Goal: Task Accomplishment & Management: Use online tool/utility

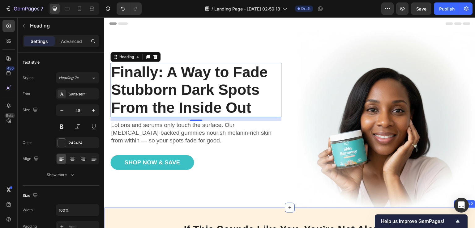
scroll to position [124, 0]
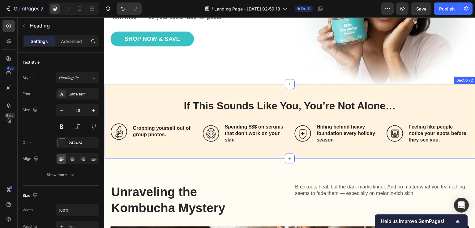
click at [457, 78] on div "Section 2" at bounding box center [464, 81] width 19 height 6
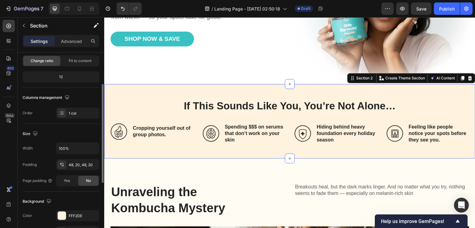
scroll to position [183, 0]
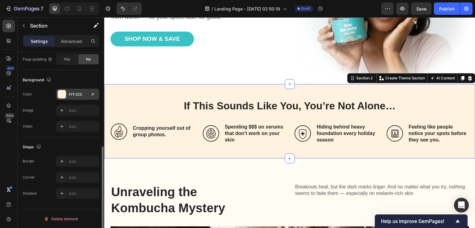
click at [66, 97] on div at bounding box center [62, 94] width 8 height 8
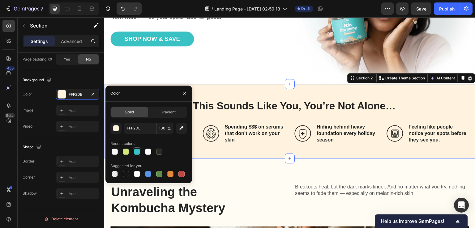
click at [138, 152] on div at bounding box center [137, 152] width 6 height 6
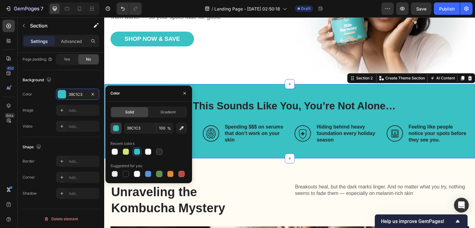
click at [116, 130] on div "button" at bounding box center [116, 128] width 6 height 6
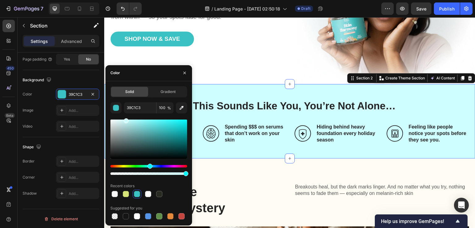
type input "CEFEFF"
drag, startPoint x: 149, startPoint y: 125, endPoint x: 125, endPoint y: 116, distance: 25.9
click at [125, 116] on div "CEFEFF 100 % Recent colors Suggested for you" at bounding box center [148, 161] width 77 height 118
click at [0, 140] on div "450 Beta" at bounding box center [9, 122] width 18 height 211
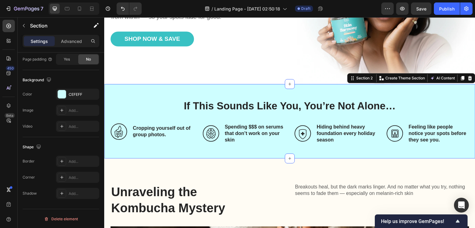
scroll to position [185, 0]
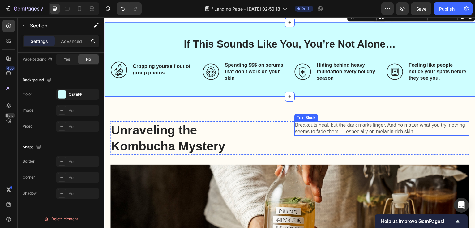
click at [330, 134] on div "Breakouts heal, but the dark marks linger. And no matter what you try, nothing …" at bounding box center [381, 137] width 175 height 33
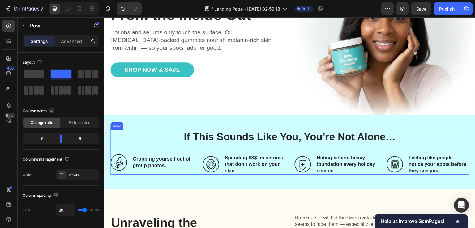
scroll to position [124, 0]
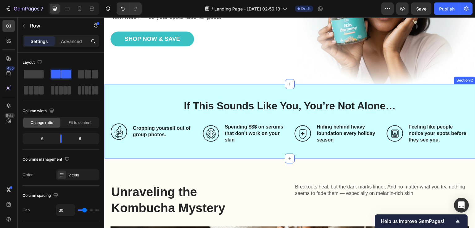
click at [460, 78] on div "Section 2" at bounding box center [464, 81] width 19 height 6
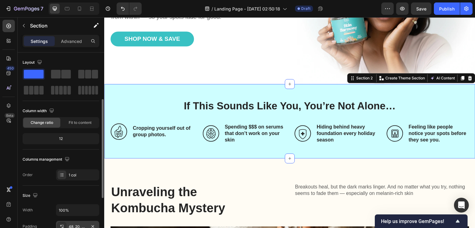
scroll to position [183, 0]
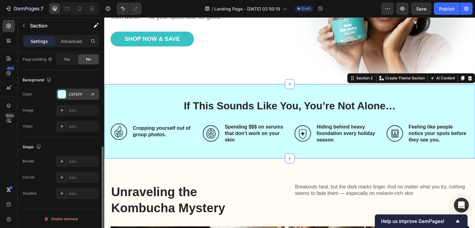
click at [72, 96] on div "CEFEFF" at bounding box center [78, 95] width 18 height 6
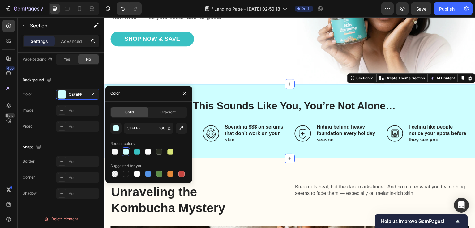
click at [125, 154] on div at bounding box center [126, 152] width 6 height 6
click at [115, 129] on div "button" at bounding box center [116, 128] width 6 height 6
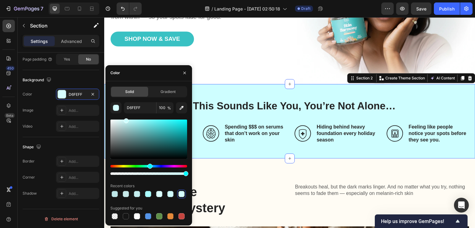
click at [125, 118] on div at bounding box center [126, 120] width 5 height 5
type input "CEFEFF"
click at [132, 106] on input "CEFEFF" at bounding box center [140, 107] width 32 height 11
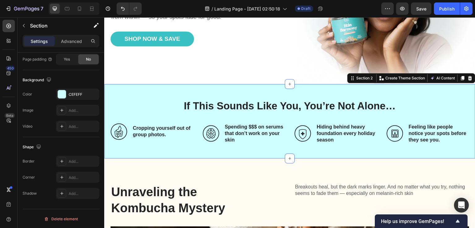
click at [0, 148] on div "450 Beta" at bounding box center [9, 122] width 18 height 211
click at [455, 153] on div "Section 3" at bounding box center [464, 155] width 19 height 6
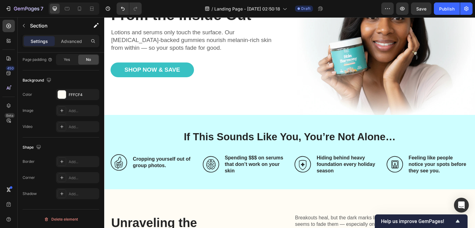
scroll to position [185, 0]
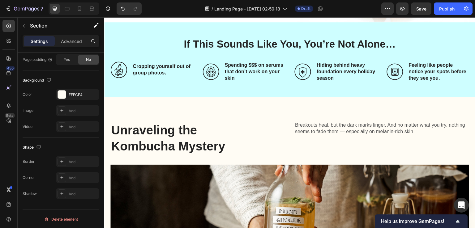
click at [378, 99] on div "Unraveling the Kombucha Mystery Heading Breakouts heal, but the dark marks ling…" at bounding box center [289, 226] width 371 height 258
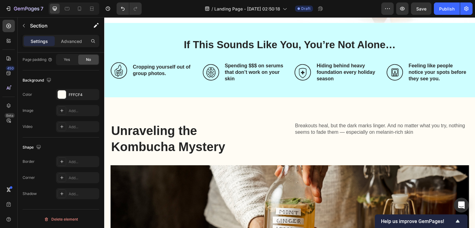
scroll to position [154, 0]
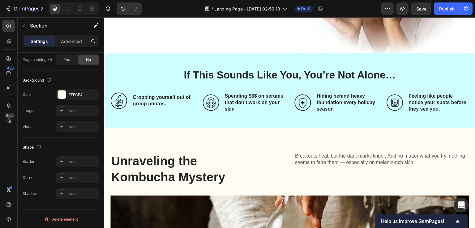
click at [457, 49] on div "Section 2" at bounding box center [464, 49] width 21 height 7
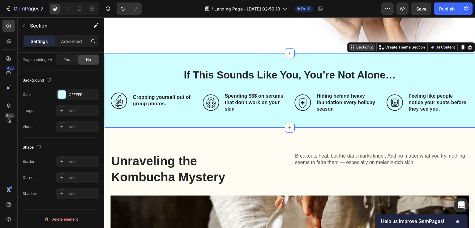
scroll to position [183, 0]
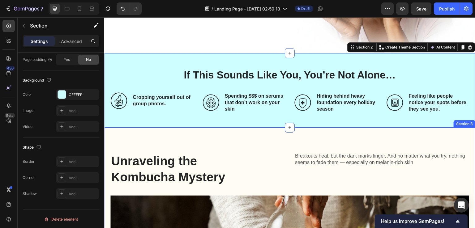
click at [457, 124] on div "Section 3" at bounding box center [464, 123] width 22 height 7
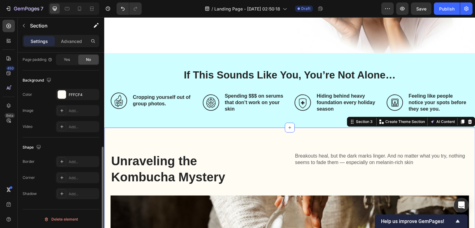
scroll to position [183, 0]
click at [61, 96] on div at bounding box center [62, 94] width 8 height 8
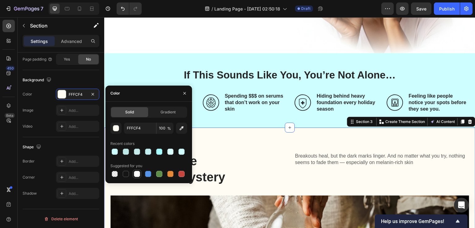
click at [136, 176] on div at bounding box center [137, 174] width 6 height 6
type input "FFFFFF"
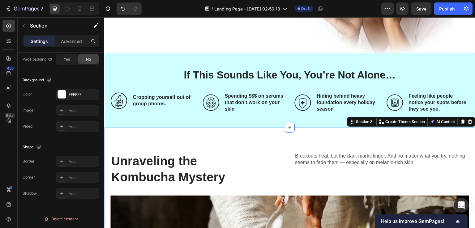
click at [0, 158] on div "450 Beta" at bounding box center [9, 122] width 18 height 211
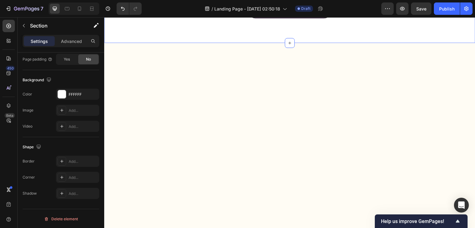
scroll to position [278, 0]
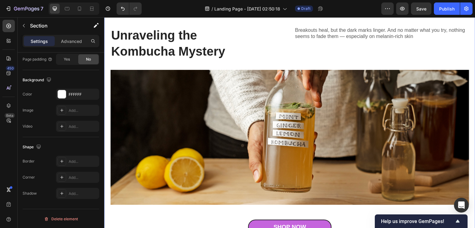
click at [244, 104] on img at bounding box center [289, 137] width 358 height 135
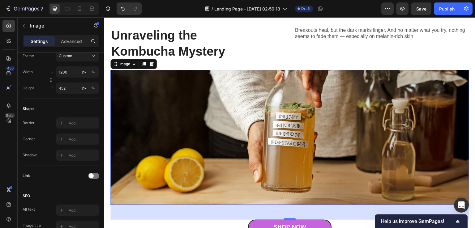
scroll to position [0, 0]
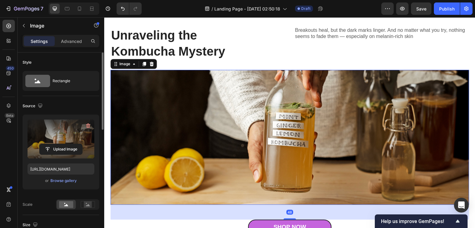
click at [60, 132] on label at bounding box center [60, 139] width 67 height 39
click at [60, 144] on input "file" at bounding box center [61, 149] width 43 height 11
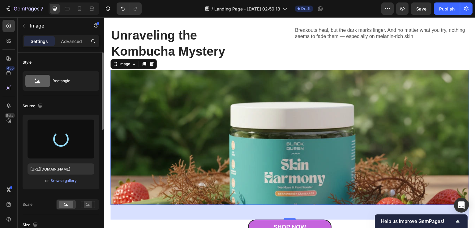
type input "[URL][DOMAIN_NAME]"
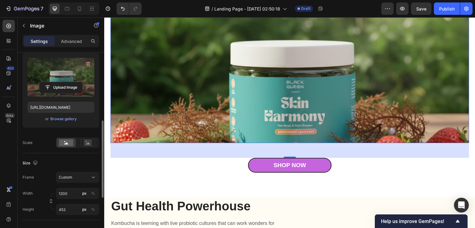
scroll to position [93, 0]
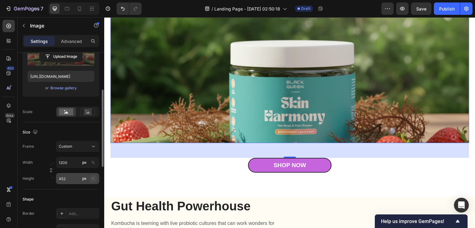
click at [93, 179] on div "%" at bounding box center [93, 179] width 4 height 6
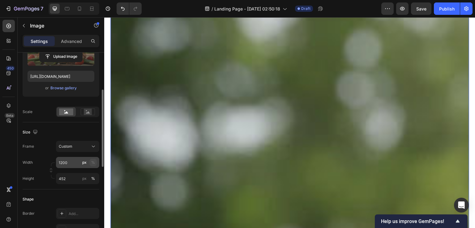
click at [94, 162] on div "%" at bounding box center [93, 163] width 4 height 6
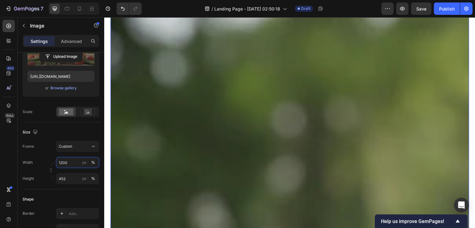
scroll to position [278, 0]
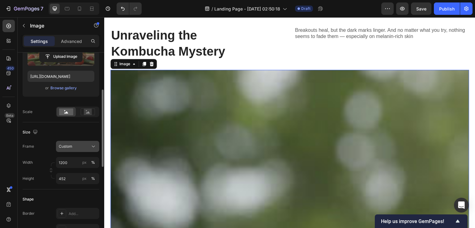
click at [91, 147] on icon at bounding box center [93, 146] width 6 height 6
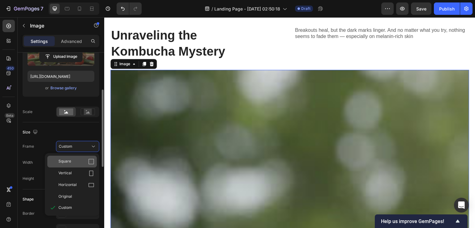
click at [79, 159] on div "Square" at bounding box center [76, 162] width 36 height 6
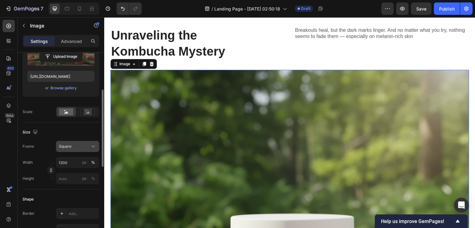
click at [94, 149] on icon at bounding box center [93, 146] width 6 height 6
click at [0, 150] on div "450 Beta" at bounding box center [9, 122] width 18 height 211
click at [67, 162] on input "1200" at bounding box center [77, 162] width 43 height 11
click at [0, 162] on div "450 Beta" at bounding box center [9, 122] width 18 height 211
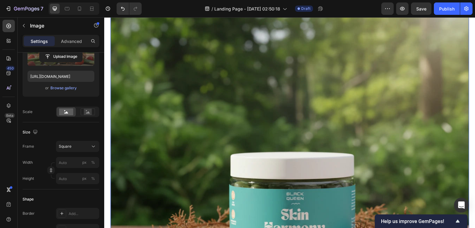
scroll to position [216, 0]
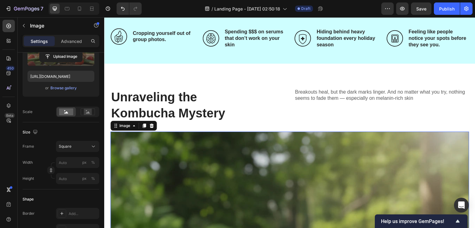
click at [151, 128] on div at bounding box center [151, 125] width 7 height 7
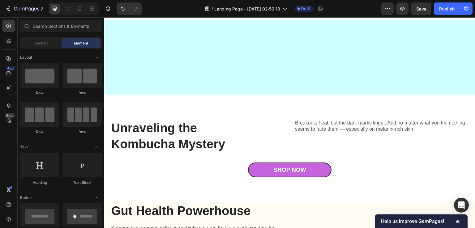
scroll to position [309, 0]
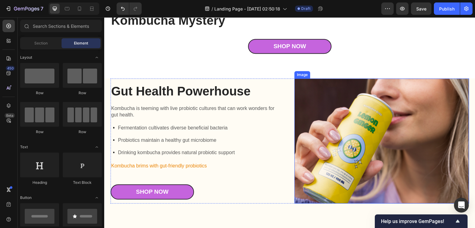
click at [356, 145] on img at bounding box center [381, 140] width 175 height 125
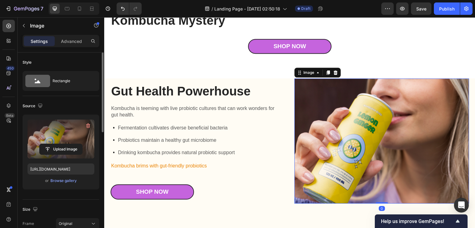
click at [58, 139] on label at bounding box center [60, 139] width 67 height 39
click at [58, 144] on input "file" at bounding box center [61, 149] width 43 height 11
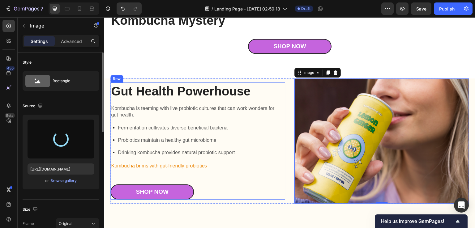
type input "[URL][DOMAIN_NAME]"
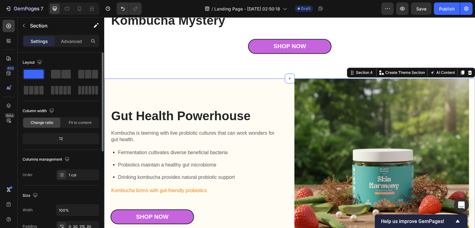
scroll to position [183, 0]
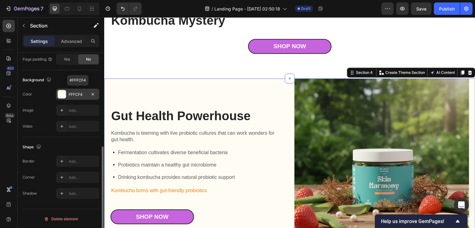
click at [62, 90] on div at bounding box center [62, 94] width 8 height 8
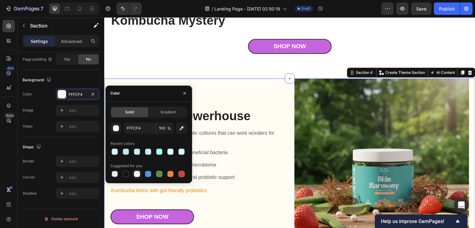
click at [136, 175] on div at bounding box center [137, 174] width 6 height 6
type input "FFFFFF"
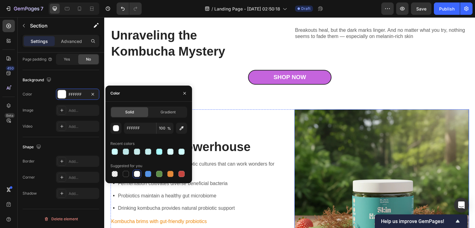
scroll to position [309, 0]
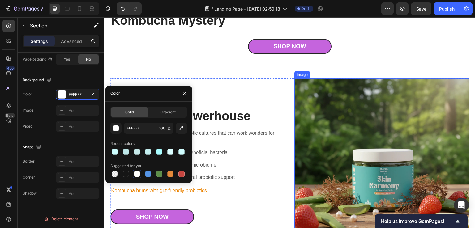
click at [301, 75] on div "Image" at bounding box center [301, 75] width 13 height 6
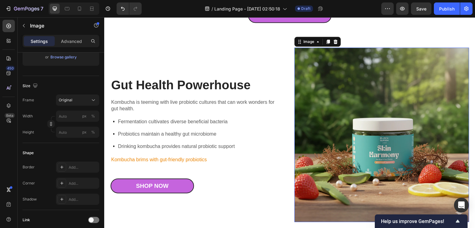
scroll to position [216, 0]
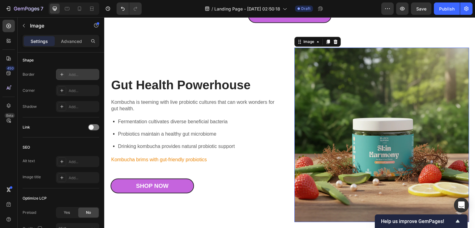
click at [66, 73] on div at bounding box center [61, 74] width 9 height 9
click at [69, 91] on div "Add..." at bounding box center [83, 91] width 29 height 6
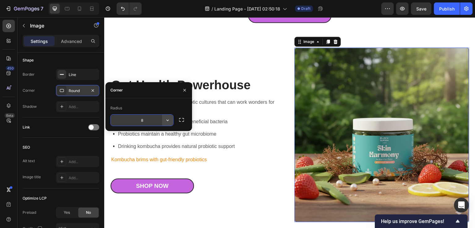
click at [169, 120] on icon "button" at bounding box center [167, 120] width 6 height 6
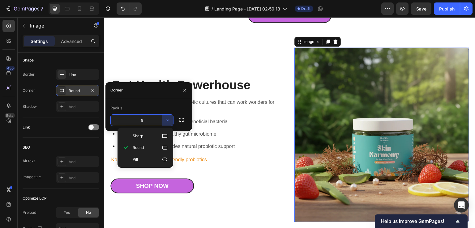
click at [152, 122] on input "8" at bounding box center [142, 120] width 62 height 11
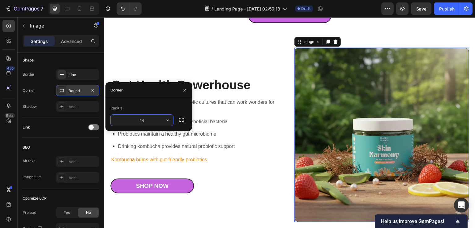
type input "15"
click at [0, 145] on div "450 Beta" at bounding box center [9, 122] width 18 height 211
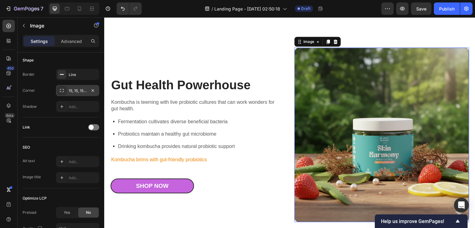
scroll to position [371, 0]
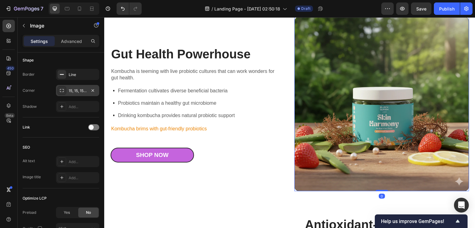
drag, startPoint x: 375, startPoint y: 188, endPoint x: 375, endPoint y: 180, distance: 8.0
click at [375, 180] on div "Image 0" at bounding box center [381, 104] width 175 height 175
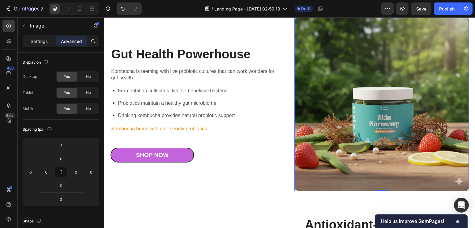
scroll to position [309, 0]
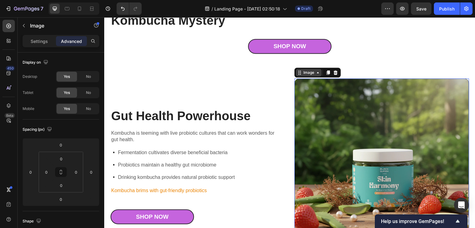
click at [305, 73] on div "Image" at bounding box center [308, 73] width 13 height 6
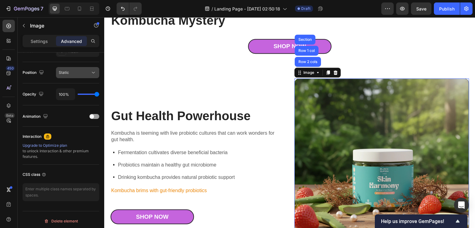
scroll to position [0, 0]
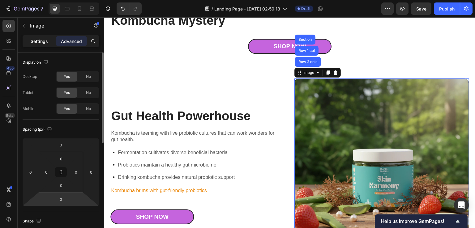
click at [43, 41] on p "Settings" at bounding box center [39, 41] width 17 height 6
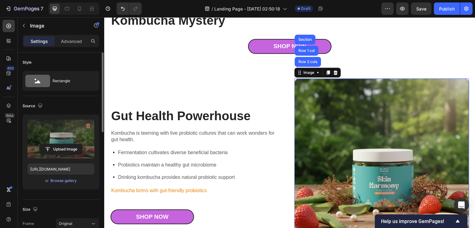
click at [61, 141] on label at bounding box center [60, 139] width 67 height 39
click at [61, 144] on input "file" at bounding box center [61, 149] width 43 height 11
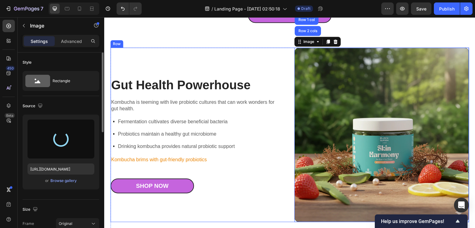
scroll to position [371, 0]
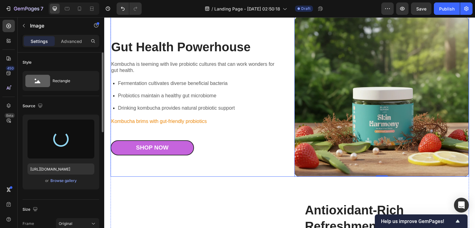
type input "[URL][DOMAIN_NAME]"
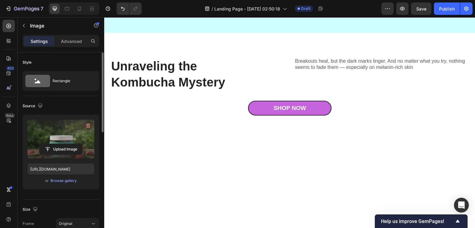
scroll to position [62, 0]
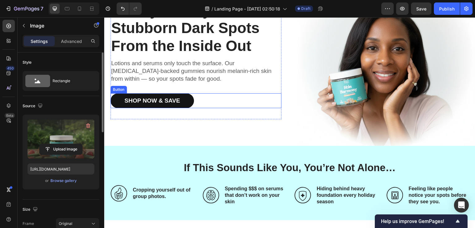
click at [189, 98] on link "Shop Now & Save" at bounding box center [151, 100] width 83 height 15
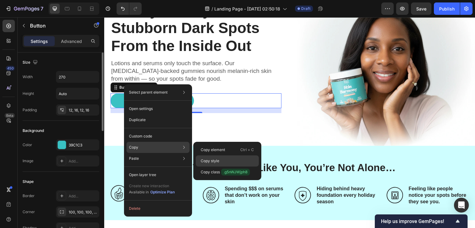
click at [203, 164] on div "Copy style" at bounding box center [227, 160] width 63 height 11
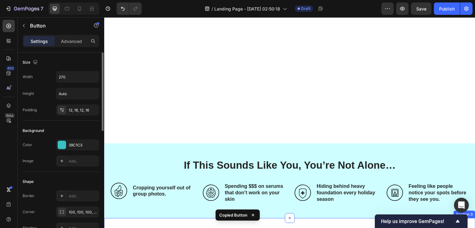
scroll to position [247, 0]
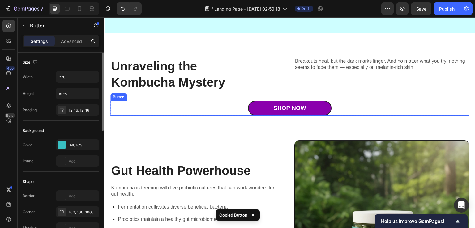
click at [264, 106] on link "Shop Now" at bounding box center [289, 108] width 83 height 15
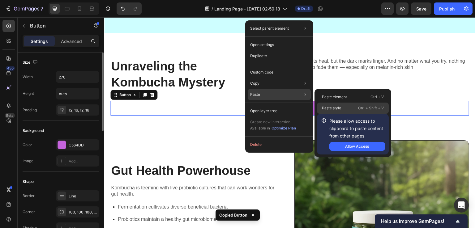
click at [326, 107] on p "Paste style" at bounding box center [331, 108] width 19 height 6
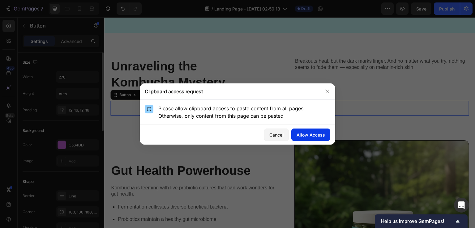
click at [319, 136] on div "Allow Access" at bounding box center [310, 135] width 28 height 6
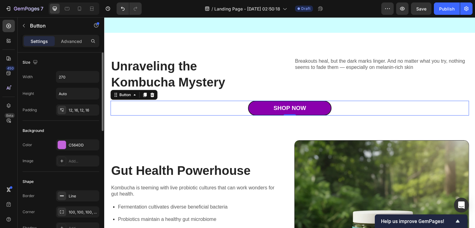
click at [256, 108] on link "Shop Now" at bounding box center [289, 108] width 83 height 15
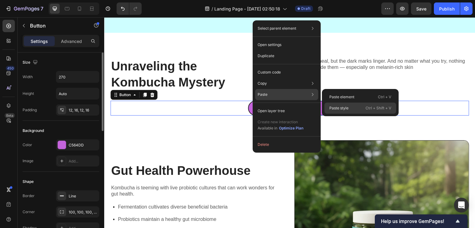
click at [338, 108] on p "Paste style" at bounding box center [338, 108] width 19 height 6
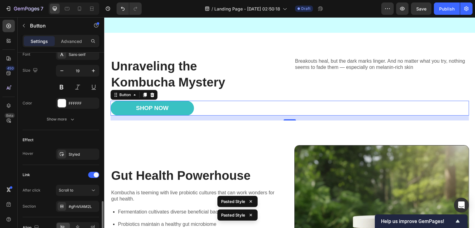
scroll to position [281, 0]
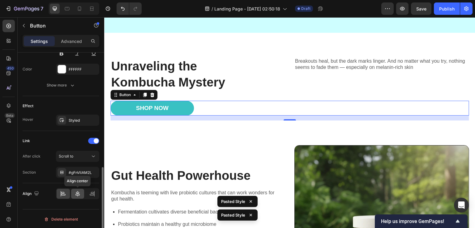
click at [72, 192] on div at bounding box center [77, 194] width 13 height 10
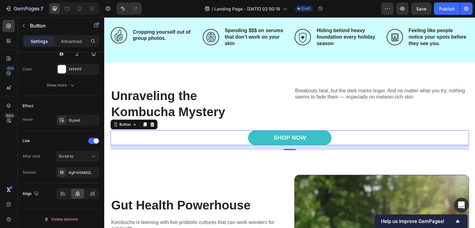
scroll to position [216, 0]
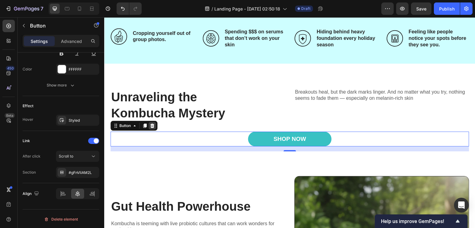
click at [151, 127] on icon at bounding box center [152, 126] width 4 height 4
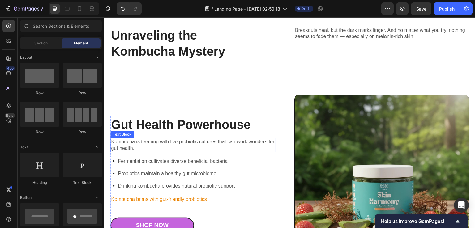
scroll to position [309, 0]
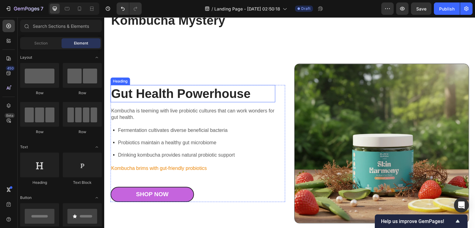
click at [172, 92] on h2 "Gut Health Powerhouse" at bounding box center [192, 93] width 165 height 17
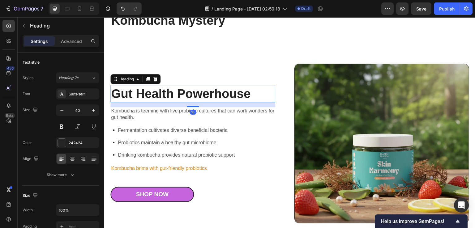
click at [166, 92] on h2 "Gut Health Powerhouse" at bounding box center [192, 93] width 165 height 17
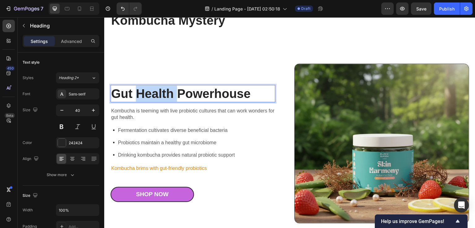
click at [166, 92] on p "Gut Health Powerhouse" at bounding box center [192, 94] width 163 height 16
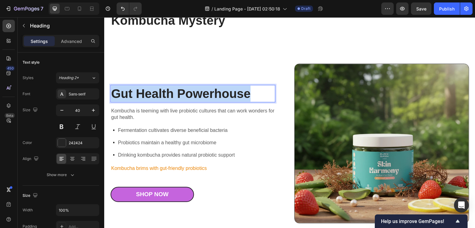
click at [166, 92] on p "Gut Health Powerhouse" at bounding box center [192, 94] width 163 height 16
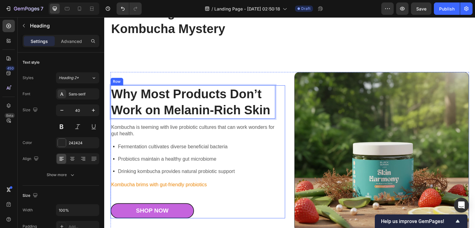
scroll to position [332, 0]
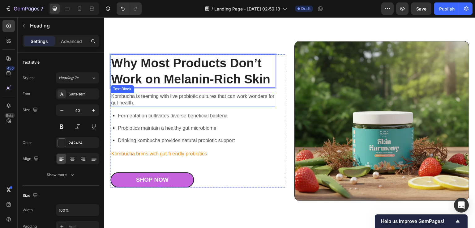
click at [136, 94] on p "Kombucha is teeming with live probiotic cultures that can work wonders for gut …" at bounding box center [192, 99] width 163 height 13
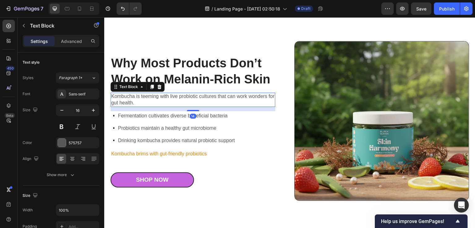
click at [136, 94] on p "Kombucha is teeming with live probiotic cultures that can work wonders for gut …" at bounding box center [192, 99] width 163 height 13
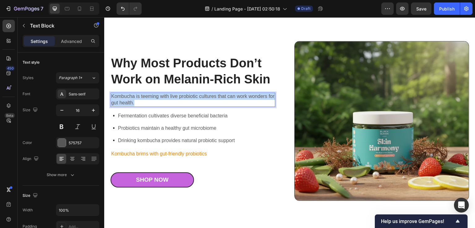
click at [136, 94] on p "Kombucha is teeming with live probiotic cultures that can work wonders for gut …" at bounding box center [192, 99] width 163 height 13
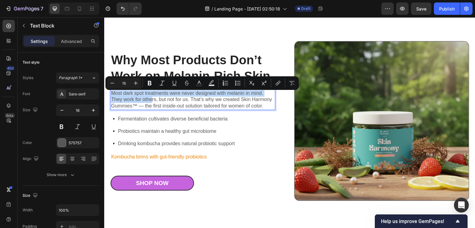
scroll to position [328, 0]
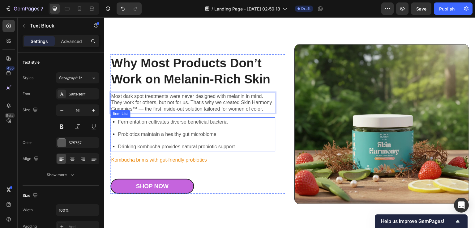
click at [140, 122] on p "Fermentation cultivates diverse beneficial bacteria" at bounding box center [176, 121] width 117 height 7
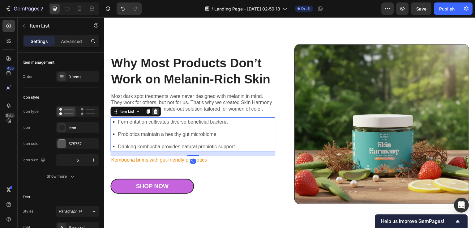
click at [155, 112] on icon at bounding box center [156, 111] width 4 height 4
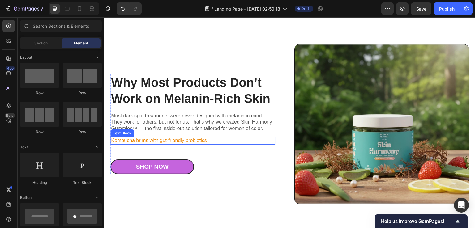
click at [140, 139] on p "Kombucha brims with gut-friendly probiotics" at bounding box center [192, 140] width 163 height 6
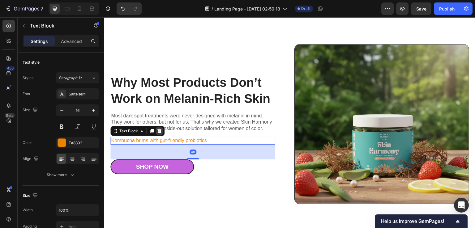
click at [159, 131] on icon at bounding box center [159, 131] width 4 height 4
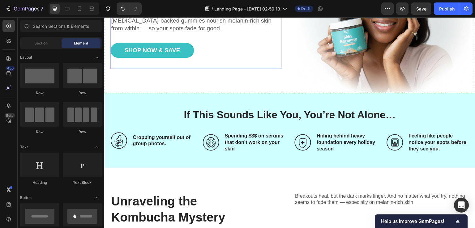
scroll to position [50, 0]
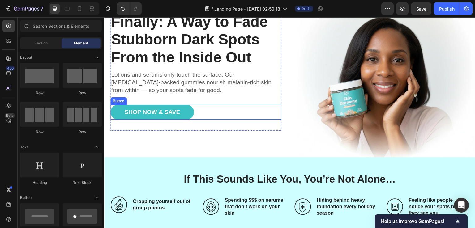
click at [199, 111] on div "Shop Now & Save Button" at bounding box center [195, 112] width 171 height 15
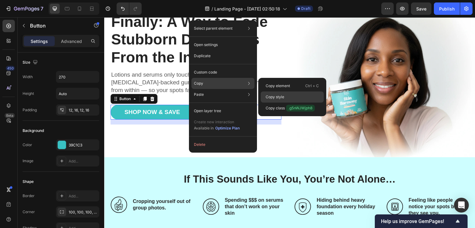
click at [269, 98] on p "Copy style" at bounding box center [274, 97] width 19 height 6
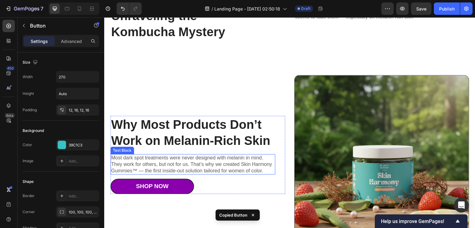
scroll to position [359, 0]
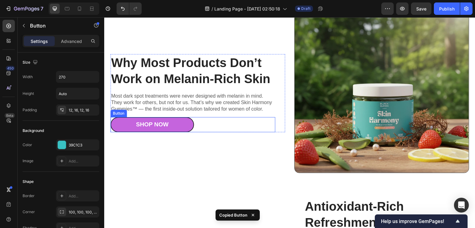
click at [203, 122] on div "Shop Now Button" at bounding box center [192, 124] width 165 height 15
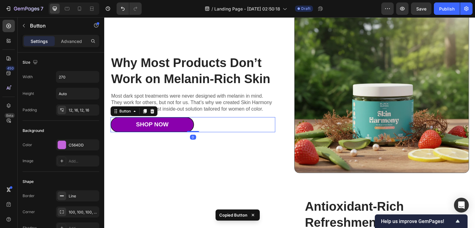
scroll to position [281, 0]
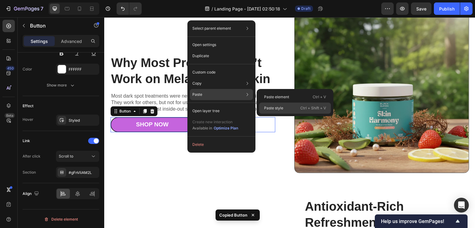
click at [271, 112] on div "Paste style Ctrl + Shift + V" at bounding box center [295, 108] width 72 height 11
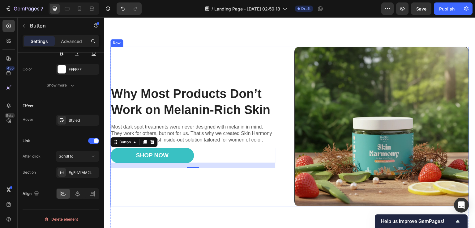
scroll to position [357, 0]
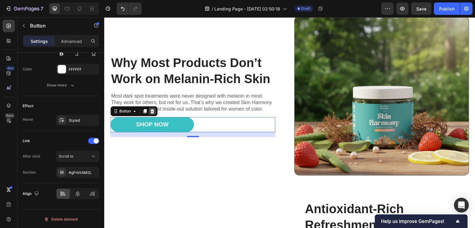
click at [150, 113] on div at bounding box center [151, 111] width 7 height 7
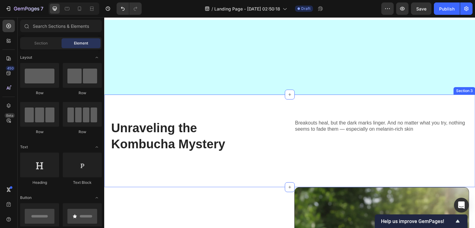
scroll to position [278, 0]
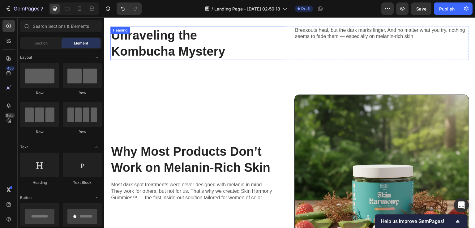
click at [157, 48] on h2 "Unraveling the Kombucha Mystery" at bounding box center [184, 43] width 149 height 33
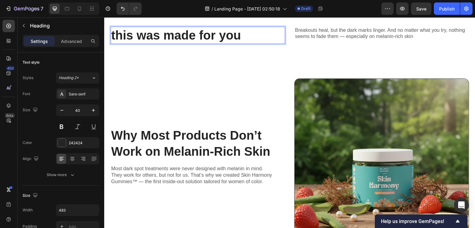
click at [114, 32] on p "this was made for you" at bounding box center [185, 35] width 148 height 16
click at [0, 107] on div "450 Beta" at bounding box center [9, 122] width 18 height 211
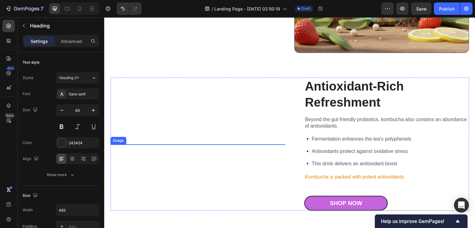
scroll to position [494, 0]
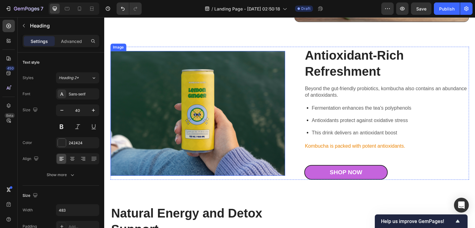
drag, startPoint x: 213, startPoint y: 87, endPoint x: 216, endPoint y: 81, distance: 7.2
click at [212, 87] on img at bounding box center [197, 113] width 175 height 125
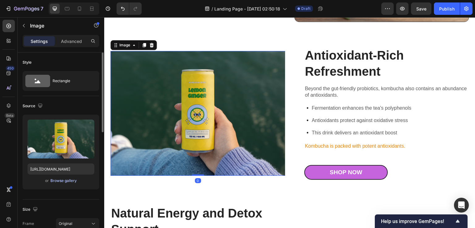
click at [61, 179] on div "Browse gallery" at bounding box center [63, 181] width 26 height 6
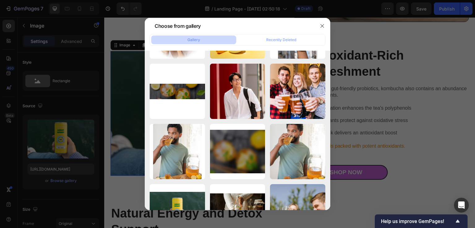
scroll to position [0, 0]
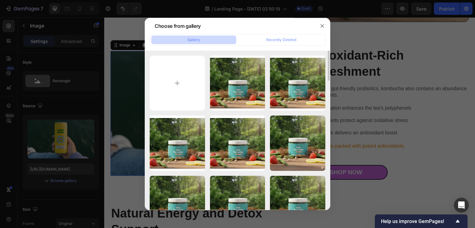
click at [21, 174] on div at bounding box center [237, 114] width 475 height 228
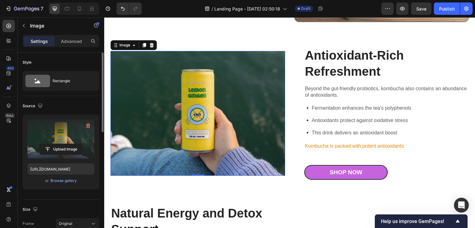
click at [62, 142] on label at bounding box center [60, 139] width 67 height 39
click at [62, 144] on input "file" at bounding box center [61, 149] width 43 height 11
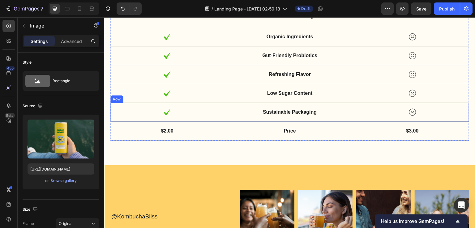
scroll to position [1668, 0]
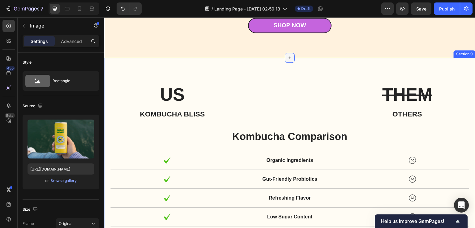
click at [287, 57] on icon at bounding box center [289, 57] width 5 height 5
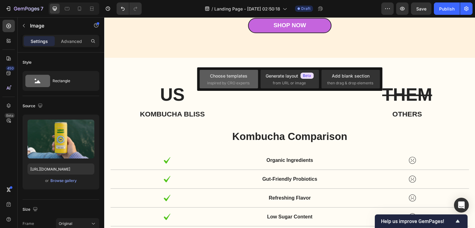
click at [226, 77] on div "Choose templates" at bounding box center [228, 76] width 37 height 6
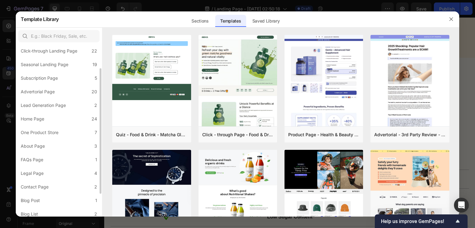
scroll to position [0, 0]
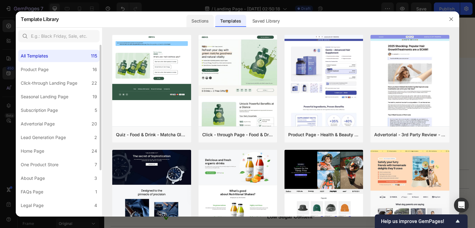
click at [195, 17] on div "Sections" at bounding box center [199, 21] width 27 height 12
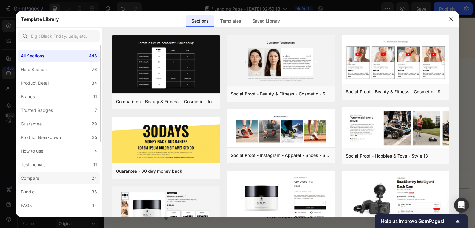
click at [37, 174] on label "Compare 24" at bounding box center [58, 178] width 81 height 12
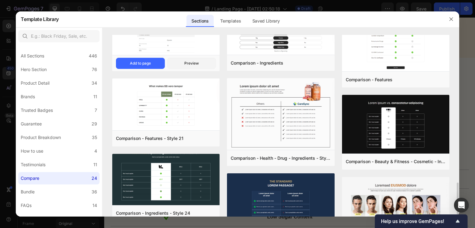
scroll to position [476, 0]
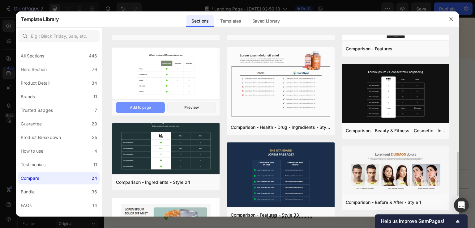
click at [140, 103] on button "Add to page" at bounding box center [140, 107] width 49 height 11
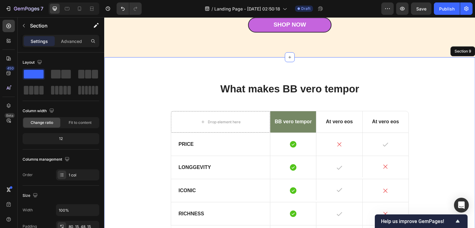
scroll to position [1709, 0]
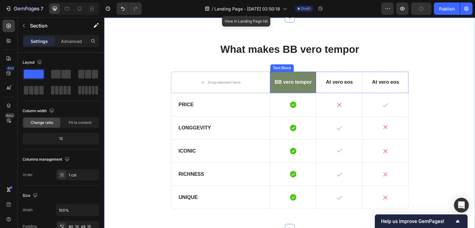
click at [288, 83] on p "BB vero tempor" at bounding box center [293, 82] width 38 height 6
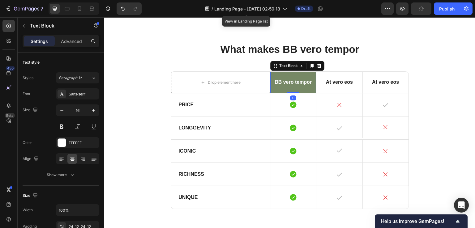
click at [284, 82] on p "BB vero tempor" at bounding box center [293, 82] width 38 height 6
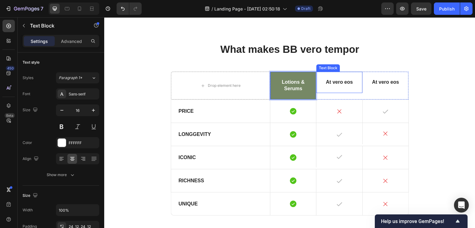
click at [338, 83] on p "At vero eos" at bounding box center [339, 82] width 38 height 6
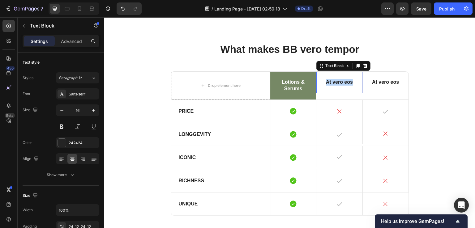
scroll to position [172, 0]
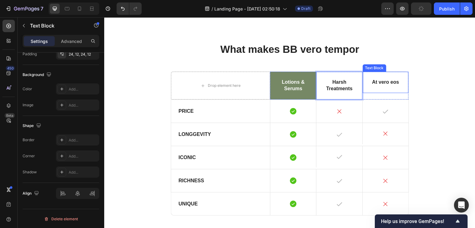
click at [384, 81] on p "At vero eos" at bounding box center [385, 82] width 38 height 6
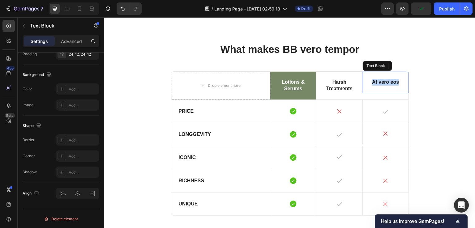
click at [384, 81] on p "At vero eos" at bounding box center [385, 82] width 38 height 6
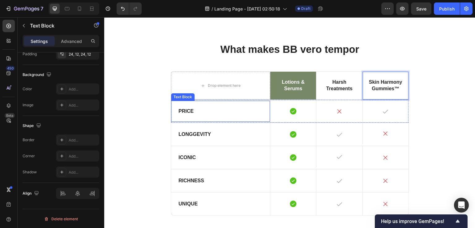
click at [183, 111] on p "Price" at bounding box center [220, 111] width 84 height 6
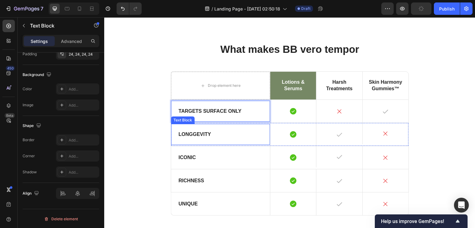
click at [188, 133] on p "Longgevity" at bounding box center [220, 134] width 84 height 6
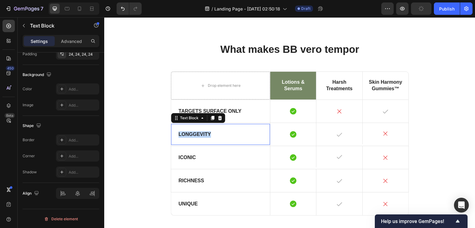
click at [188, 133] on p "Longgevity" at bounding box center [220, 134] width 84 height 6
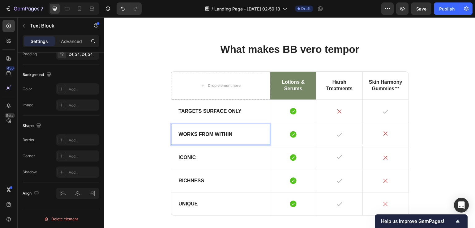
click at [202, 153] on div "Iconic" at bounding box center [220, 157] width 99 height 21
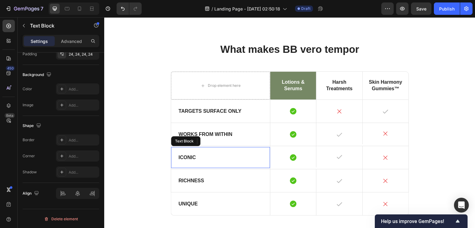
click at [202, 153] on div "Iconic" at bounding box center [220, 157] width 99 height 21
click at [201, 152] on div "IconicSafe for Melanin" at bounding box center [220, 157] width 99 height 21
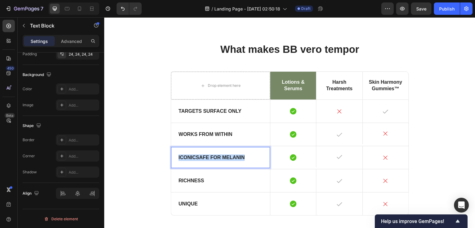
click at [201, 152] on div "IconicSafe for Melanin" at bounding box center [220, 157] width 99 height 21
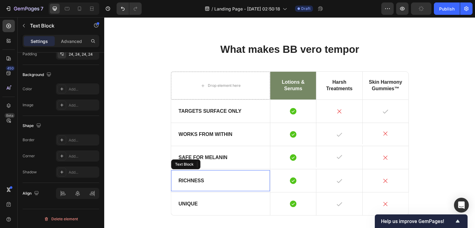
click at [187, 185] on div "Richness" at bounding box center [220, 180] width 99 height 21
click at [187, 180] on p "Richness" at bounding box center [220, 181] width 84 height 6
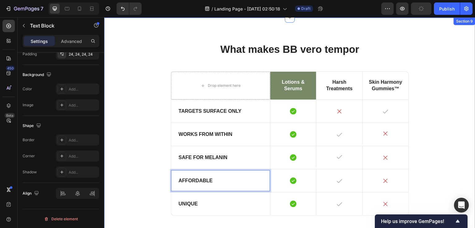
scroll to position [1770, 0]
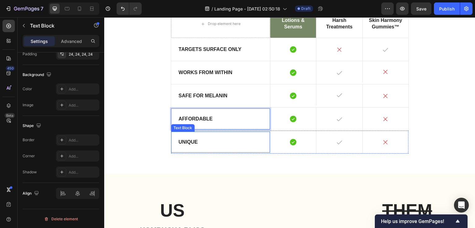
click at [244, 133] on div "Unique" at bounding box center [220, 142] width 99 height 21
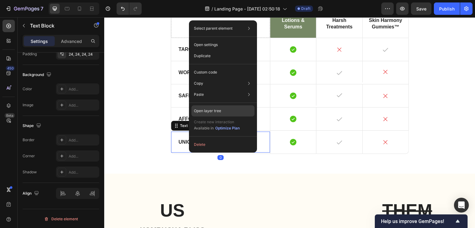
click at [199, 109] on p "Open layer tree" at bounding box center [207, 111] width 27 height 6
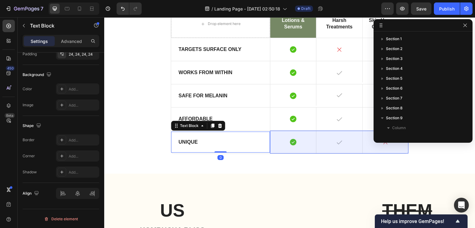
scroll to position [156, 0]
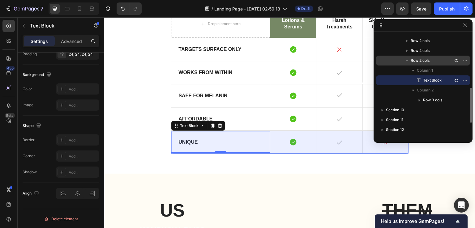
click at [410, 62] on span "Row 2 cols" at bounding box center [419, 60] width 19 height 6
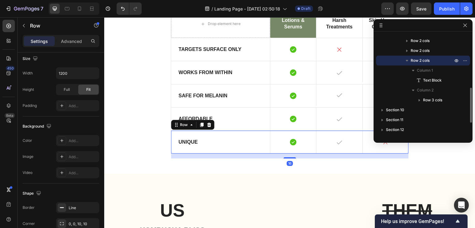
scroll to position [0, 0]
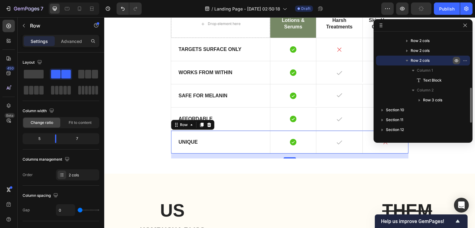
click at [457, 60] on icon "button" at bounding box center [456, 60] width 5 height 5
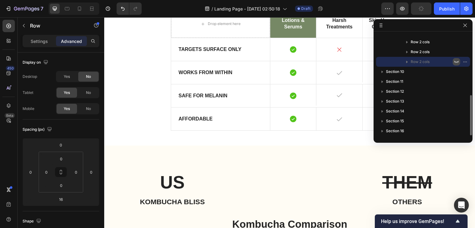
scroll to position [155, 0]
click at [160, 101] on div "What makes BB vero tempor Heading Drop element here Lotions & Serums Text Block…" at bounding box center [289, 56] width 361 height 150
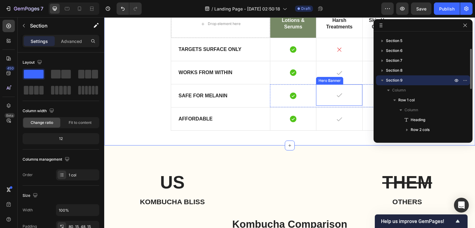
scroll to position [1740, 0]
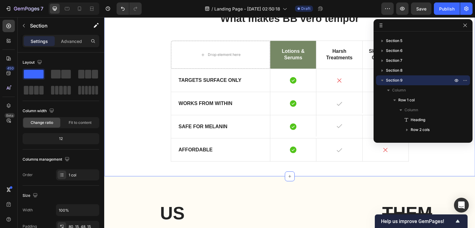
click at [470, 23] on div at bounding box center [422, 25] width 99 height 12
click at [467, 25] on button "button" at bounding box center [464, 25] width 7 height 7
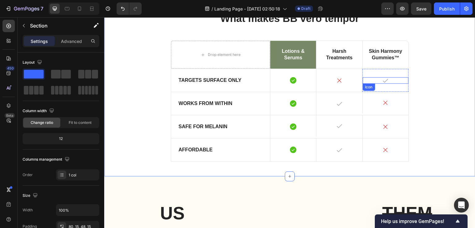
click at [378, 81] on div "Icon" at bounding box center [385, 80] width 46 height 6
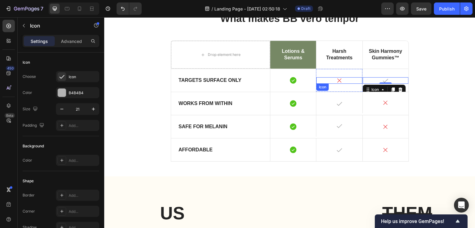
click at [320, 89] on div "Icon" at bounding box center [322, 86] width 12 height 7
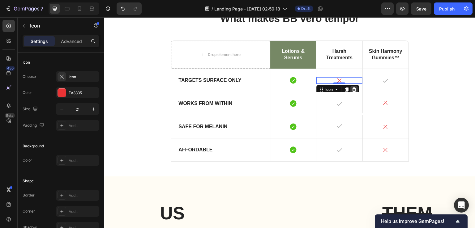
click at [352, 89] on icon at bounding box center [354, 89] width 4 height 4
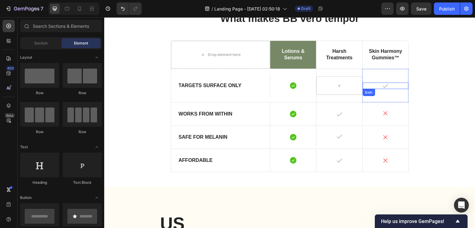
click at [378, 87] on div "Icon" at bounding box center [385, 85] width 46 height 6
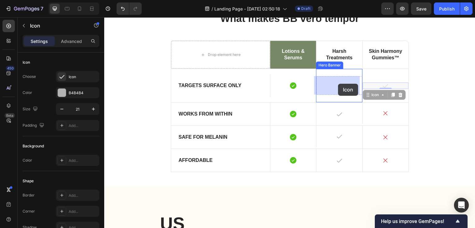
drag, startPoint x: 374, startPoint y: 95, endPoint x: 338, endPoint y: 84, distance: 37.4
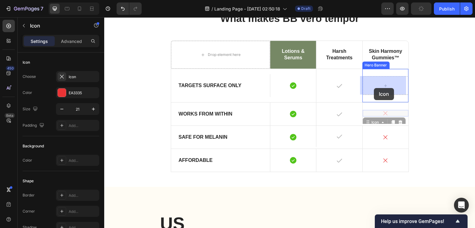
drag, startPoint x: 368, startPoint y: 119, endPoint x: 374, endPoint y: 88, distance: 31.5
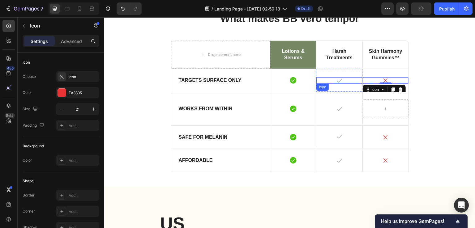
click at [336, 81] on icon at bounding box center [339, 80] width 6 height 6
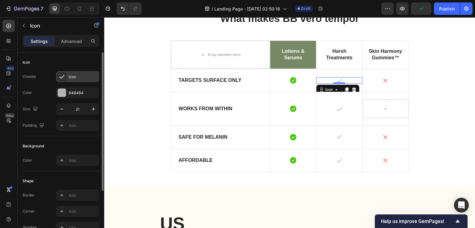
click at [71, 75] on div "Icon" at bounding box center [83, 77] width 29 height 6
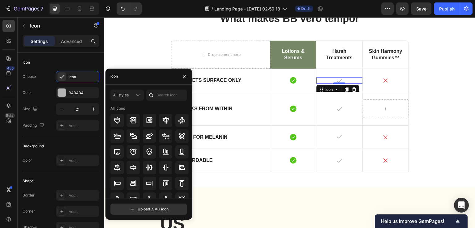
click at [133, 83] on div "Icon" at bounding box center [148, 77] width 87 height 16
click at [158, 96] on input "text" at bounding box center [166, 95] width 41 height 11
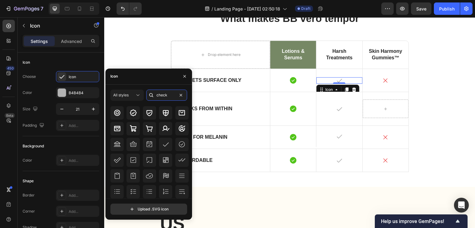
scroll to position [68, 0]
type input "check"
click at [179, 147] on icon at bounding box center [181, 144] width 7 height 7
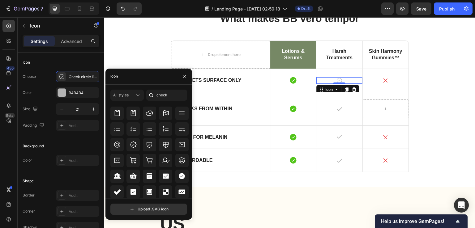
scroll to position [201, 0]
click at [179, 176] on icon at bounding box center [182, 176] width 6 height 6
click at [291, 81] on icon at bounding box center [293, 80] width 6 height 6
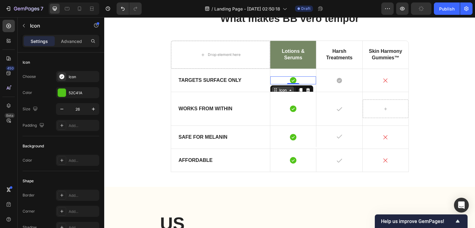
click at [283, 90] on div "Icon" at bounding box center [283, 90] width 10 height 0
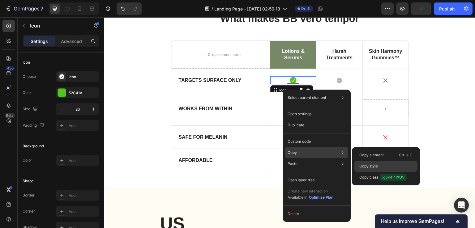
click at [366, 167] on p "Copy style" at bounding box center [368, 166] width 19 height 6
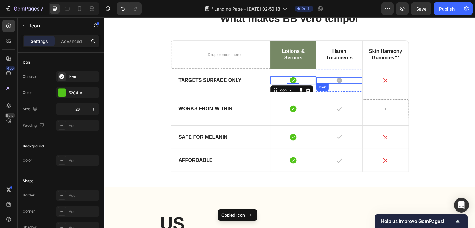
click at [332, 82] on div "Icon" at bounding box center [339, 80] width 46 height 6
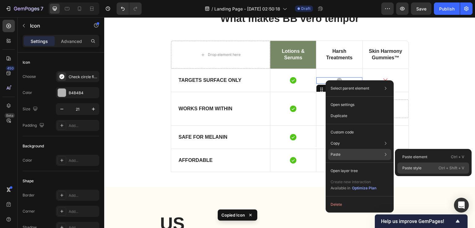
drag, startPoint x: 312, startPoint y: 151, endPoint x: 416, endPoint y: 169, distance: 106.0
click at [416, 169] on p "Paste style" at bounding box center [411, 168] width 19 height 6
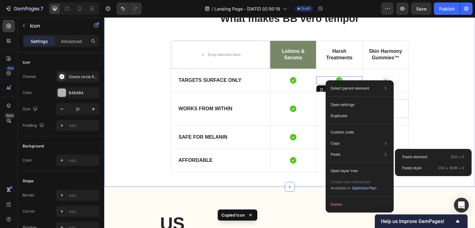
type input "26"
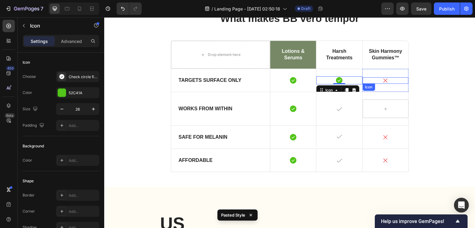
click at [391, 82] on div "Icon" at bounding box center [385, 80] width 46 height 6
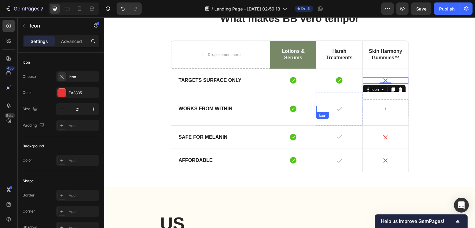
click at [337, 109] on icon at bounding box center [338, 109] width 5 height 4
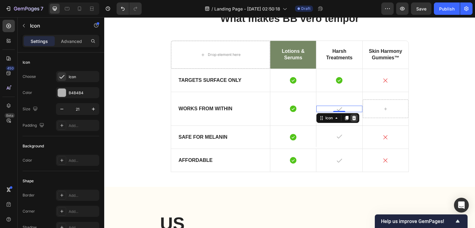
click at [353, 117] on icon at bounding box center [353, 118] width 5 height 5
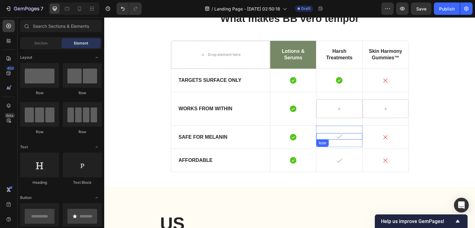
click at [354, 134] on div "Icon" at bounding box center [339, 136] width 46 height 6
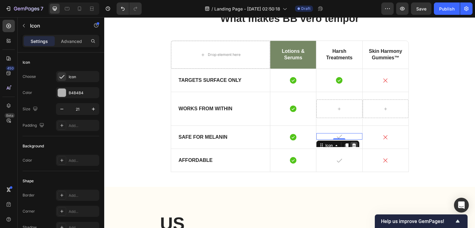
click at [352, 144] on icon at bounding box center [354, 145] width 4 height 4
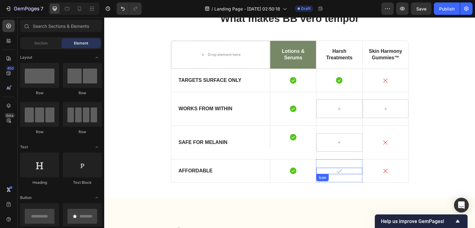
click at [342, 169] on div "Icon" at bounding box center [339, 171] width 46 height 6
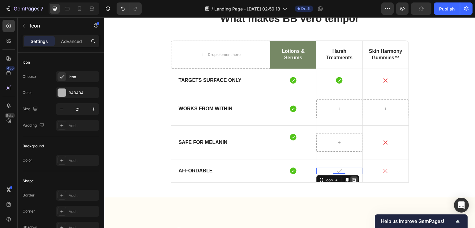
click at [352, 176] on div at bounding box center [353, 179] width 7 height 7
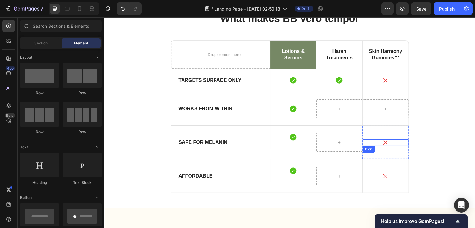
drag, startPoint x: 374, startPoint y: 142, endPoint x: 371, endPoint y: 148, distance: 6.5
click at [374, 142] on div "Icon" at bounding box center [385, 142] width 46 height 6
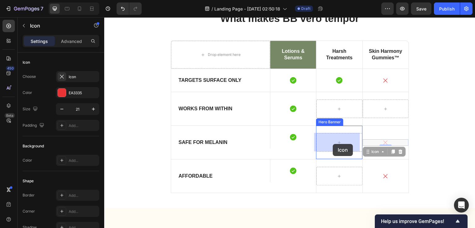
drag, startPoint x: 370, startPoint y: 152, endPoint x: 333, endPoint y: 144, distance: 37.7
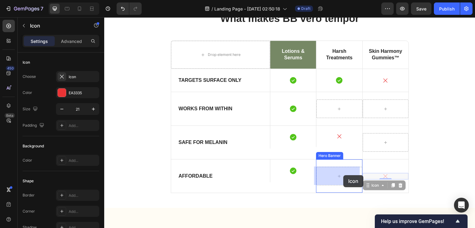
drag, startPoint x: 366, startPoint y: 181, endPoint x: 344, endPoint y: 175, distance: 23.4
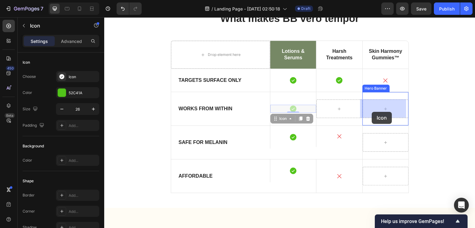
drag, startPoint x: 273, startPoint y: 115, endPoint x: 370, endPoint y: 112, distance: 97.1
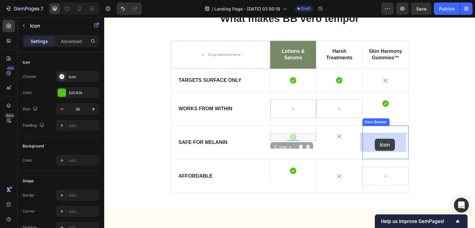
drag, startPoint x: 274, startPoint y: 144, endPoint x: 375, endPoint y: 139, distance: 100.9
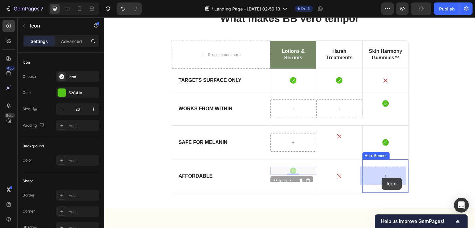
drag, startPoint x: 273, startPoint y: 180, endPoint x: 382, endPoint y: 178, distance: 109.1
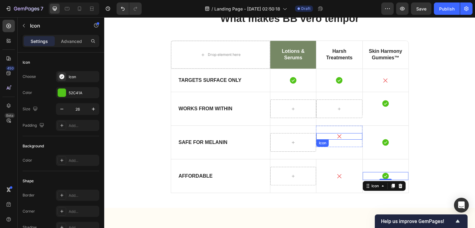
click at [330, 137] on div "Icon" at bounding box center [339, 136] width 46 height 6
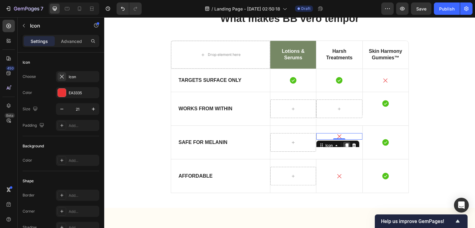
click at [345, 143] on icon at bounding box center [346, 145] width 3 height 4
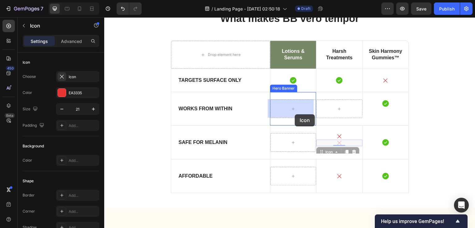
drag, startPoint x: 321, startPoint y: 151, endPoint x: 295, endPoint y: 114, distance: 45.6
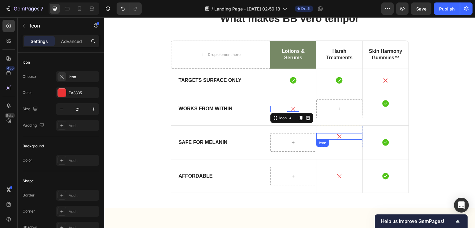
click at [330, 137] on div "Icon" at bounding box center [339, 136] width 46 height 6
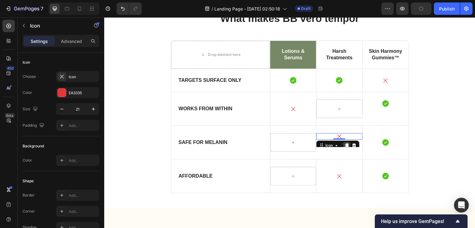
click at [345, 144] on icon at bounding box center [346, 145] width 3 height 4
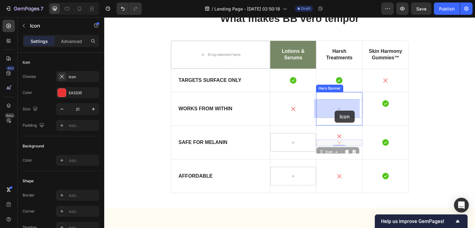
drag, startPoint x: 323, startPoint y: 152, endPoint x: 335, endPoint y: 112, distance: 42.0
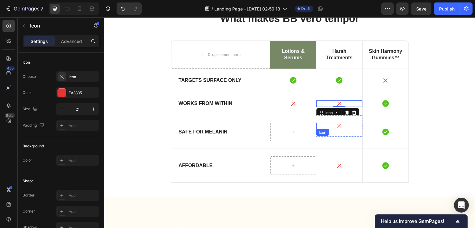
click at [331, 127] on div "Icon" at bounding box center [339, 126] width 46 height 6
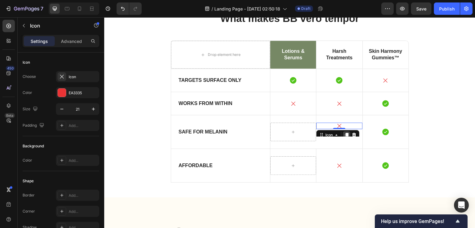
click at [346, 135] on icon at bounding box center [346, 135] width 3 height 4
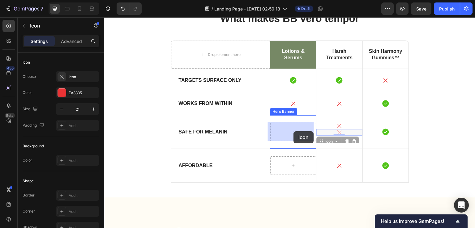
drag, startPoint x: 324, startPoint y: 142, endPoint x: 294, endPoint y: 131, distance: 32.4
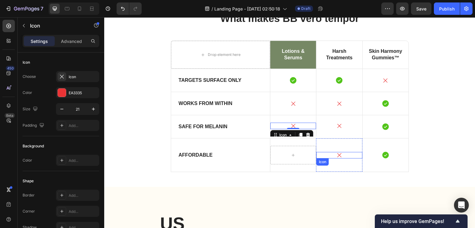
click at [323, 154] on div "Icon" at bounding box center [339, 155] width 46 height 6
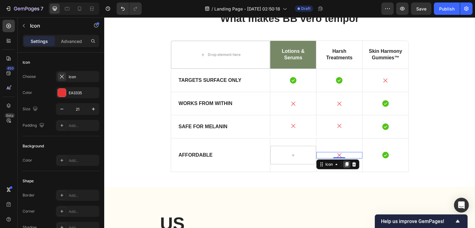
click at [345, 166] on div at bounding box center [346, 164] width 7 height 7
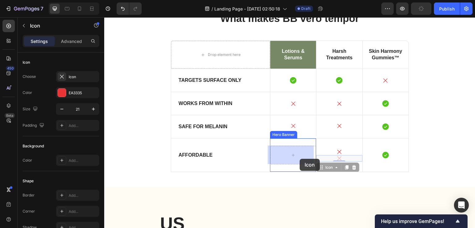
drag, startPoint x: 325, startPoint y: 169, endPoint x: 300, endPoint y: 159, distance: 27.5
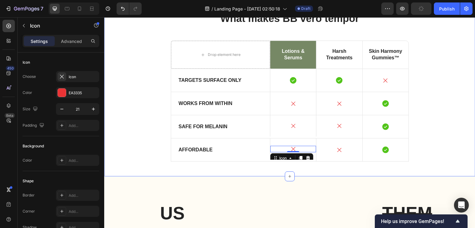
click at [120, 135] on div "What makes BB vero tempor Heading Drop element here Lotions & Serums Text Block…" at bounding box center [289, 86] width 361 height 150
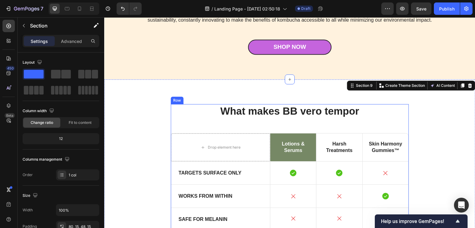
scroll to position [1678, 0]
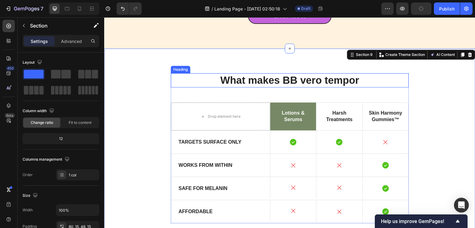
click at [250, 80] on h2 "What makes BB vero tempor" at bounding box center [290, 80] width 238 height 15
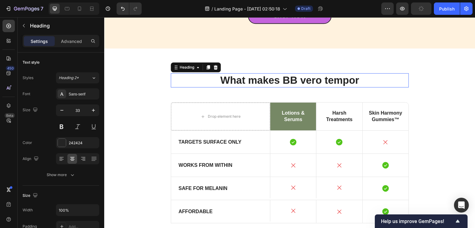
click at [250, 80] on p "What makes BB vero tempor" at bounding box center [289, 80] width 237 height 13
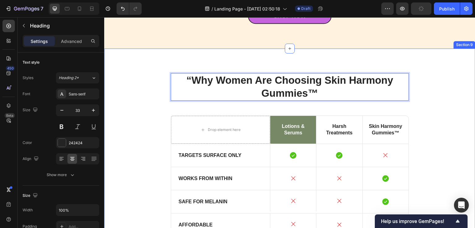
click at [141, 73] on div "“Why Women Are Choosing Skin Harmony Gummies™ Heading 48 Drop element here Loti…" at bounding box center [289, 154] width 361 height 163
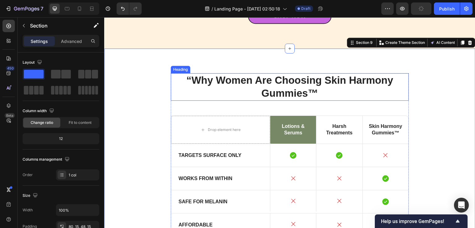
click at [172, 70] on div "Heading" at bounding box center [180, 70] width 17 height 6
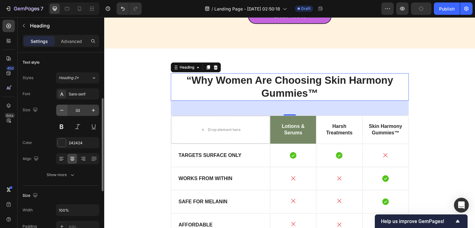
scroll to position [31, 0]
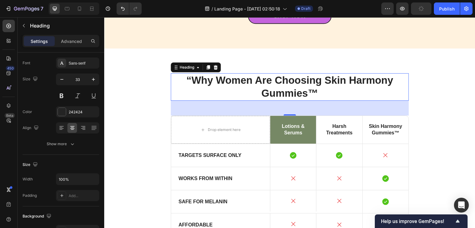
click at [201, 111] on div "48" at bounding box center [290, 108] width 238 height 15
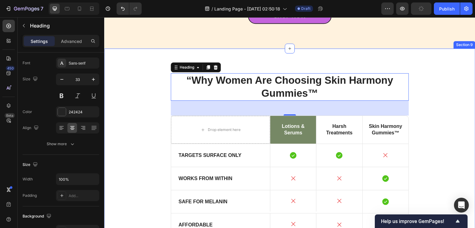
click at [436, 98] on div "“Why Women Are Choosing Skin Harmony Gummies™ Heading 48 Drop element here Loti…" at bounding box center [289, 154] width 361 height 163
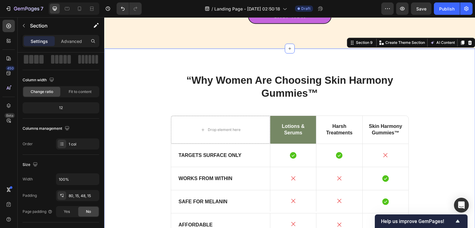
scroll to position [0, 0]
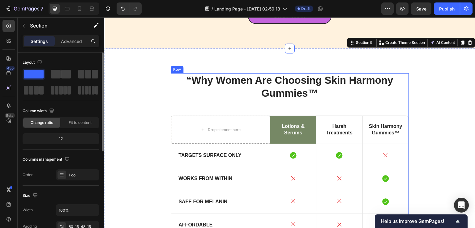
click at [383, 110] on div "“Why Women Are Choosing Skin Harmony Gummies™ Heading Drop element here Lotions…" at bounding box center [290, 154] width 238 height 163
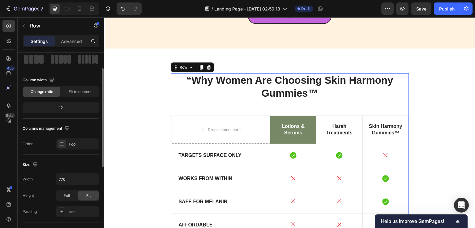
scroll to position [62, 0]
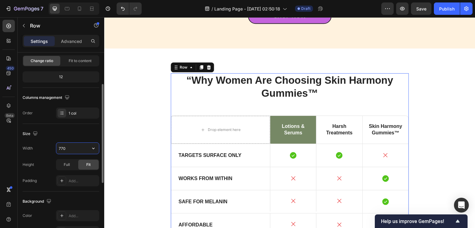
click at [73, 150] on input "770" at bounding box center [77, 148] width 43 height 11
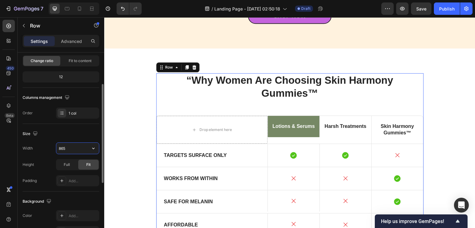
type input "866"
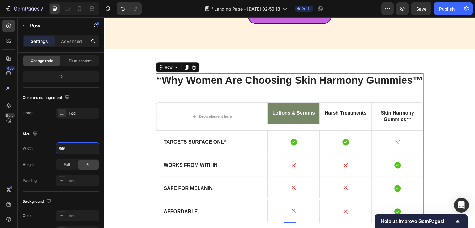
click at [0, 153] on div "450 Beta" at bounding box center [9, 122] width 18 height 211
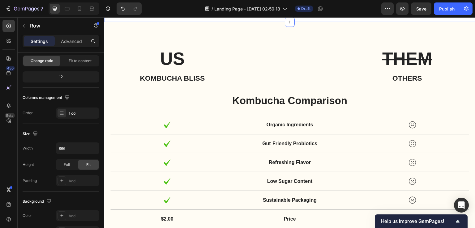
scroll to position [1863, 0]
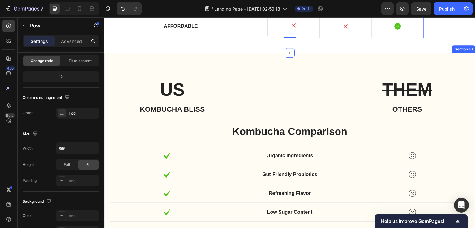
click at [461, 48] on div "Section 10" at bounding box center [463, 49] width 21 height 6
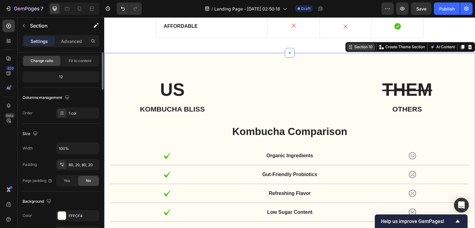
scroll to position [0, 0]
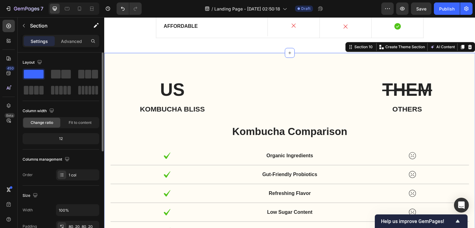
click at [468, 48] on icon at bounding box center [470, 47] width 4 height 4
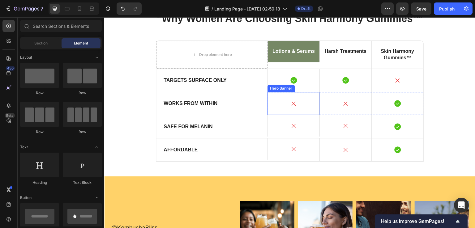
scroll to position [1709, 0]
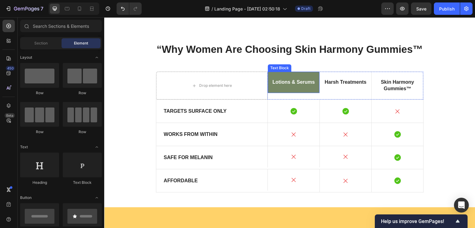
click at [304, 79] on p "Lotions & Serums" at bounding box center [293, 82] width 44 height 6
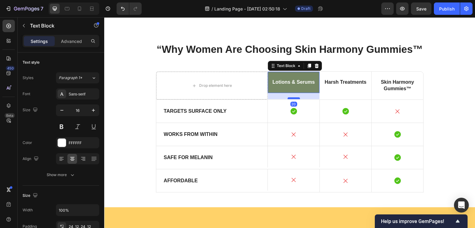
drag, startPoint x: 290, startPoint y: 92, endPoint x: 289, endPoint y: 98, distance: 6.2
click at [289, 98] on div at bounding box center [293, 98] width 12 height 2
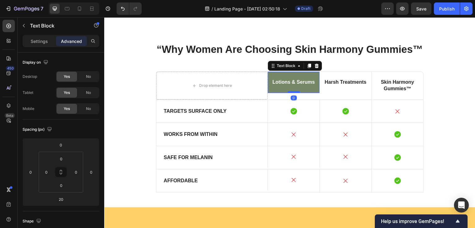
drag, startPoint x: 294, startPoint y: 98, endPoint x: 294, endPoint y: 91, distance: 7.4
click at [294, 91] on div at bounding box center [293, 92] width 12 height 2
type input "0"
click at [62, 185] on input "0" at bounding box center [61, 185] width 12 height 9
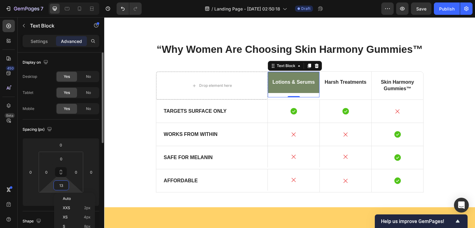
type input "12"
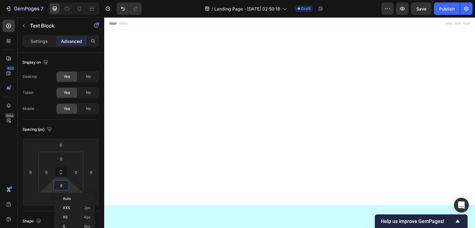
scroll to position [1709, 0]
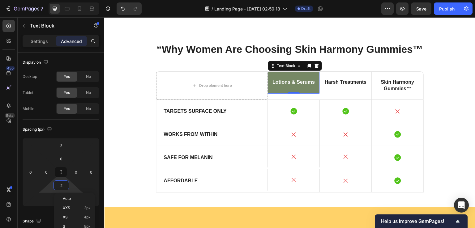
type input "1"
click at [0, 144] on div "450 Beta" at bounding box center [9, 122] width 18 height 211
click at [40, 36] on div "Settings" at bounding box center [39, 41] width 31 height 10
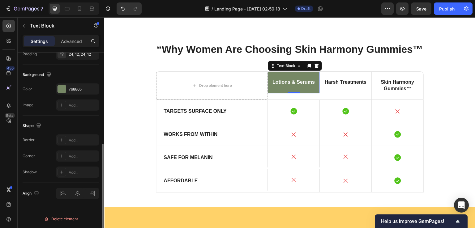
scroll to position [0, 0]
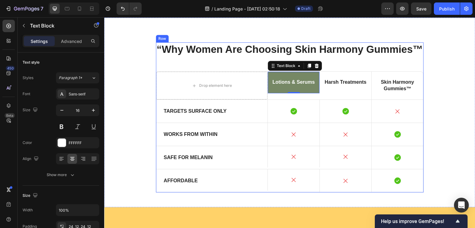
click at [200, 66] on div "“Why Women Are Choosing Skin Harmony Gummies™ Heading Drop element here Lotions…" at bounding box center [290, 117] width 268 height 150
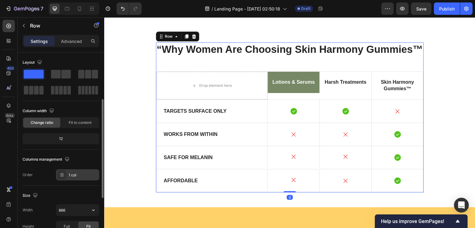
scroll to position [31, 0]
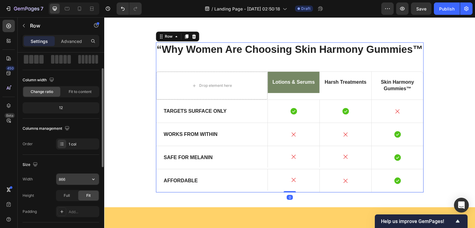
click at [70, 180] on input "866" at bounding box center [77, 179] width 43 height 11
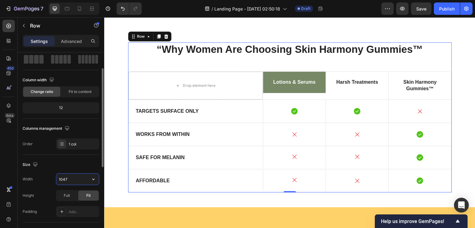
type input "1048"
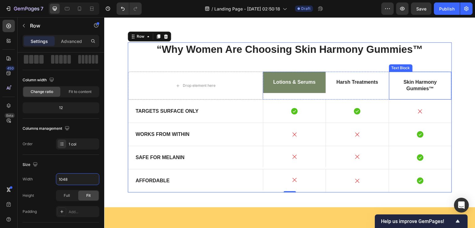
click at [412, 83] on p "Skin Harmony Gummies™" at bounding box center [419, 85] width 55 height 13
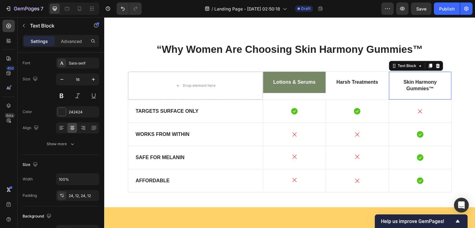
scroll to position [0, 0]
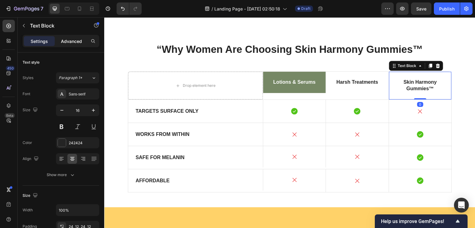
click at [73, 40] on p "Advanced" at bounding box center [71, 41] width 21 height 6
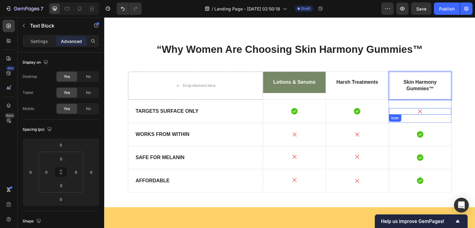
click at [395, 109] on div "Icon" at bounding box center [420, 111] width 62 height 6
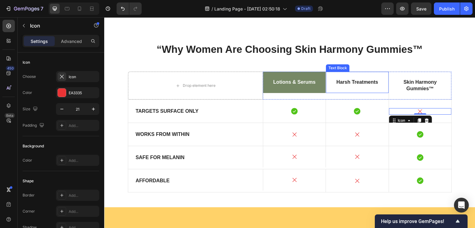
click at [348, 85] on p "Harsh Treatments" at bounding box center [356, 82] width 55 height 6
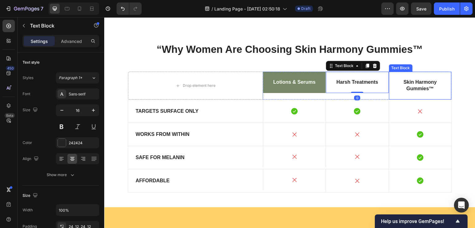
click at [408, 88] on p "Skin Harmony Gummies™" at bounding box center [419, 85] width 55 height 13
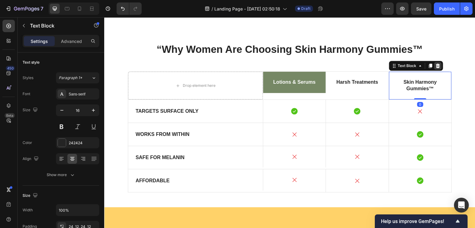
click at [436, 68] on icon at bounding box center [437, 66] width 4 height 4
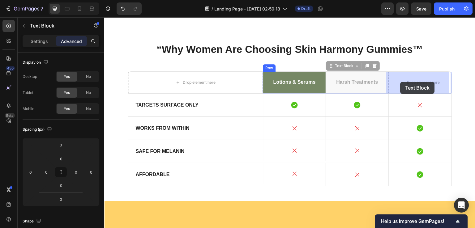
drag, startPoint x: 336, startPoint y: 68, endPoint x: 400, endPoint y: 82, distance: 65.7
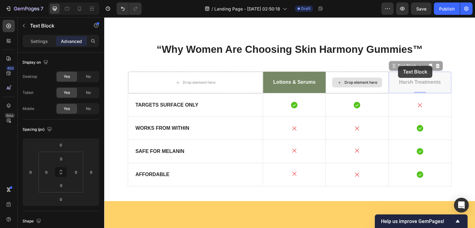
drag, startPoint x: 398, startPoint y: 66, endPoint x: 349, endPoint y: 81, distance: 51.0
click at [349, 81] on div "Lotions & Serums Text Block Drop element here Harsh Treatments Text Block 0 Har…" at bounding box center [357, 83] width 188 height 22
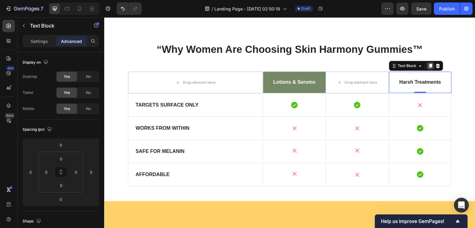
click at [428, 68] on icon at bounding box center [430, 65] width 5 height 5
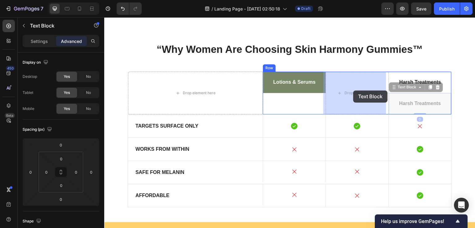
drag, startPoint x: 411, startPoint y: 87, endPoint x: 353, endPoint y: 91, distance: 58.2
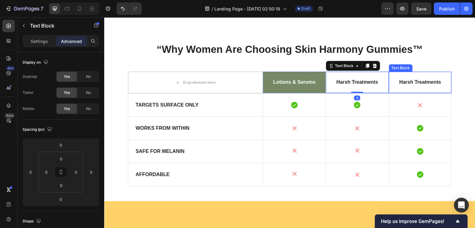
click at [404, 82] on p "Harsh Treatments" at bounding box center [419, 82] width 55 height 6
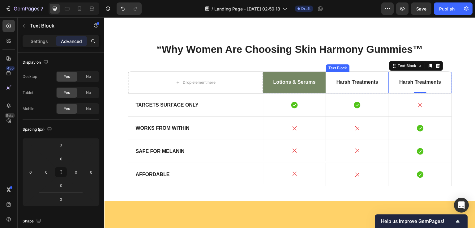
click at [341, 81] on p "Harsh Treatments" at bounding box center [356, 82] width 55 height 6
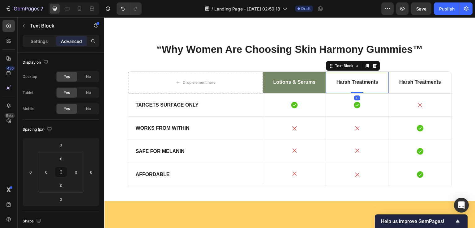
click at [341, 81] on p "Harsh Treatments" at bounding box center [356, 82] width 55 height 6
click at [46, 41] on p "Settings" at bounding box center [39, 41] width 17 height 6
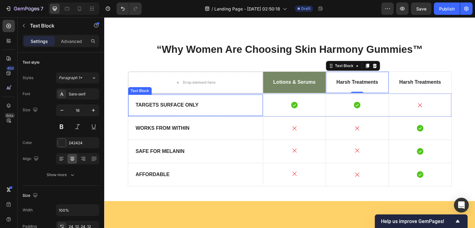
click at [183, 105] on p "Targets Surface Only" at bounding box center [195, 105] width 120 height 6
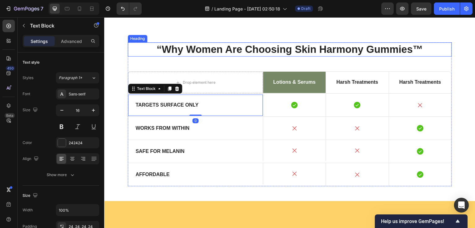
click at [259, 44] on p "“Why Women Are Choosing Skin Harmony Gummies™" at bounding box center [289, 49] width 323 height 13
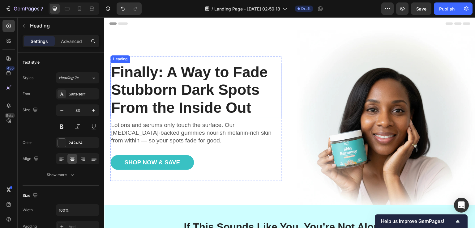
click at [186, 83] on h1 "Finally: A Way to Fade Stubborn Dark Spots From the Inside Out" at bounding box center [195, 90] width 171 height 55
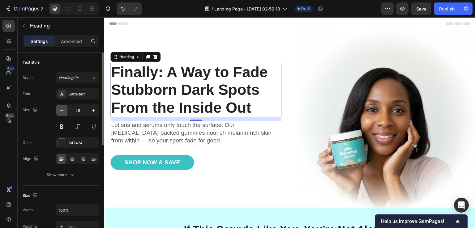
click at [62, 112] on icon "button" at bounding box center [62, 110] width 6 height 6
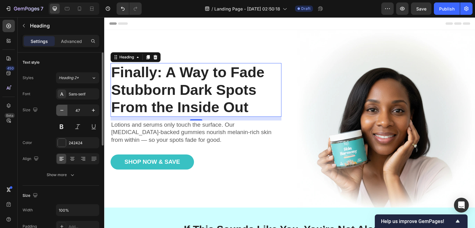
click at [62, 112] on icon "button" at bounding box center [62, 110] width 6 height 6
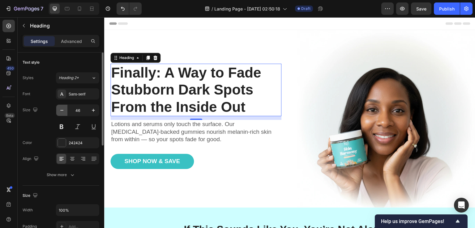
click at [62, 112] on icon "button" at bounding box center [62, 110] width 6 height 6
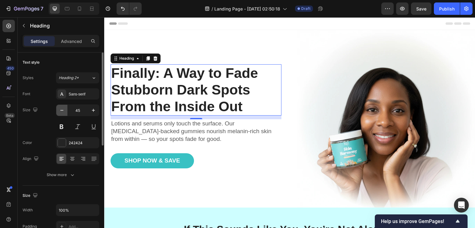
click at [62, 112] on icon "button" at bounding box center [62, 110] width 6 height 6
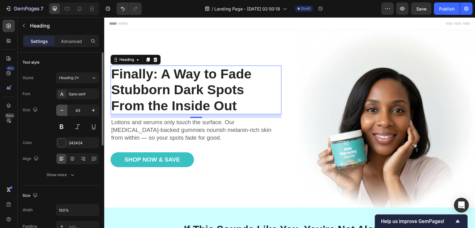
click at [62, 112] on icon "button" at bounding box center [62, 110] width 6 height 6
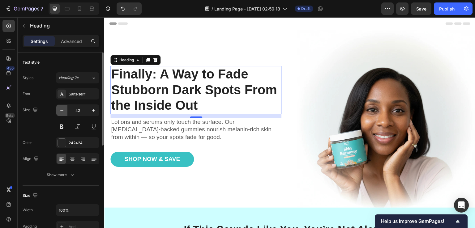
click at [62, 112] on icon "button" at bounding box center [62, 110] width 6 height 6
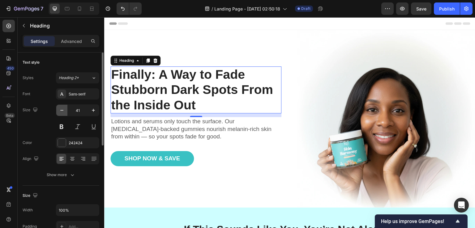
click at [62, 112] on icon "button" at bounding box center [62, 110] width 6 height 6
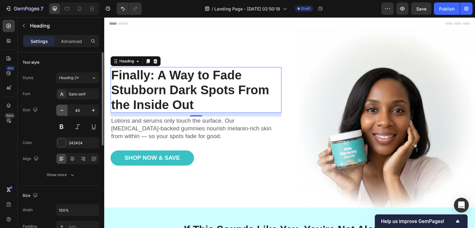
click at [62, 112] on icon "button" at bounding box center [62, 110] width 6 height 6
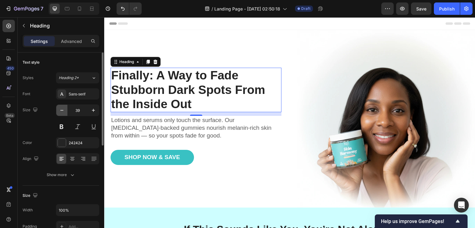
click at [62, 112] on icon "button" at bounding box center [62, 110] width 6 height 6
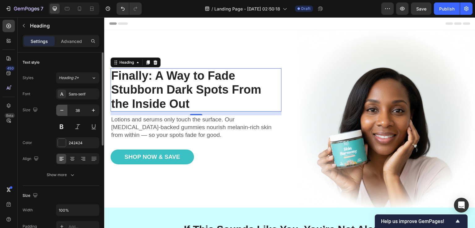
click at [62, 112] on icon "button" at bounding box center [62, 110] width 6 height 6
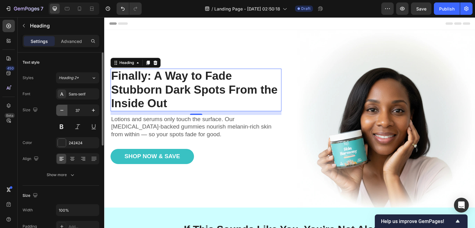
click at [62, 112] on icon "button" at bounding box center [62, 110] width 6 height 6
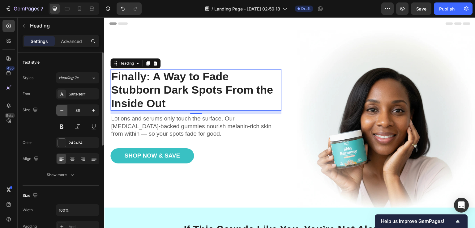
click at [62, 111] on icon "button" at bounding box center [62, 110] width 6 height 6
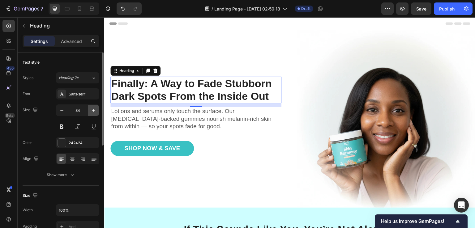
click at [92, 108] on icon "button" at bounding box center [93, 110] width 6 height 6
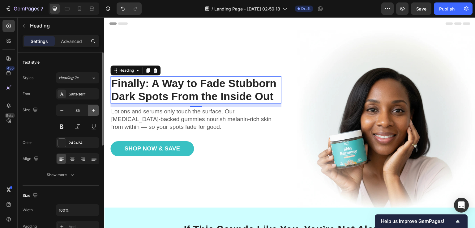
click at [92, 108] on icon "button" at bounding box center [93, 110] width 6 height 6
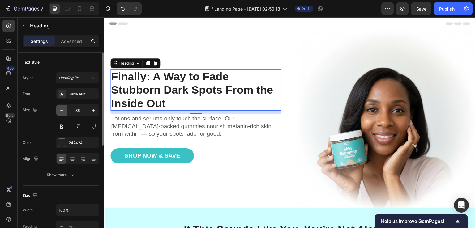
click at [62, 109] on icon "button" at bounding box center [62, 110] width 6 height 6
type input "35"
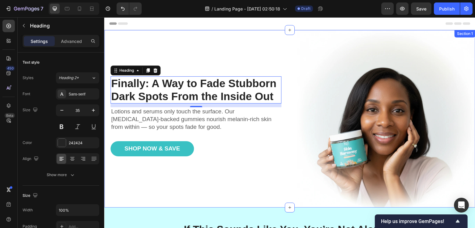
scroll to position [31, 0]
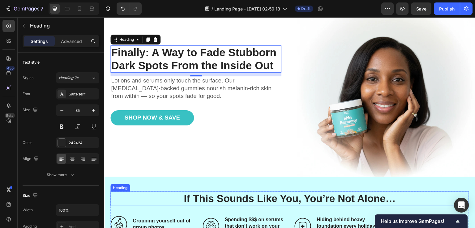
click at [245, 192] on h2 "If This Sounds Like You, You’re Not Alone…" at bounding box center [289, 199] width 358 height 15
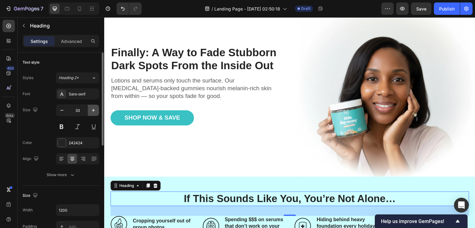
click at [94, 110] on icon "button" at bounding box center [93, 110] width 3 height 3
type input "34"
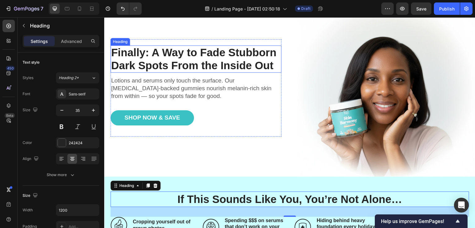
click at [240, 57] on h1 "Finally: A Way to Fade Stubborn Dark Spots From the Inside Out" at bounding box center [195, 58] width 171 height 27
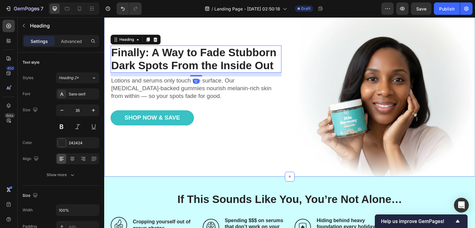
scroll to position [124, 0]
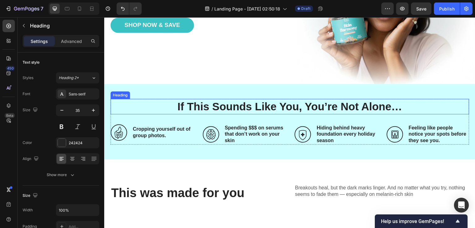
click at [245, 105] on h2 "If This Sounds Like You, You’re Not Alone…" at bounding box center [289, 106] width 358 height 15
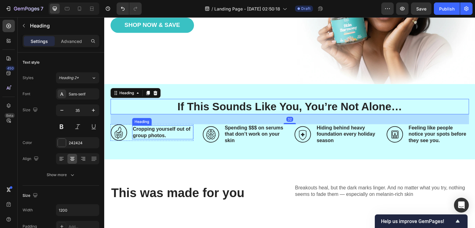
scroll to position [154, 0]
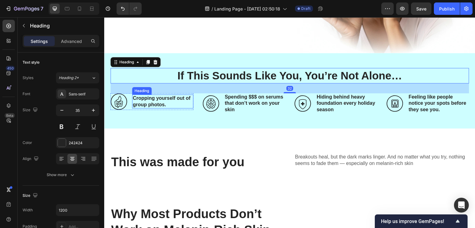
click at [155, 98] on h3 "Cropping yourself out of group photos." at bounding box center [162, 102] width 61 height 14
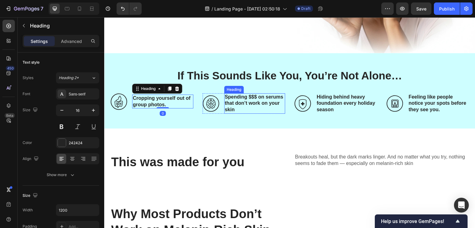
click at [265, 99] on h3 "Spending $$$ on serums that don’t work on your skin" at bounding box center [254, 103] width 61 height 20
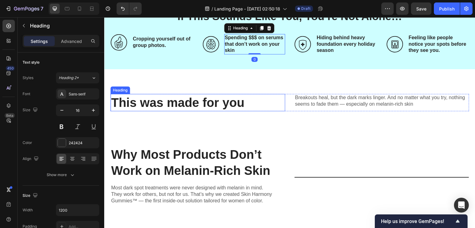
scroll to position [216, 0]
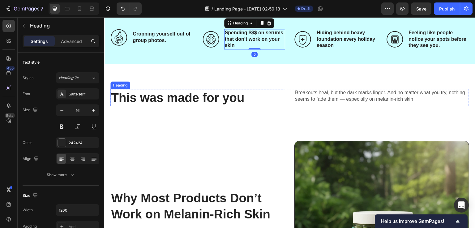
click at [197, 99] on h2 "This was made for you" at bounding box center [184, 97] width 149 height 17
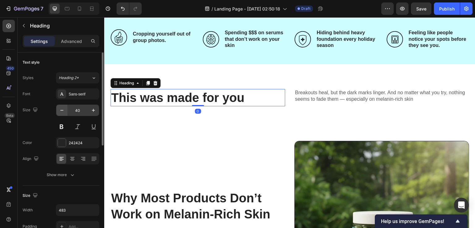
click at [55, 109] on div "Size 40" at bounding box center [61, 118] width 77 height 28
click at [58, 109] on button "button" at bounding box center [61, 110] width 11 height 11
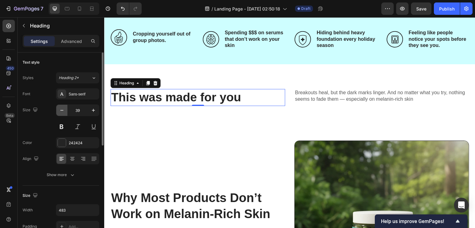
click at [58, 109] on button "button" at bounding box center [61, 110] width 11 height 11
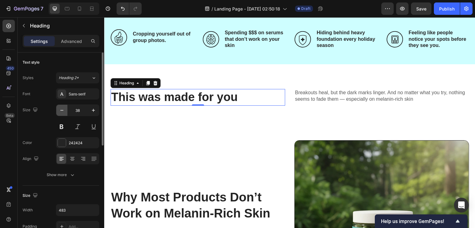
click at [58, 109] on button "button" at bounding box center [61, 110] width 11 height 11
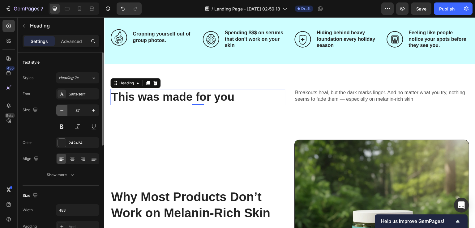
click at [58, 109] on button "button" at bounding box center [61, 110] width 11 height 11
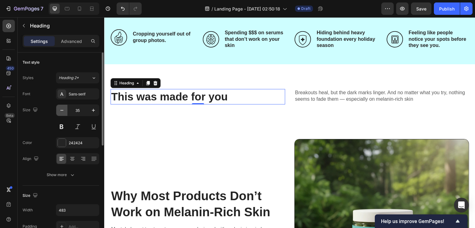
click at [58, 109] on button "button" at bounding box center [61, 110] width 11 height 11
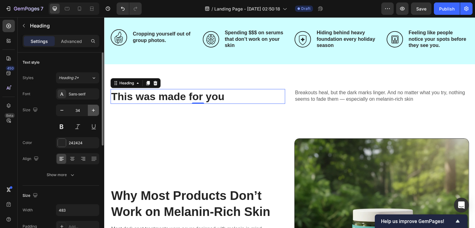
click at [94, 112] on icon "button" at bounding box center [93, 110] width 6 height 6
type input "35"
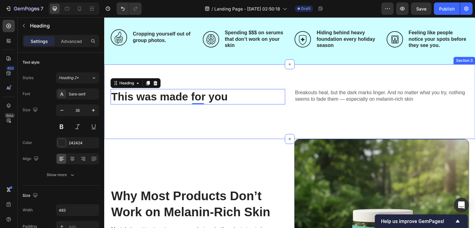
scroll to position [278, 0]
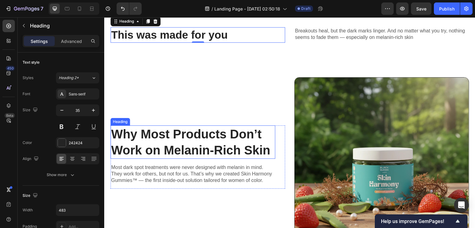
click at [160, 138] on h2 "Why Most Products Don’t Work on Melanin-Rich Skin" at bounding box center [192, 141] width 165 height 33
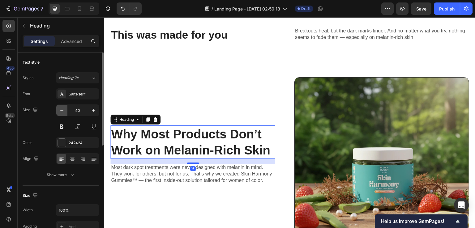
click at [61, 110] on icon "button" at bounding box center [61, 110] width 3 height 1
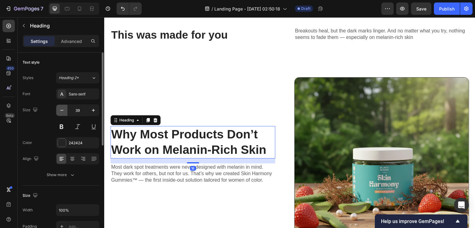
click at [61, 110] on icon "button" at bounding box center [61, 110] width 3 height 1
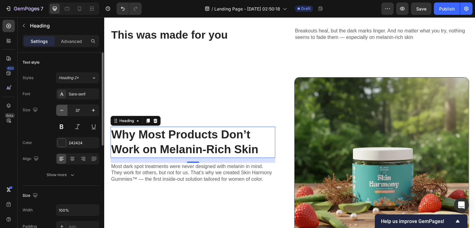
click at [61, 110] on icon "button" at bounding box center [61, 110] width 3 height 1
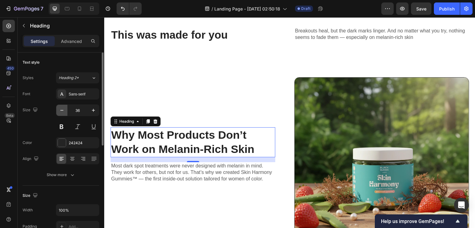
click at [61, 110] on icon "button" at bounding box center [61, 110] width 3 height 1
type input "35"
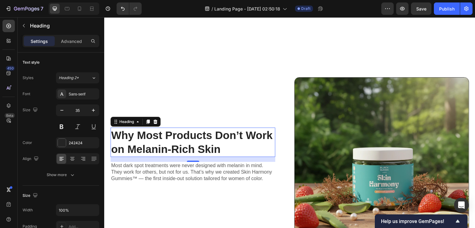
scroll to position [371, 0]
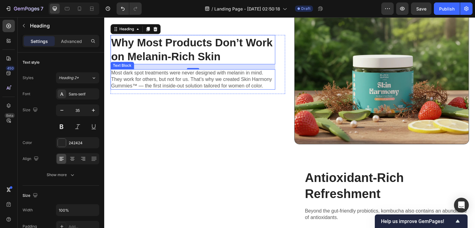
click at [206, 77] on p "Most dark spot treatments were never designed with melanin in mind. They work f…" at bounding box center [192, 79] width 163 height 19
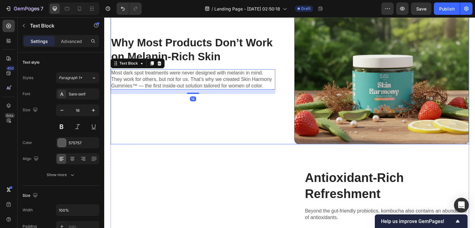
scroll to position [433, 0]
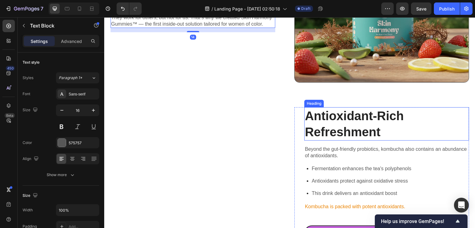
click at [310, 113] on h2 "Antioxidant-Rich Refreshment" at bounding box center [386, 123] width 165 height 33
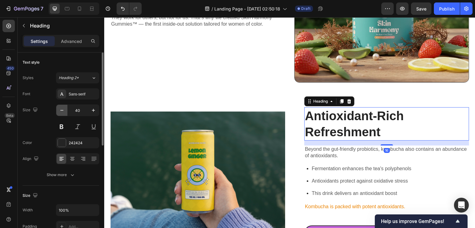
click at [57, 112] on button "button" at bounding box center [61, 110] width 11 height 11
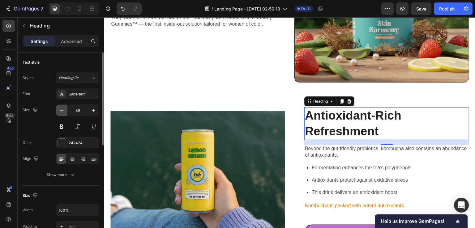
click at [57, 112] on button "button" at bounding box center [61, 110] width 11 height 11
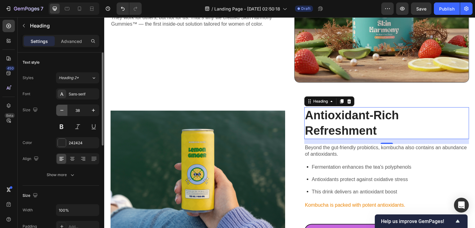
click at [57, 112] on button "button" at bounding box center [61, 110] width 11 height 11
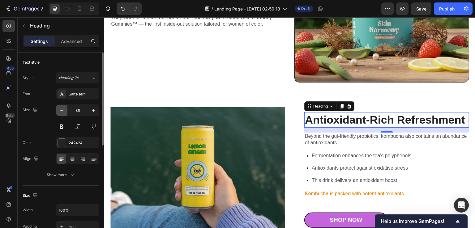
click at [57, 112] on button "button" at bounding box center [61, 110] width 11 height 11
type input "35"
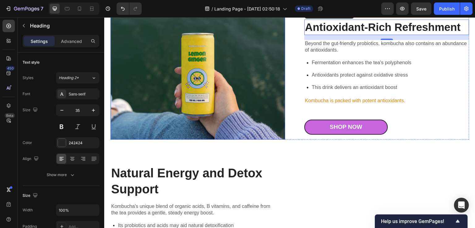
scroll to position [587, 0]
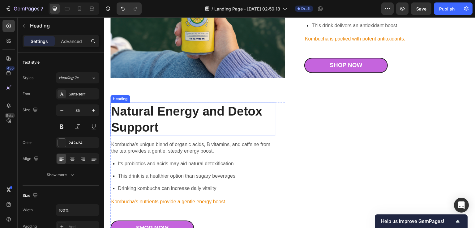
click at [183, 110] on h2 "Natural Energy and Detox Support" at bounding box center [192, 119] width 165 height 33
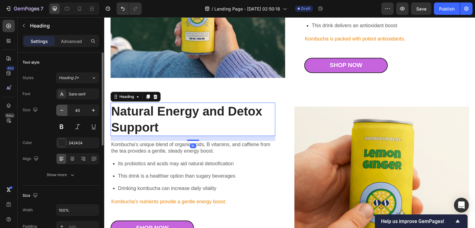
click at [57, 108] on button "button" at bounding box center [61, 110] width 11 height 11
click at [58, 109] on button "button" at bounding box center [61, 110] width 11 height 11
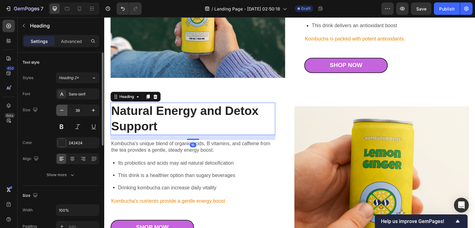
click at [58, 109] on button "button" at bounding box center [61, 110] width 11 height 11
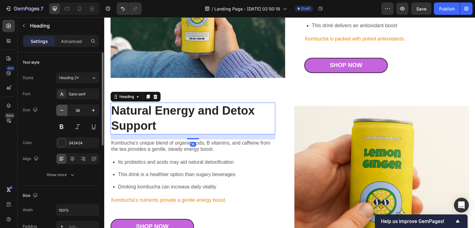
click at [58, 109] on button "button" at bounding box center [61, 110] width 11 height 11
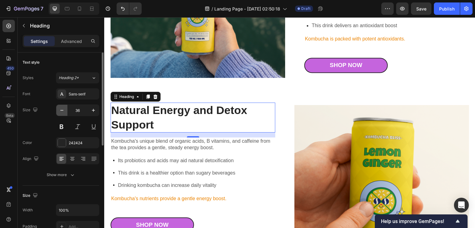
click at [58, 109] on button "button" at bounding box center [61, 110] width 11 height 11
type input "35"
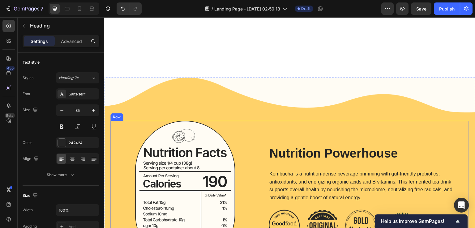
scroll to position [834, 0]
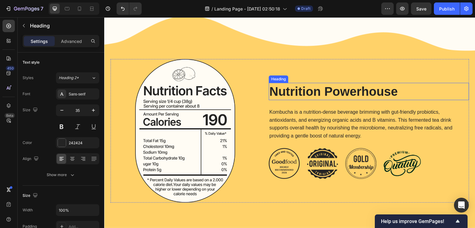
click at [288, 92] on h2 "Nutrition Powerhouse" at bounding box center [368, 91] width 200 height 17
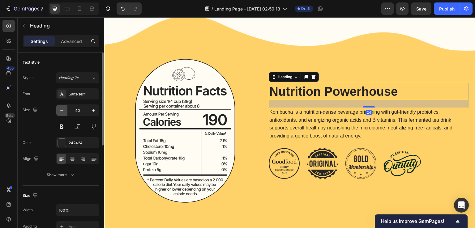
click at [61, 112] on icon "button" at bounding box center [62, 110] width 6 height 6
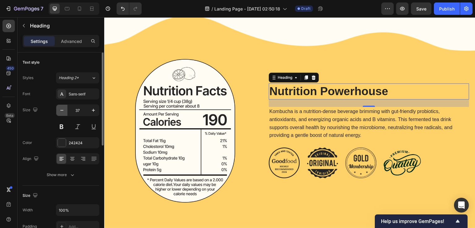
click at [61, 112] on icon "button" at bounding box center [62, 110] width 6 height 6
click at [58, 112] on button "button" at bounding box center [61, 110] width 11 height 11
type input "35"
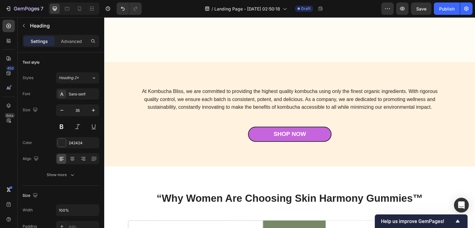
scroll to position [1607, 0]
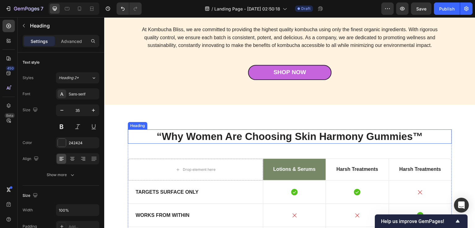
click at [244, 134] on h2 "“Why Women Are Choosing Skin Harmony Gummies™" at bounding box center [290, 136] width 324 height 15
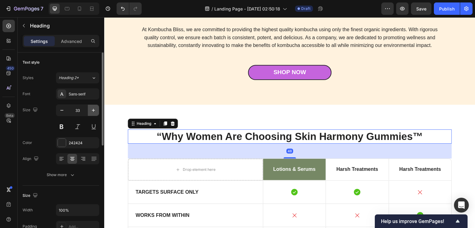
click at [93, 112] on icon "button" at bounding box center [93, 110] width 6 height 6
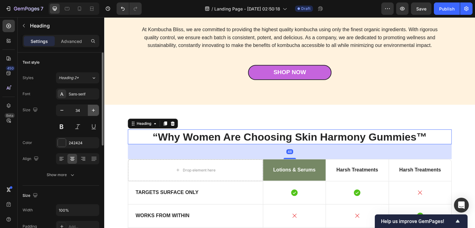
type input "35"
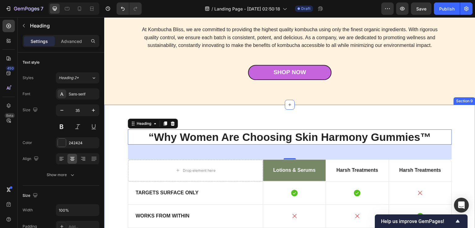
scroll to position [1638, 0]
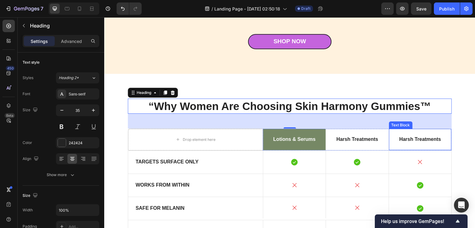
click at [400, 141] on p "Harsh Treatments" at bounding box center [419, 139] width 55 height 6
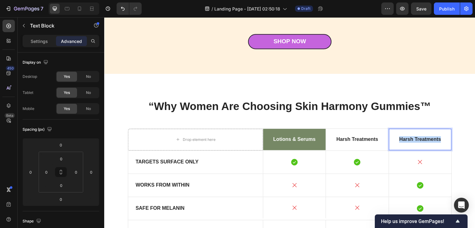
click at [400, 141] on p "Harsh Treatments" at bounding box center [419, 139] width 55 height 6
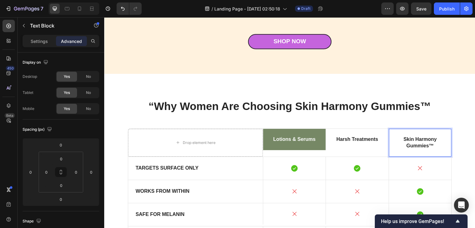
drag, startPoint x: 101, startPoint y: 121, endPoint x: 0, endPoint y: 138, distance: 102.6
click at [0, 138] on div "450 Beta" at bounding box center [9, 122] width 18 height 211
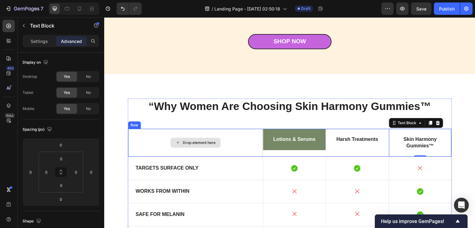
scroll to position [1668, 0]
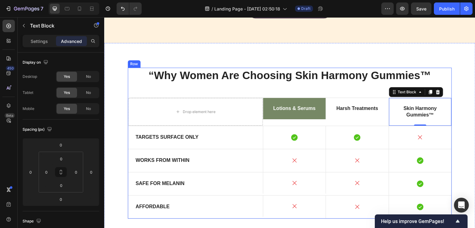
click at [142, 83] on div "“Why Women Are Choosing Skin Harmony Gummies™ Heading Drop element here Lotions…" at bounding box center [290, 143] width 324 height 151
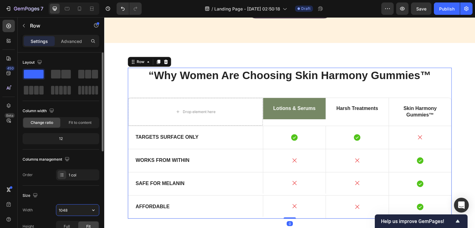
click at [70, 211] on input "1048" at bounding box center [77, 210] width 43 height 11
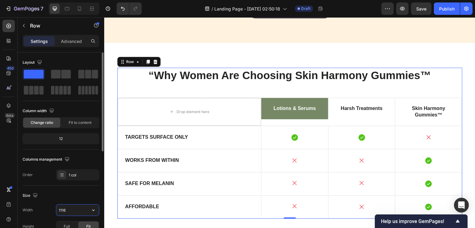
type input "1117"
click at [306, 114] on div "Lotions & Serums" at bounding box center [294, 108] width 67 height 21
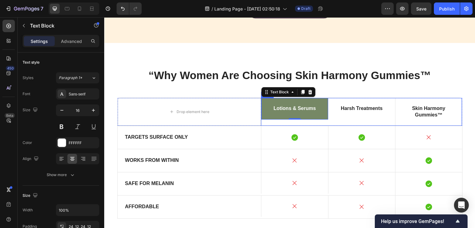
click at [270, 125] on div "Lotions & Serums Text Block 0" at bounding box center [294, 112] width 67 height 28
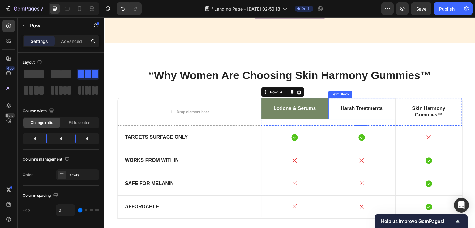
click at [353, 112] on div "Harsh Treatments" at bounding box center [361, 108] width 67 height 21
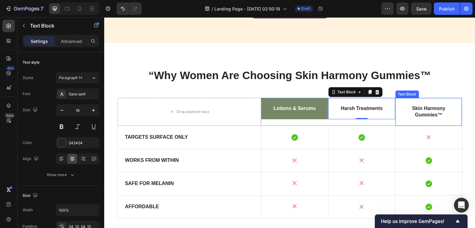
click at [395, 123] on div "Skin Harmony Gummies™" at bounding box center [428, 112] width 67 height 28
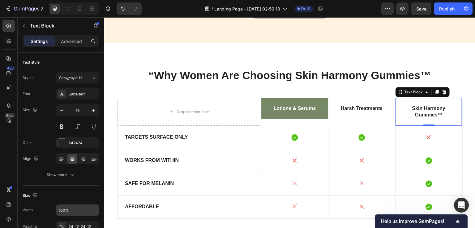
scroll to position [172, 0]
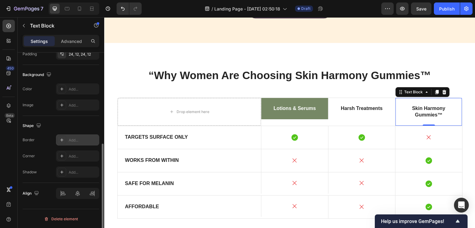
click at [75, 141] on div "Add..." at bounding box center [83, 140] width 29 height 6
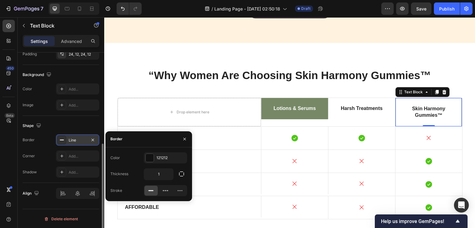
click at [72, 118] on div "Shape Border Line Corner Add... Shadow Add..." at bounding box center [61, 149] width 77 height 67
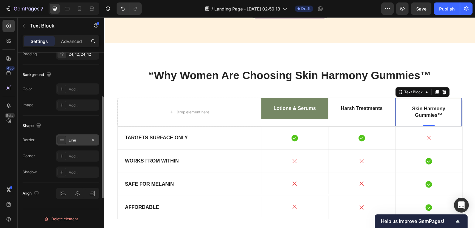
scroll to position [142, 0]
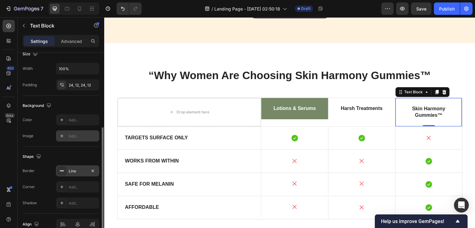
click at [81, 136] on div "Add..." at bounding box center [83, 136] width 29 height 6
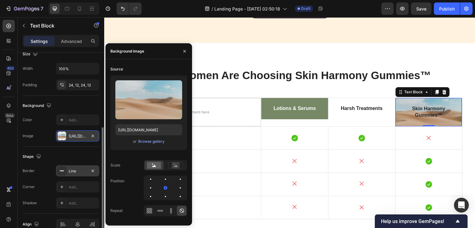
click at [71, 147] on div "Shape Border Line Corner Add... Shadow Add..." at bounding box center [61, 180] width 77 height 67
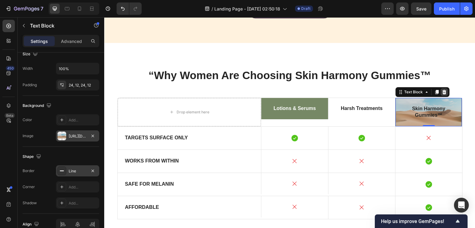
click at [442, 91] on icon at bounding box center [444, 92] width 4 height 4
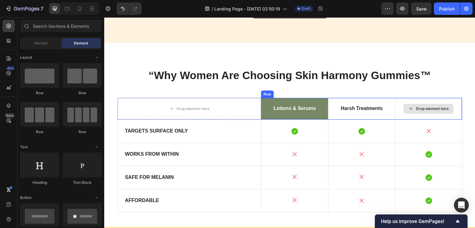
click at [410, 108] on icon at bounding box center [410, 108] width 5 height 5
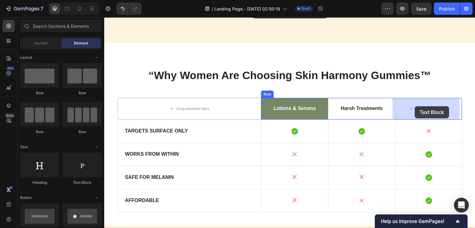
drag, startPoint x: 315, startPoint y: 159, endPoint x: 415, endPoint y: 106, distance: 112.6
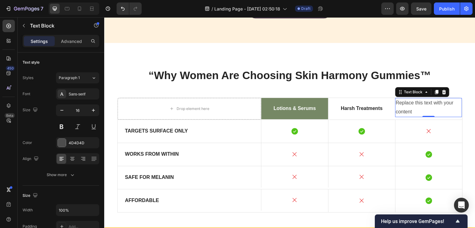
click at [398, 109] on div "Replace this text with your content" at bounding box center [428, 107] width 67 height 19
click at [398, 109] on p "Replace this text with your content" at bounding box center [428, 108] width 66 height 18
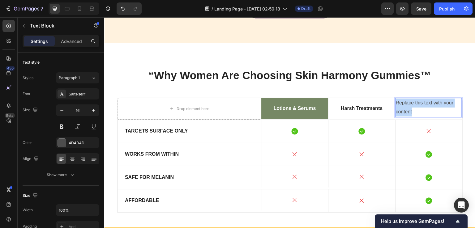
click at [398, 109] on p "Replace this text with your content" at bounding box center [428, 108] width 66 height 18
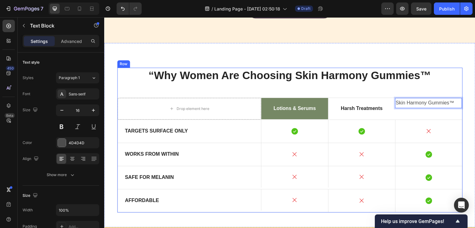
click at [146, 87] on div "“Why Women Are Choosing Skin Harmony Gummies™ Heading Drop element here Lotions…" at bounding box center [289, 140] width 345 height 145
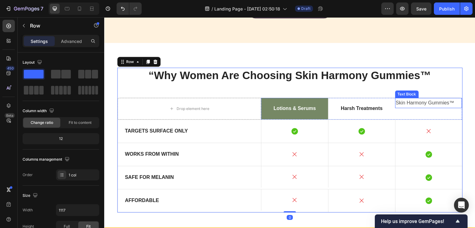
click at [415, 99] on p "Skin Harmony Gummies™" at bounding box center [428, 103] width 66 height 9
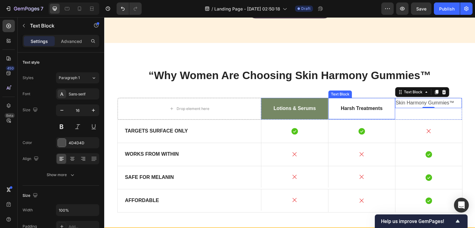
click at [359, 107] on p "Harsh Treatments" at bounding box center [361, 108] width 59 height 6
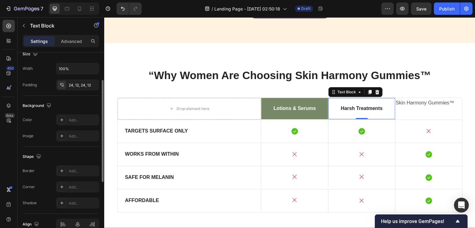
scroll to position [0, 0]
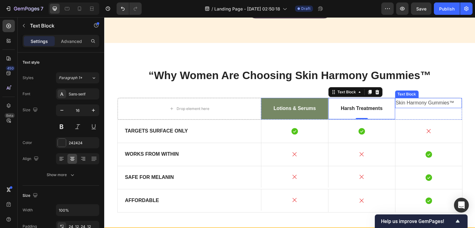
click at [408, 101] on p "Skin Harmony Gummies™" at bounding box center [428, 103] width 66 height 9
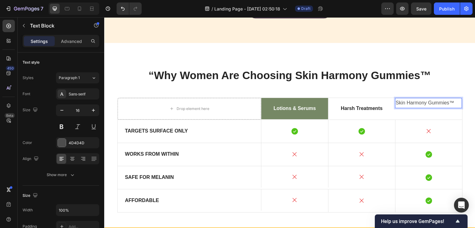
click at [408, 101] on p "Skin Harmony Gummies™" at bounding box center [428, 103] width 66 height 9
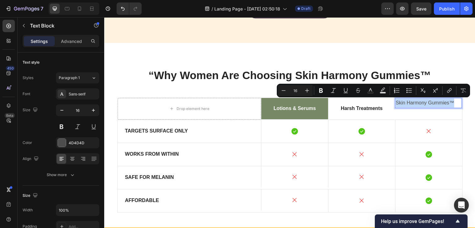
click at [408, 101] on p "Skin Harmony Gummies™" at bounding box center [428, 103] width 66 height 9
click at [322, 92] on icon "Editor contextual toolbar" at bounding box center [321, 90] width 4 height 5
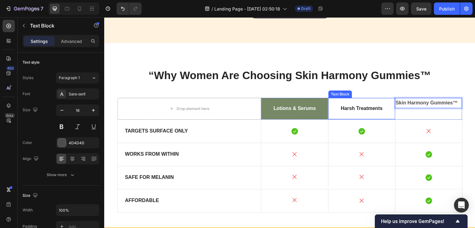
click at [343, 108] on p "Harsh Treatments" at bounding box center [361, 108] width 59 height 6
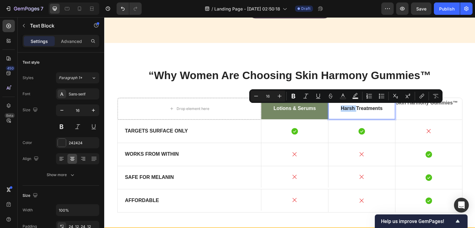
click at [343, 108] on p "Harsh Treatments" at bounding box center [361, 108] width 59 height 6
click at [0, 138] on div "450 Beta" at bounding box center [9, 122] width 18 height 211
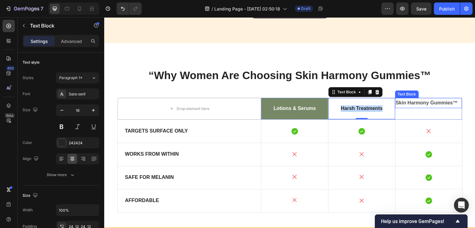
click at [415, 102] on strong "Skin Harmony Gummies™" at bounding box center [426, 102] width 62 height 5
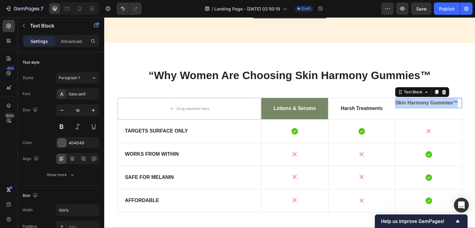
click at [415, 102] on strong "Skin Harmony Gummies™" at bounding box center [426, 102] width 62 height 5
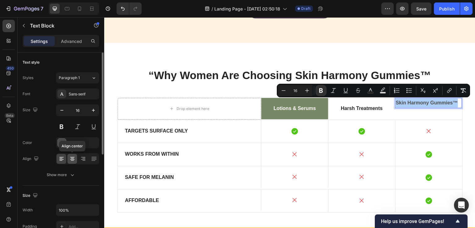
click at [74, 157] on icon at bounding box center [72, 159] width 6 height 6
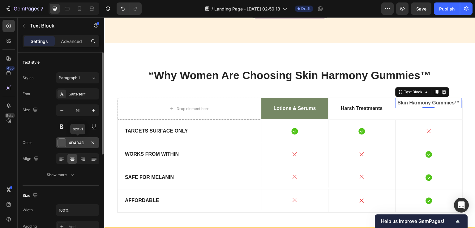
click at [73, 140] on div "4D4D4D" at bounding box center [78, 143] width 18 height 6
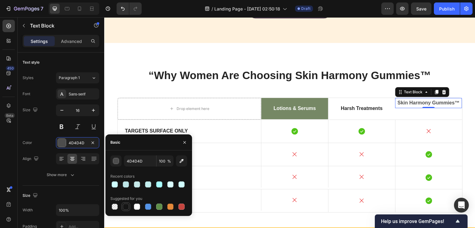
click at [128, 206] on div at bounding box center [126, 207] width 6 height 6
type input "151515"
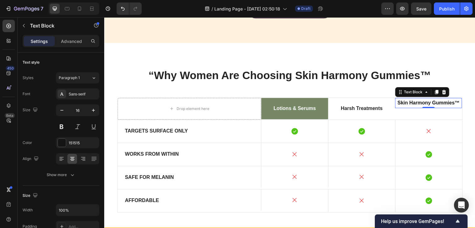
click at [0, 134] on div "450 Beta" at bounding box center [9, 122] width 18 height 211
click at [346, 129] on div "Icon" at bounding box center [361, 131] width 67 height 8
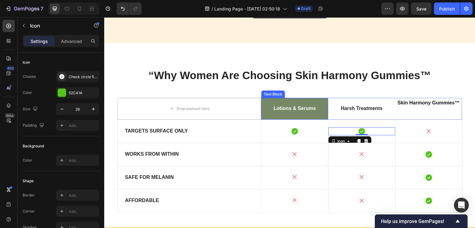
click at [282, 108] on p "Lotions & Serums" at bounding box center [294, 108] width 59 height 6
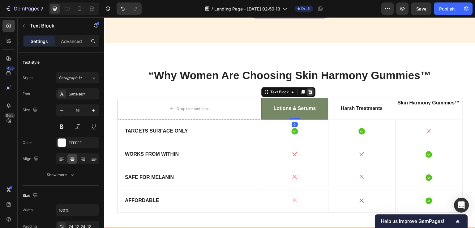
click at [307, 92] on icon at bounding box center [309, 92] width 5 height 5
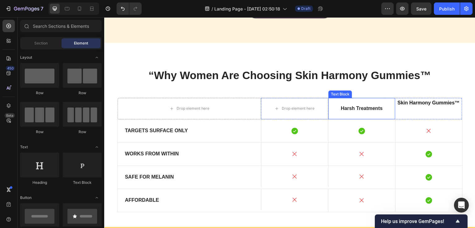
click at [346, 101] on div "Harsh Treatments" at bounding box center [361, 108] width 67 height 21
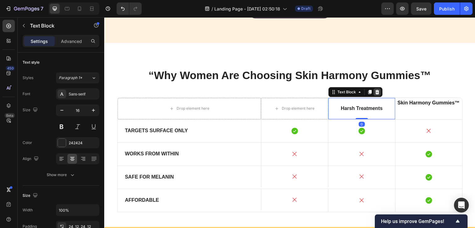
click at [375, 89] on div at bounding box center [376, 91] width 7 height 7
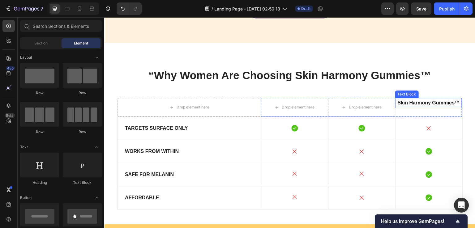
click at [403, 95] on div "Text Block" at bounding box center [406, 94] width 21 height 6
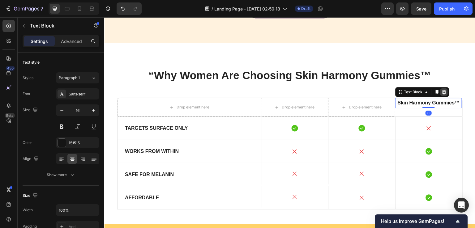
click at [441, 93] on icon at bounding box center [443, 92] width 5 height 5
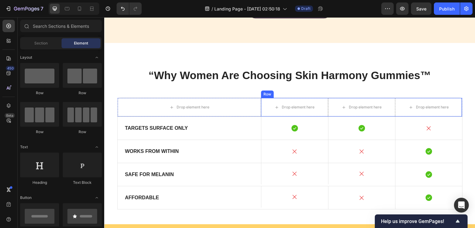
click at [262, 96] on div "Row" at bounding box center [267, 94] width 13 height 7
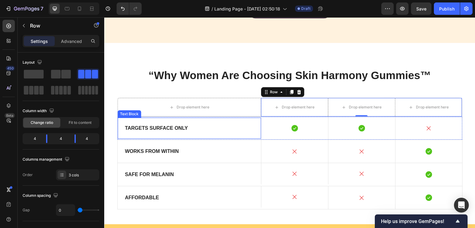
click at [214, 132] on div "Targets Surface Only" at bounding box center [189, 128] width 144 height 21
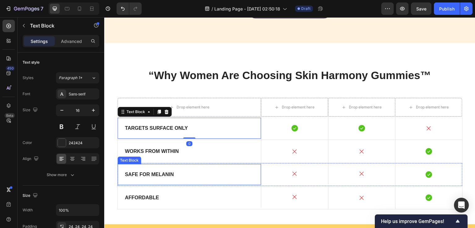
click at [191, 178] on div "Safe for Melanin" at bounding box center [189, 174] width 144 height 21
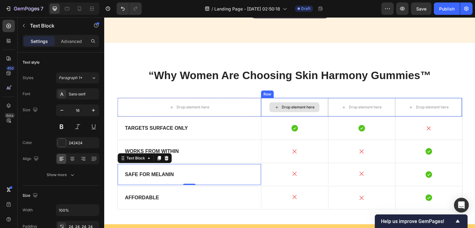
click at [294, 108] on div "Drop element here" at bounding box center [297, 107] width 33 height 5
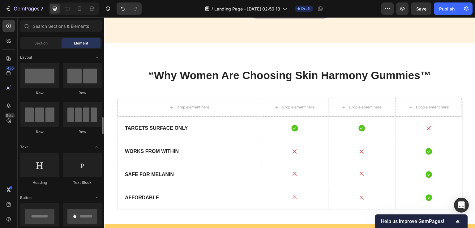
scroll to position [62, 0]
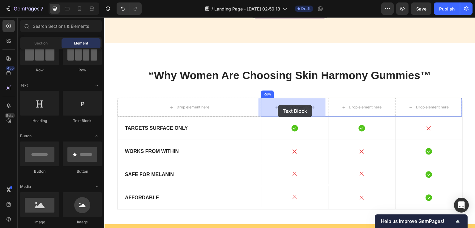
drag, startPoint x: 179, startPoint y: 129, endPoint x: 277, endPoint y: 105, distance: 101.4
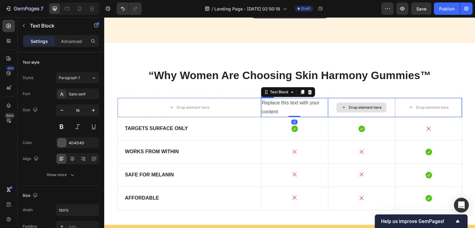
click at [343, 106] on icon at bounding box center [343, 107] width 5 height 5
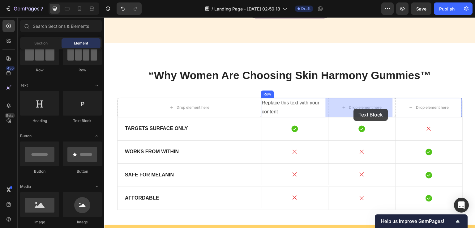
drag, startPoint x: 184, startPoint y: 130, endPoint x: 353, endPoint y: 109, distance: 171.0
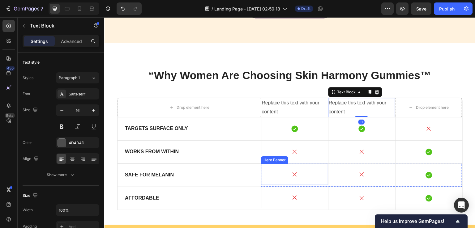
click at [311, 166] on div "Icon" at bounding box center [294, 174] width 67 height 21
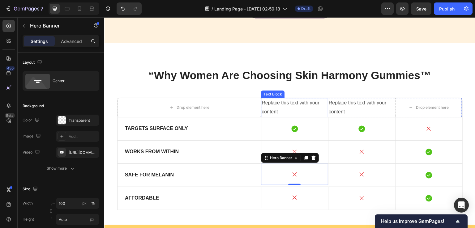
click at [266, 95] on div "Text Block" at bounding box center [272, 94] width 21 height 6
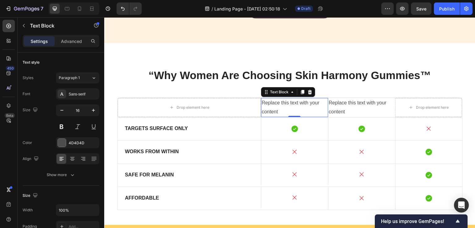
scroll to position [172, 0]
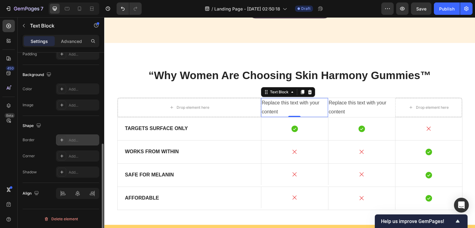
click at [78, 138] on div "Add..." at bounding box center [83, 140] width 29 height 6
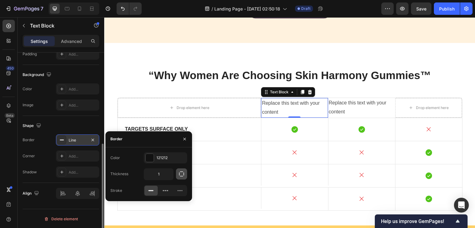
click at [183, 174] on icon "button" at bounding box center [181, 174] width 6 height 6
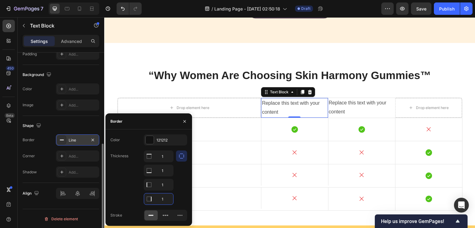
click at [163, 198] on input "1" at bounding box center [158, 198] width 29 height 11
click at [0, 136] on div "450 Beta" at bounding box center [9, 122] width 18 height 211
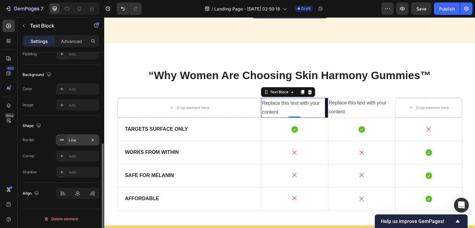
click at [71, 142] on div "Line" at bounding box center [78, 140] width 18 height 6
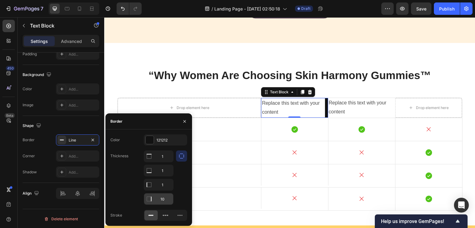
click at [160, 198] on input "10" at bounding box center [158, 198] width 29 height 11
type input "1"
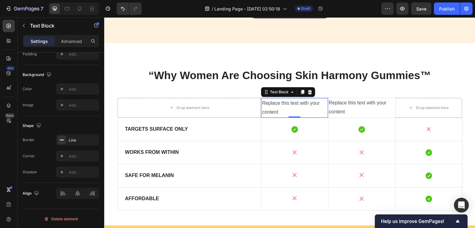
click at [0, 167] on div "450 Beta" at bounding box center [9, 122] width 18 height 211
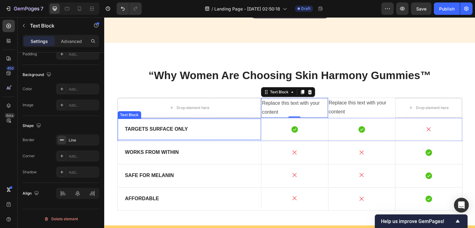
click at [166, 134] on div "Targets Surface Only" at bounding box center [189, 129] width 144 height 21
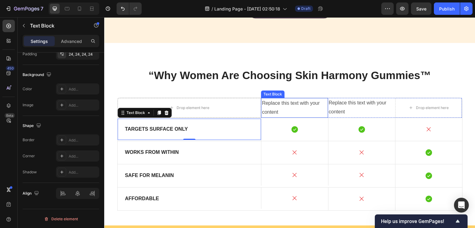
click at [289, 105] on div "Replace this text with your content" at bounding box center [294, 108] width 67 height 20
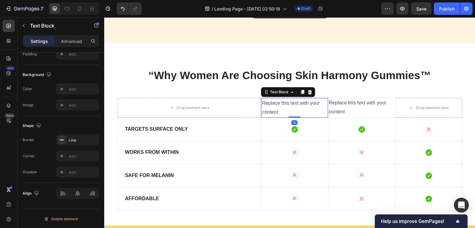
click at [289, 105] on div "Replace this text with your content" at bounding box center [294, 108] width 67 height 20
click at [289, 105] on p "Replace this text with your content" at bounding box center [294, 108] width 65 height 18
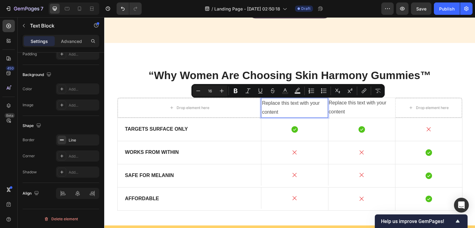
click at [280, 109] on p "Replace this text with your content" at bounding box center [294, 108] width 65 height 18
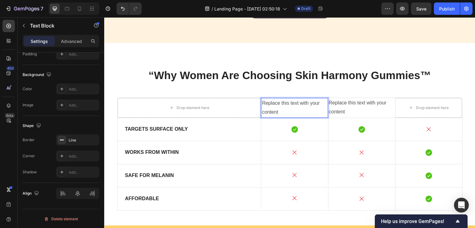
click at [280, 109] on p "Replace this text with your content" at bounding box center [294, 108] width 65 height 18
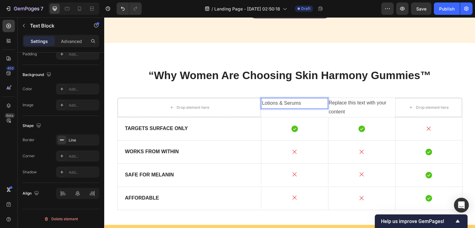
click at [274, 99] on p "Lotions & Serums" at bounding box center [294, 103] width 65 height 9
click at [274, 100] on p "Lotions & Serums" at bounding box center [294, 103] width 65 height 9
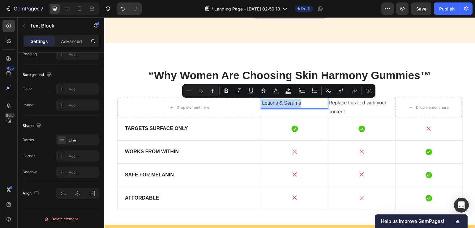
scroll to position [0, 0]
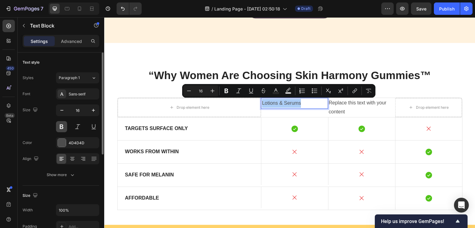
click at [62, 129] on button at bounding box center [61, 126] width 11 height 11
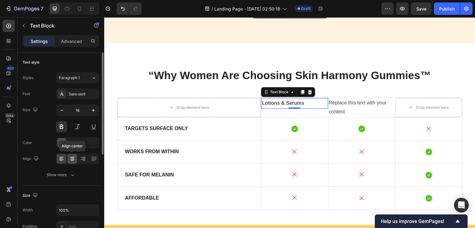
click at [71, 161] on icon at bounding box center [72, 159] width 6 height 6
click at [62, 144] on div at bounding box center [62, 143] width 8 height 8
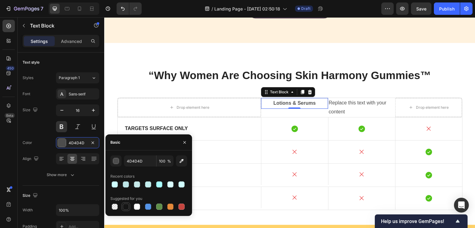
click at [123, 207] on div at bounding box center [126, 207] width 6 height 6
type input "151515"
click at [0, 154] on div "450 Beta" at bounding box center [9, 122] width 18 height 211
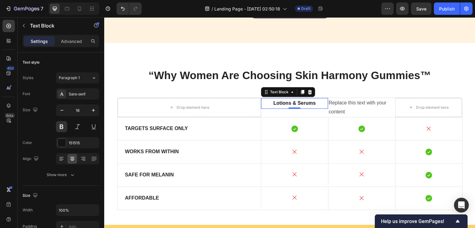
click at [0, 154] on div "450 Beta" at bounding box center [9, 122] width 18 height 211
click at [0, 133] on div "450 Beta" at bounding box center [9, 122] width 18 height 211
click at [359, 102] on div "Replace this text with your content" at bounding box center [361, 107] width 67 height 19
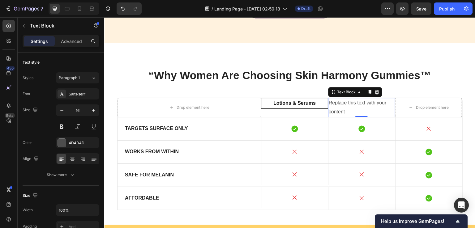
click at [338, 105] on div "Replace this text with your content" at bounding box center [361, 107] width 67 height 19
click at [338, 105] on p "Replace this text with your content" at bounding box center [361, 108] width 66 height 18
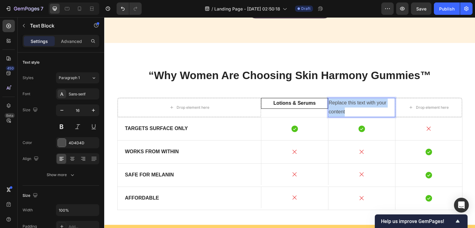
click at [338, 105] on p "Replace this text with your content" at bounding box center [361, 108] width 66 height 18
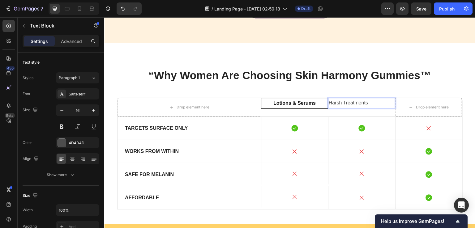
click at [338, 105] on p "Harsh Treatments" at bounding box center [361, 103] width 66 height 9
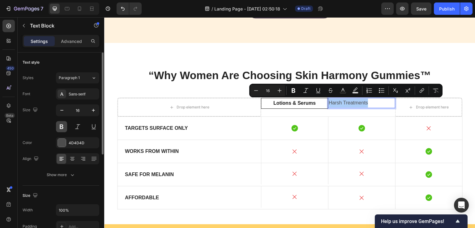
click at [59, 128] on button at bounding box center [61, 126] width 11 height 11
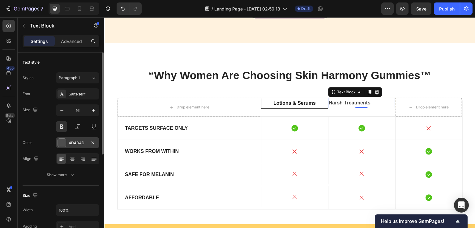
click at [58, 143] on div at bounding box center [62, 143] width 8 height 8
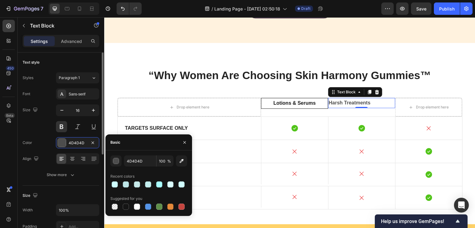
drag, startPoint x: 127, startPoint y: 208, endPoint x: 81, endPoint y: 165, distance: 63.4
click at [127, 208] on div at bounding box center [126, 207] width 6 height 6
type input "151515"
click at [71, 159] on icon at bounding box center [72, 159] width 6 height 6
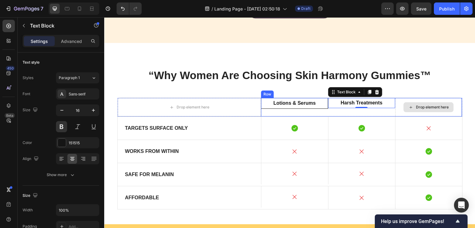
click at [416, 108] on div "Drop element here" at bounding box center [432, 107] width 33 height 5
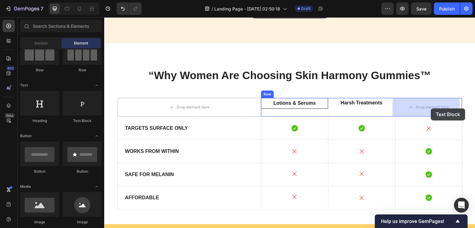
drag, startPoint x: 433, startPoint y: 103, endPoint x: 431, endPoint y: 108, distance: 5.8
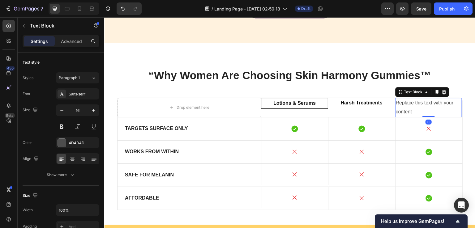
click at [408, 101] on div "Replace this text with your content" at bounding box center [428, 107] width 67 height 19
click at [408, 101] on p "Replace this text with your content" at bounding box center [428, 108] width 66 height 18
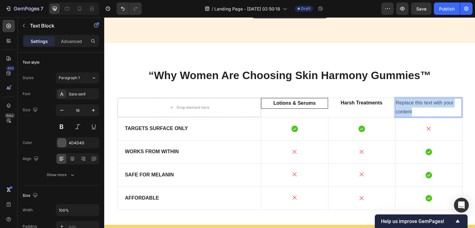
click at [408, 101] on p "Replace this text with your content" at bounding box center [428, 108] width 66 height 18
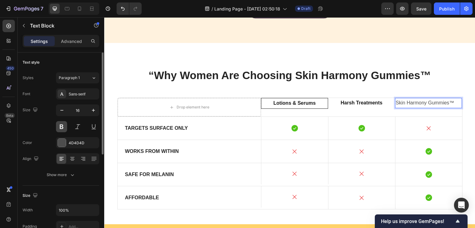
click at [62, 126] on button at bounding box center [61, 126] width 11 height 11
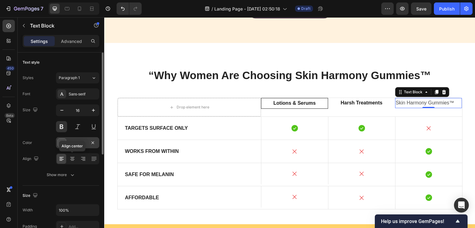
drag, startPoint x: 70, startPoint y: 158, endPoint x: 61, endPoint y: 144, distance: 17.4
click at [70, 159] on icon at bounding box center [72, 159] width 6 height 6
click at [61, 144] on div at bounding box center [62, 143] width 8 height 8
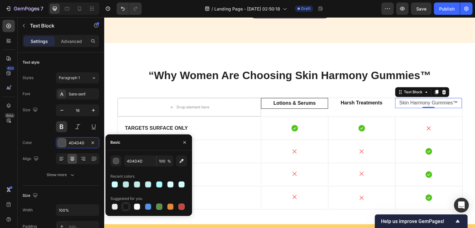
click at [127, 207] on div at bounding box center [126, 207] width 6 height 6
type input "151515"
click at [61, 127] on button at bounding box center [61, 126] width 11 height 11
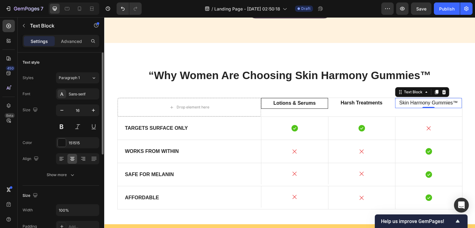
click at [32, 125] on div "Size 16" at bounding box center [61, 118] width 77 height 28
click at [64, 128] on button at bounding box center [61, 126] width 11 height 11
click at [40, 124] on div "Size 16" at bounding box center [61, 118] width 77 height 28
click at [0, 108] on div "450 Beta" at bounding box center [9, 122] width 18 height 211
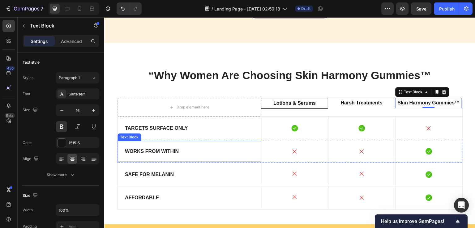
click at [159, 156] on div "Works From Within" at bounding box center [189, 151] width 144 height 21
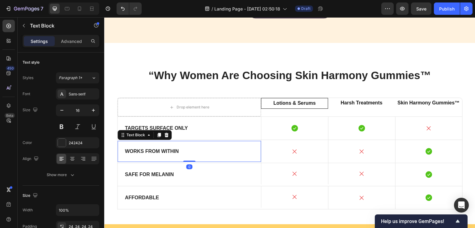
click at [0, 107] on div "450 Beta" at bounding box center [9, 122] width 18 height 211
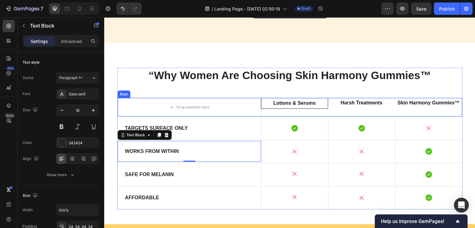
click at [295, 111] on div "Lotions & Serums Text Block Harsh Treatments Text Block Skin Harmony Gummies™ T…" at bounding box center [361, 107] width 201 height 19
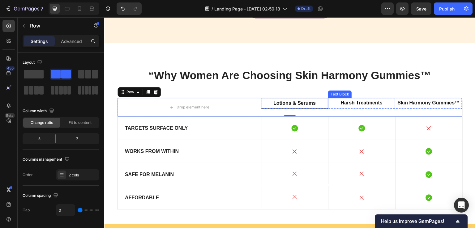
click at [330, 107] on p "Harsh Treatments" at bounding box center [361, 103] width 66 height 9
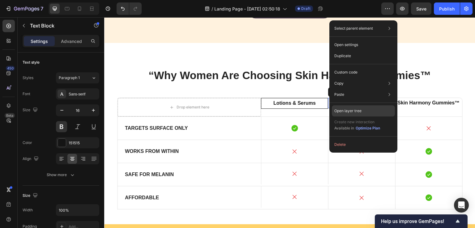
click at [347, 108] on p "Open layer tree" at bounding box center [347, 111] width 27 height 6
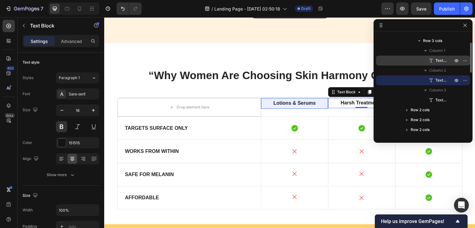
scroll to position [133, 0]
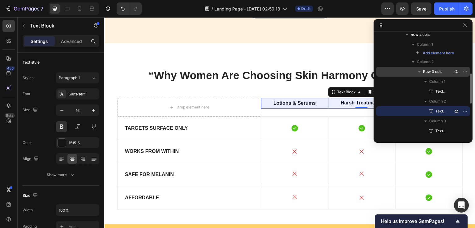
click at [434, 74] on span "Row 3 cols" at bounding box center [432, 72] width 19 height 6
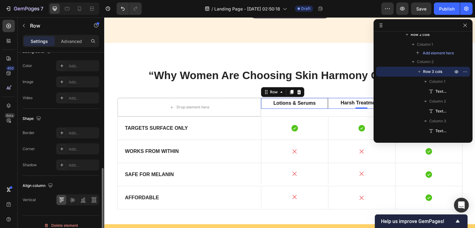
scroll to position [253, 0]
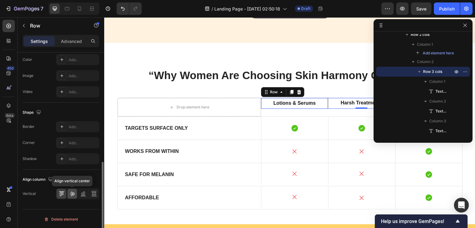
click at [73, 191] on icon at bounding box center [72, 194] width 6 height 6
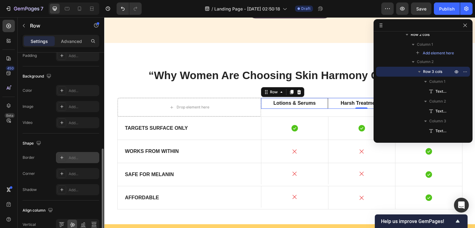
click at [61, 153] on div at bounding box center [61, 157] width 9 height 9
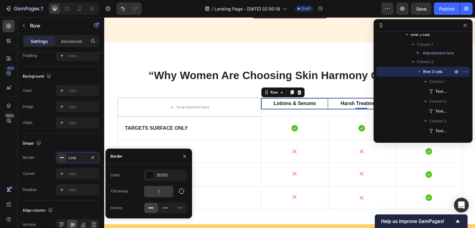
scroll to position [1730, 0]
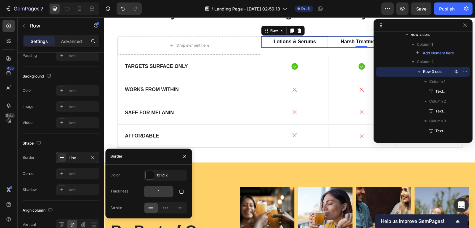
click at [162, 190] on input "1" at bounding box center [158, 191] width 29 height 11
click at [176, 191] on button "button" at bounding box center [181, 191] width 11 height 11
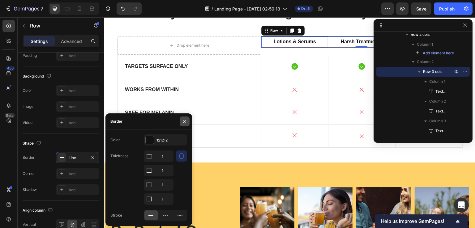
click at [188, 118] on button "button" at bounding box center [185, 121] width 10 height 10
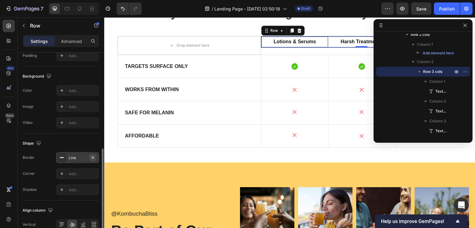
click at [91, 156] on icon "button" at bounding box center [92, 157] width 5 height 5
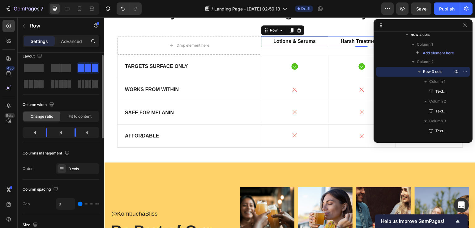
scroll to position [37, 0]
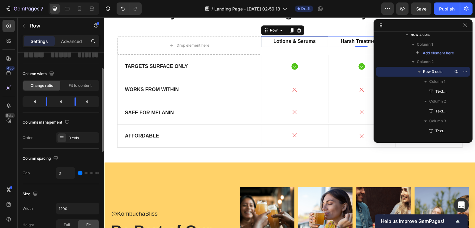
click at [69, 133] on div "3 cols" at bounding box center [77, 137] width 43 height 11
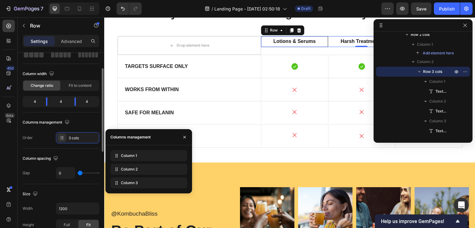
click at [51, 133] on div "Order 3 cols" at bounding box center [61, 137] width 77 height 11
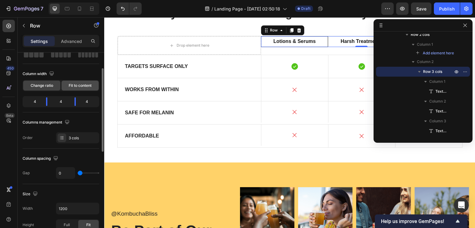
click at [65, 83] on div "Fit to content" at bounding box center [79, 86] width 37 height 10
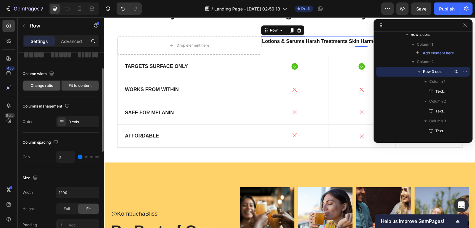
click at [42, 84] on span "Change ratio" at bounding box center [42, 86] width 23 height 6
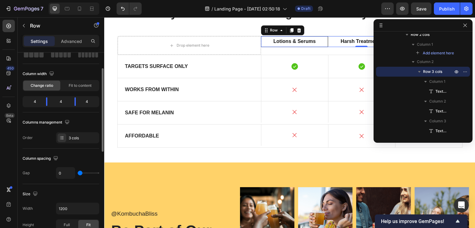
scroll to position [0, 0]
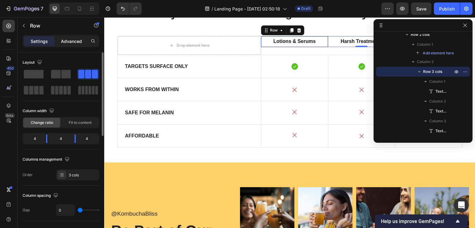
click at [63, 36] on div "Advanced" at bounding box center [71, 41] width 31 height 10
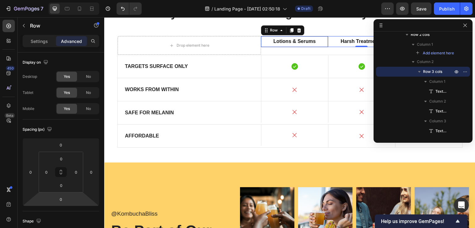
scroll to position [124, 0]
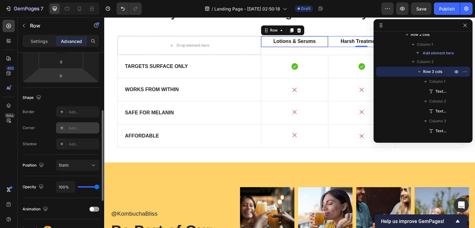
click at [79, 124] on div "Add..." at bounding box center [77, 127] width 43 height 11
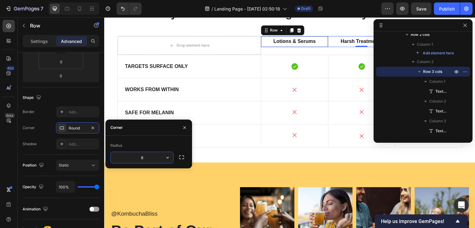
click at [0, 151] on div "450 Beta" at bounding box center [9, 122] width 18 height 211
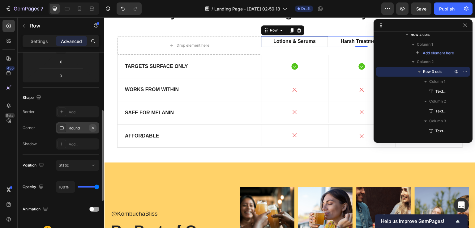
click at [94, 126] on icon "button" at bounding box center [92, 127] width 2 height 2
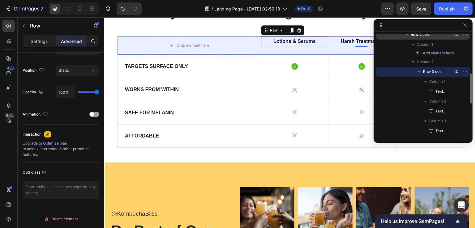
scroll to position [64, 0]
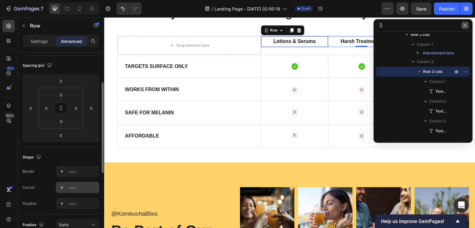
click at [464, 25] on icon "button" at bounding box center [464, 25] width 5 height 5
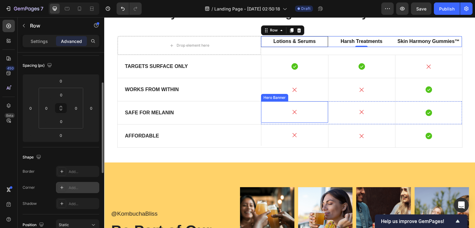
scroll to position [1699, 0]
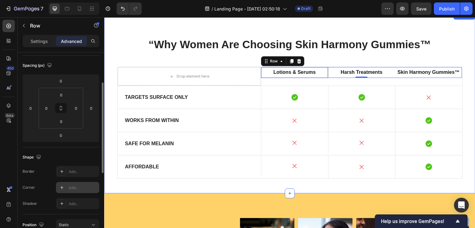
click at [175, 36] on div "“Why Women Are Choosing Skin Harmony Gummies™ Heading Drop element here Lotions…" at bounding box center [289, 103] width 371 height 182
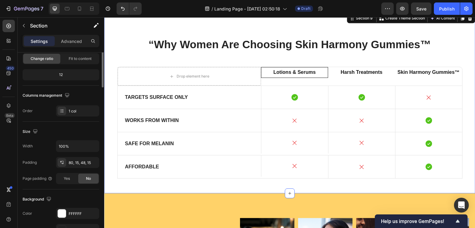
scroll to position [0, 0]
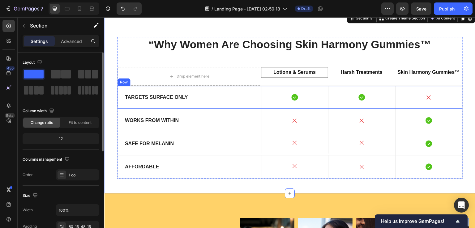
click at [254, 108] on div "Targets Surface Only Text Block" at bounding box center [189, 97] width 144 height 23
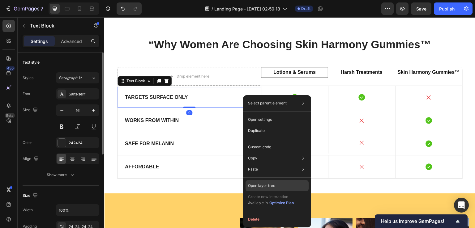
click at [266, 184] on p "Open layer tree" at bounding box center [261, 186] width 27 height 6
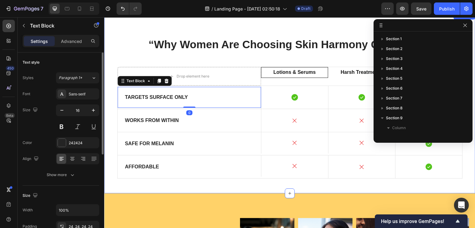
scroll to position [117, 0]
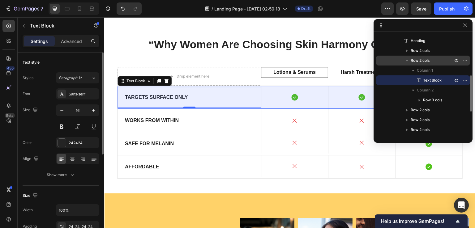
click at [432, 59] on p "Row 2 cols" at bounding box center [431, 60] width 43 height 6
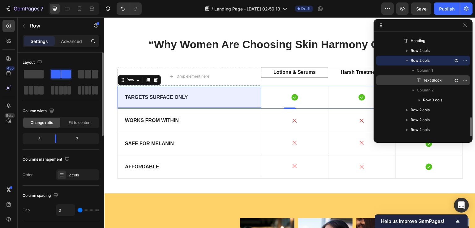
scroll to position [148, 0]
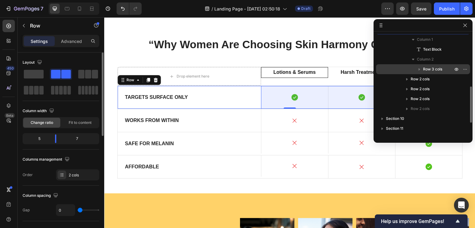
click at [436, 69] on span "Row 3 cols" at bounding box center [432, 69] width 19 height 6
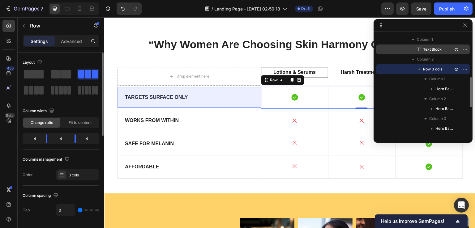
click at [434, 49] on span "Text Block" at bounding box center [432, 49] width 19 height 6
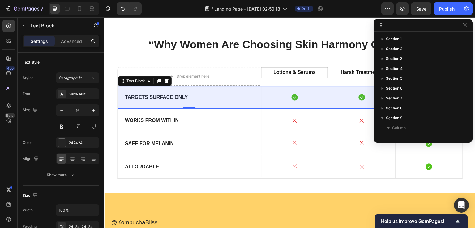
scroll to position [117, 0]
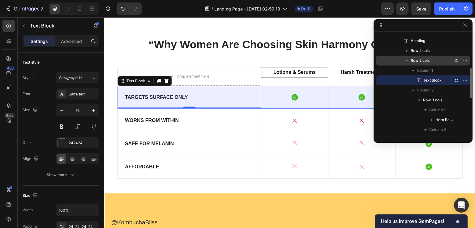
click at [433, 56] on div "Row 2 cols" at bounding box center [422, 61] width 89 height 10
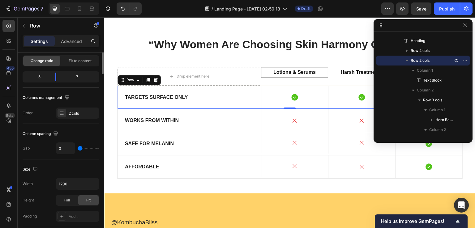
scroll to position [0, 0]
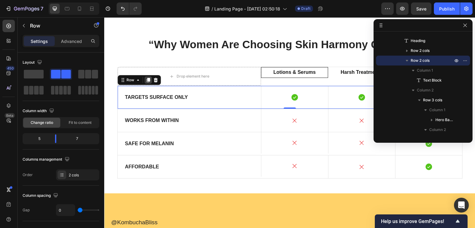
click at [146, 78] on icon at bounding box center [147, 80] width 3 height 4
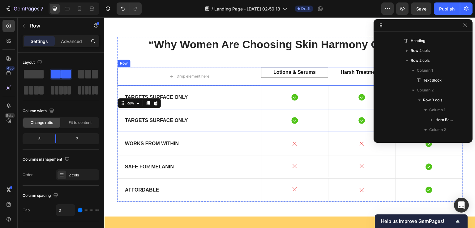
scroll to position [206, 0]
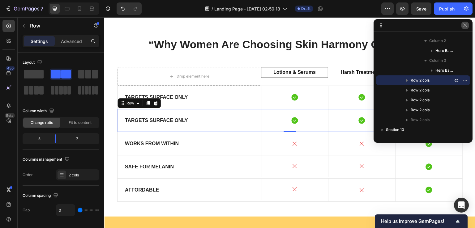
click at [467, 23] on button "button" at bounding box center [464, 25] width 7 height 7
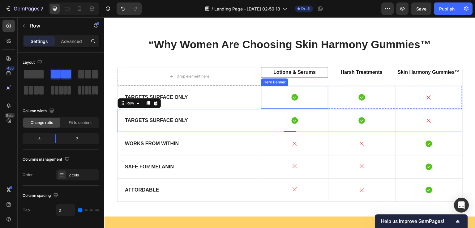
click at [294, 92] on div "Icon" at bounding box center [294, 97] width 67 height 23
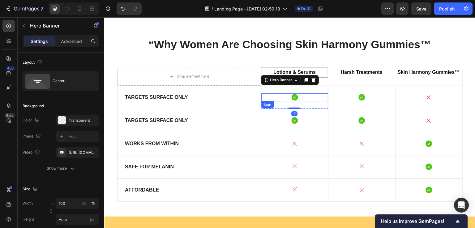
click at [290, 95] on icon at bounding box center [294, 97] width 8 height 8
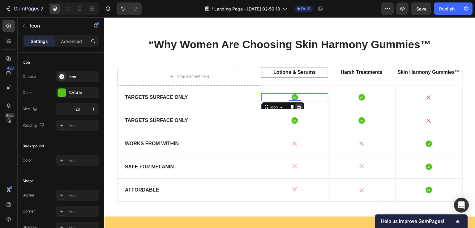
click at [297, 106] on icon at bounding box center [299, 107] width 4 height 4
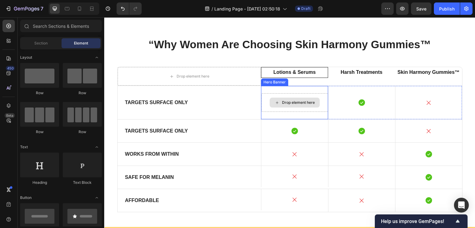
click at [298, 104] on div "Drop element here" at bounding box center [298, 102] width 33 height 5
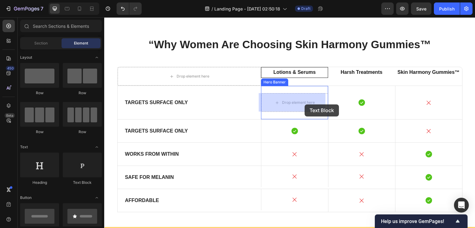
drag, startPoint x: 312, startPoint y: 105, endPoint x: 305, endPoint y: 104, distance: 7.5
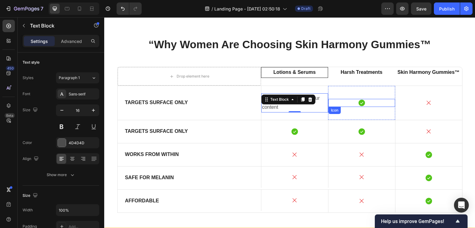
click at [339, 103] on div "Icon" at bounding box center [361, 103] width 67 height 8
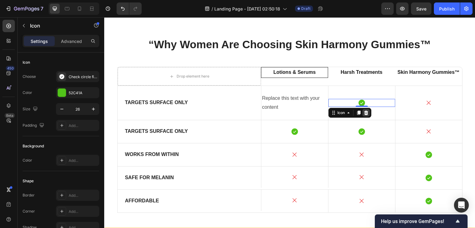
click at [366, 111] on icon at bounding box center [365, 112] width 5 height 5
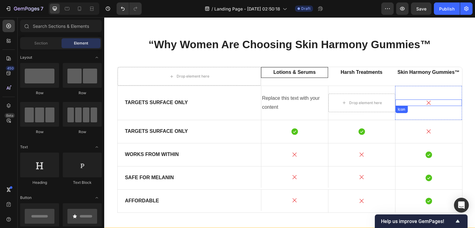
click at [414, 104] on div "Icon" at bounding box center [428, 102] width 67 height 6
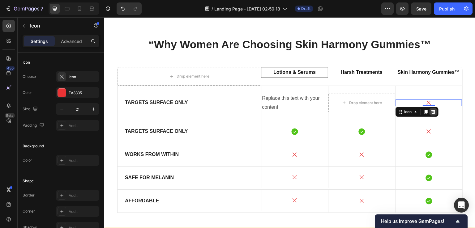
click at [431, 112] on icon at bounding box center [433, 112] width 4 height 4
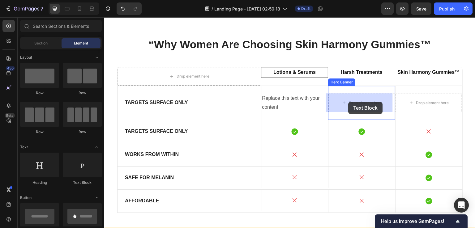
drag, startPoint x: 339, startPoint y: 126, endPoint x: 330, endPoint y: 105, distance: 23.1
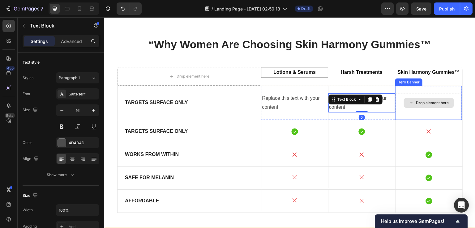
click at [423, 102] on div "Drop element here" at bounding box center [432, 102] width 33 height 5
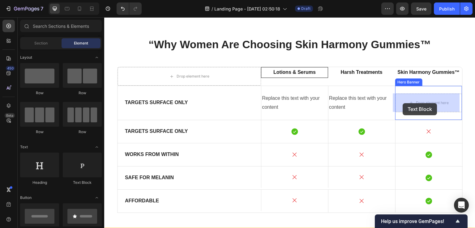
drag, startPoint x: 177, startPoint y: 119, endPoint x: 403, endPoint y: 103, distance: 226.4
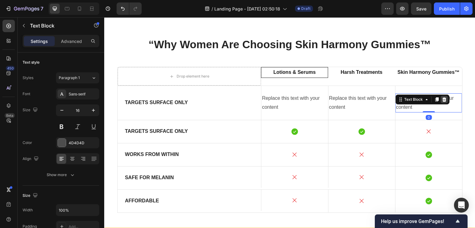
click at [442, 99] on icon at bounding box center [444, 99] width 4 height 4
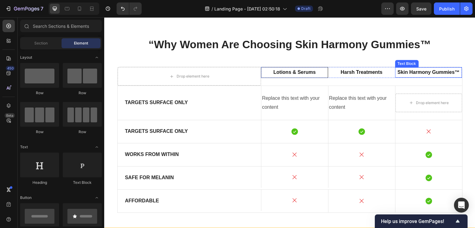
click at [404, 63] on div "Text Block" at bounding box center [406, 64] width 21 height 6
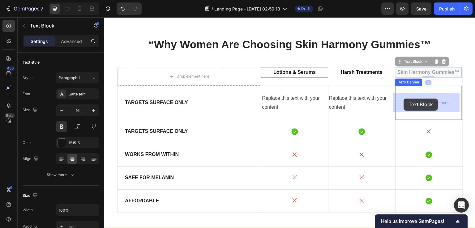
drag, startPoint x: 404, startPoint y: 63, endPoint x: 404, endPoint y: 99, distance: 35.8
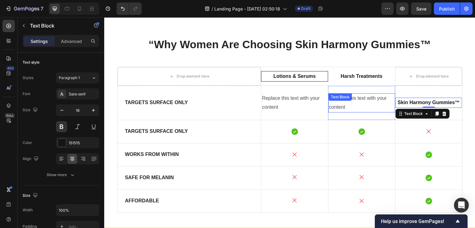
click at [347, 102] on div "Replace this text with your content Text Block" at bounding box center [361, 102] width 67 height 19
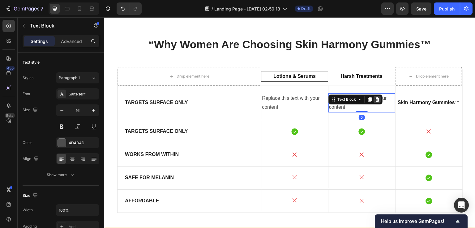
click at [375, 100] on icon at bounding box center [377, 99] width 4 height 4
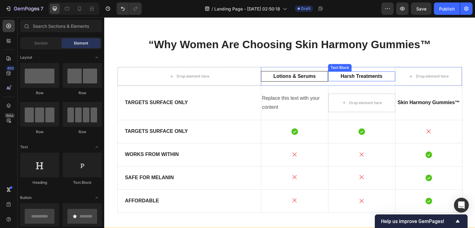
click at [345, 73] on p "Harsh Treatments" at bounding box center [361, 76] width 66 height 9
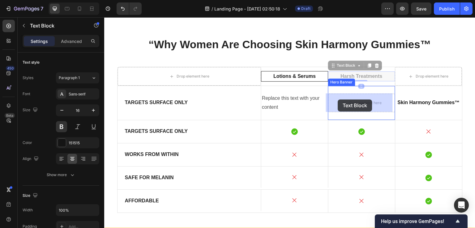
drag, startPoint x: 344, startPoint y: 65, endPoint x: 338, endPoint y: 99, distance: 35.1
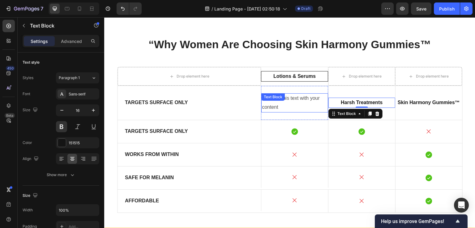
click at [284, 98] on div "Replace this text with your content Text Block" at bounding box center [294, 102] width 67 height 19
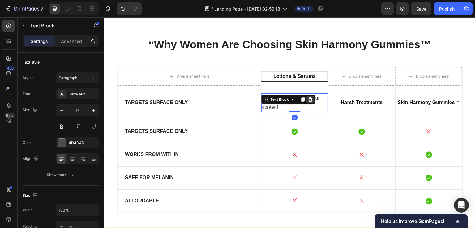
click at [307, 100] on icon at bounding box center [309, 99] width 5 height 5
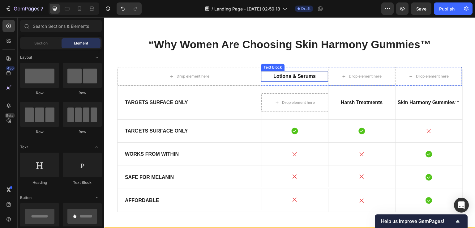
click at [275, 76] on p "Lotions & Serums" at bounding box center [294, 76] width 65 height 9
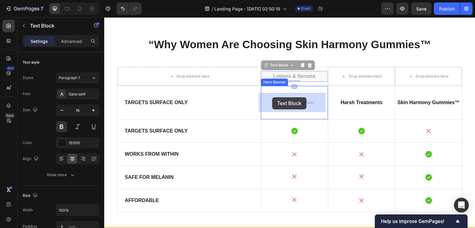
drag, startPoint x: 274, startPoint y: 64, endPoint x: 272, endPoint y: 97, distance: 33.4
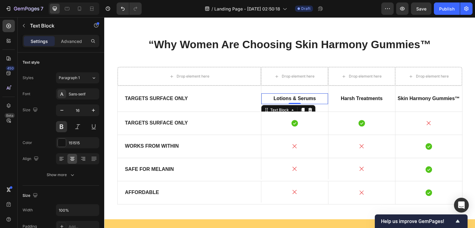
scroll to position [172, 0]
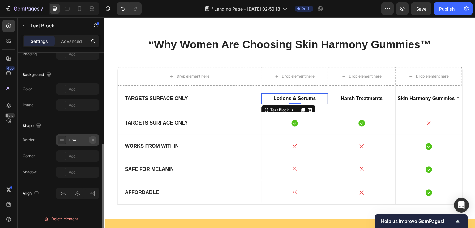
click at [91, 140] on icon "button" at bounding box center [92, 139] width 5 height 5
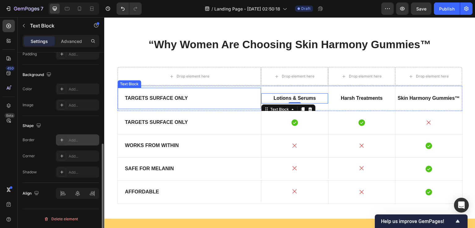
click at [147, 99] on p "Targets Surface Only" at bounding box center [189, 98] width 129 height 6
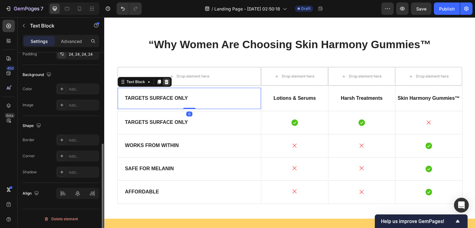
click at [164, 81] on icon at bounding box center [166, 82] width 4 height 4
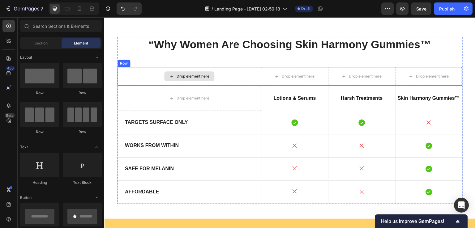
click at [230, 72] on div "Drop element here" at bounding box center [189, 76] width 144 height 19
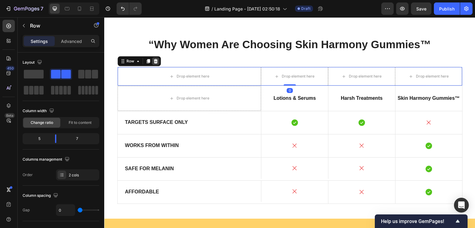
click at [153, 62] on icon at bounding box center [155, 61] width 4 height 4
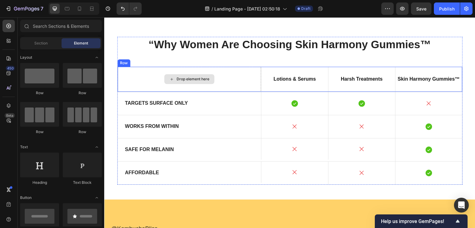
click at [238, 81] on div "Drop element here" at bounding box center [189, 79] width 144 height 25
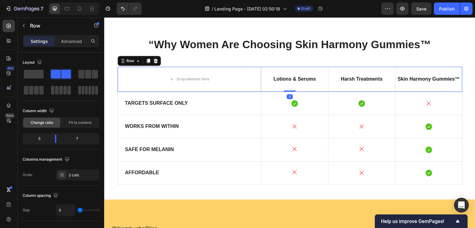
scroll to position [253, 0]
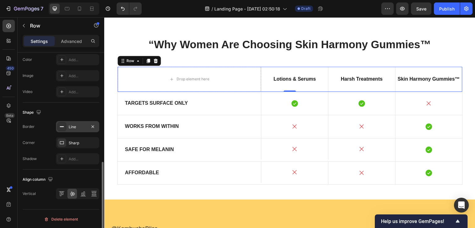
click at [74, 124] on div "Line" at bounding box center [78, 127] width 18 height 6
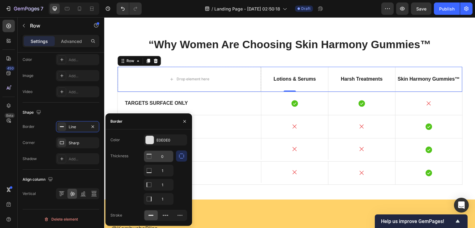
click at [166, 157] on input "0" at bounding box center [158, 156] width 29 height 11
type input "1"
click at [0, 155] on div "450 Beta" at bounding box center [9, 122] width 18 height 211
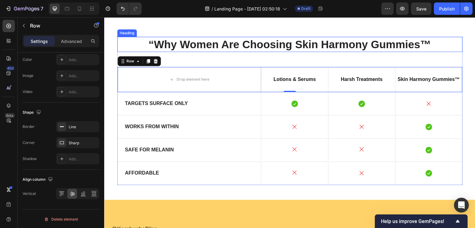
click at [250, 38] on h2 "“Why Women Are Choosing Skin Harmony Gummies™" at bounding box center [289, 44] width 345 height 15
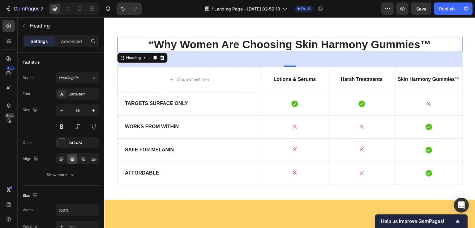
scroll to position [1607, 0]
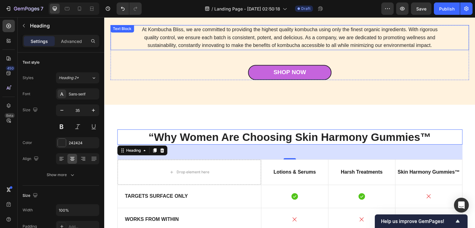
click at [281, 47] on p "At Kombucha Bliss, we are committed to providing the highest quality kombucha u…" at bounding box center [289, 38] width 298 height 24
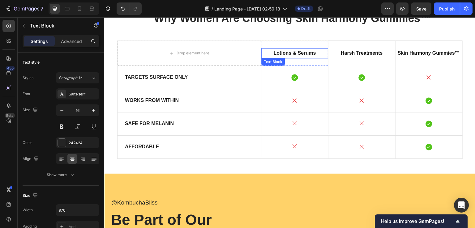
scroll to position [1699, 0]
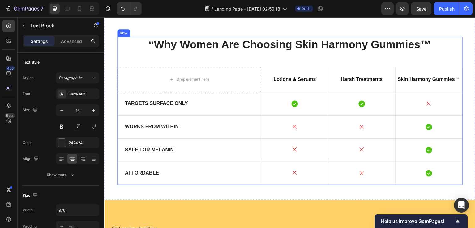
click at [204, 60] on div "“Why Women Are Choosing Skin Harmony Gummies™ Heading Drop element here Lotions…" at bounding box center [289, 111] width 345 height 148
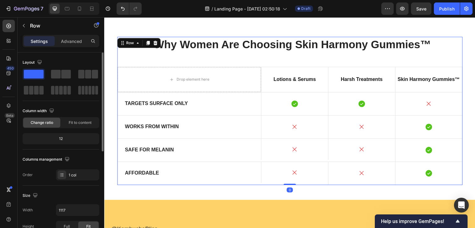
scroll to position [31, 0]
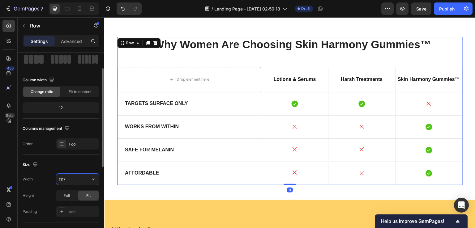
click at [67, 175] on input "1117" at bounding box center [77, 179] width 43 height 11
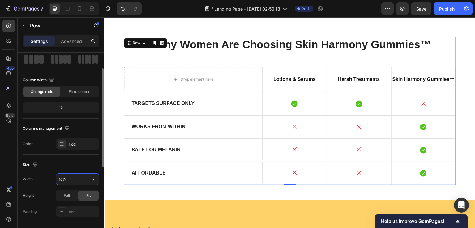
type input "1075"
click at [0, 107] on div "450 Beta" at bounding box center [9, 122] width 18 height 211
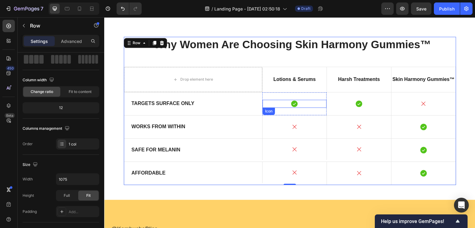
click at [290, 104] on icon at bounding box center [294, 104] width 8 height 8
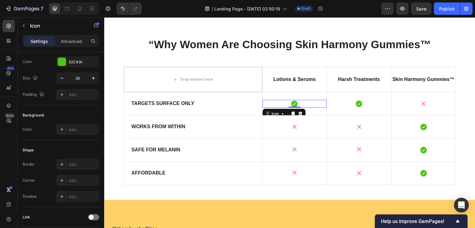
scroll to position [0, 0]
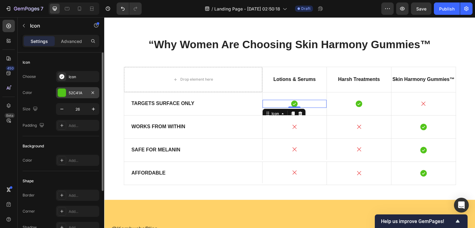
click at [61, 96] on div at bounding box center [62, 93] width 8 height 8
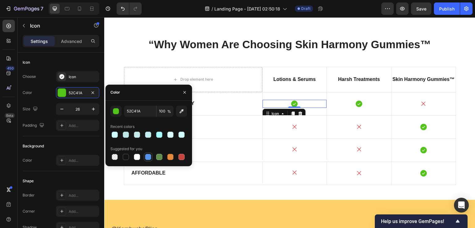
click at [146, 159] on div at bounding box center [148, 157] width 6 height 6
type input "5594E7"
click at [0, 140] on div "450 Beta" at bounding box center [9, 122] width 18 height 211
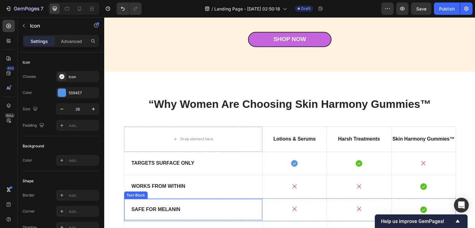
scroll to position [1699, 0]
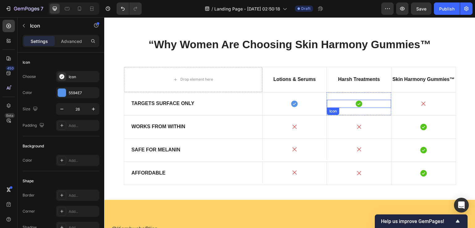
click at [350, 104] on div "Icon" at bounding box center [359, 104] width 64 height 8
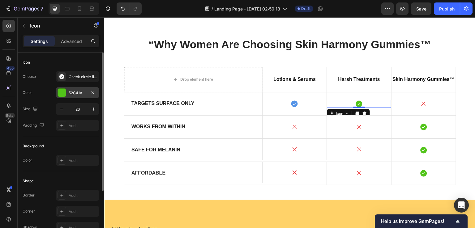
click at [63, 94] on div at bounding box center [62, 93] width 8 height 8
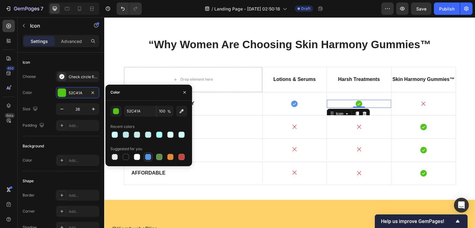
click at [147, 158] on div at bounding box center [148, 157] width 6 height 6
type input "5594E7"
click at [415, 128] on div "Icon" at bounding box center [423, 127] width 64 height 8
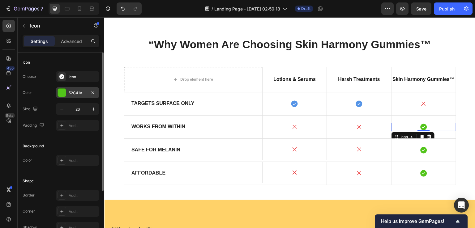
click at [61, 96] on div at bounding box center [62, 93] width 8 height 8
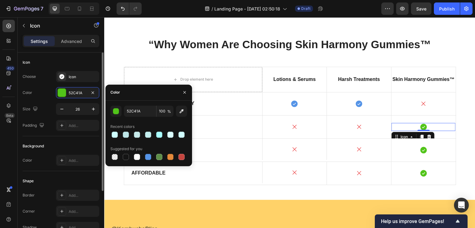
click at [148, 157] on div at bounding box center [148, 157] width 6 height 6
type input "5594E7"
drag, startPoint x: 0, startPoint y: 116, endPoint x: 75, endPoint y: 111, distance: 75.6
click at [0, 116] on div "450 Beta" at bounding box center [9, 122] width 18 height 211
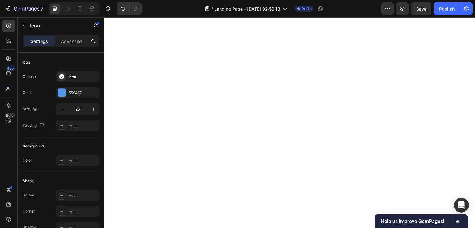
scroll to position [62, 0]
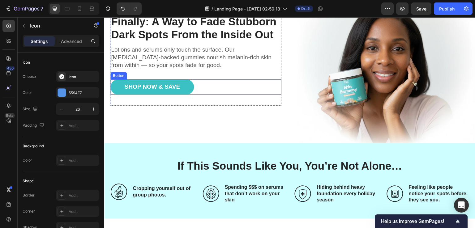
click at [183, 84] on link "Shop Now & Save" at bounding box center [151, 86] width 83 height 15
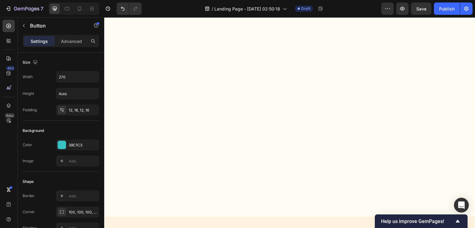
scroll to position [1761, 0]
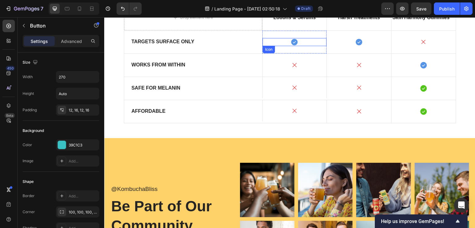
click at [295, 42] on icon at bounding box center [294, 42] width 6 height 6
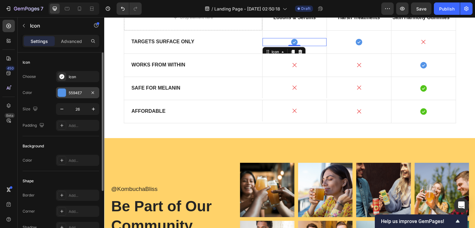
click at [67, 91] on div "5594E7" at bounding box center [77, 92] width 43 height 11
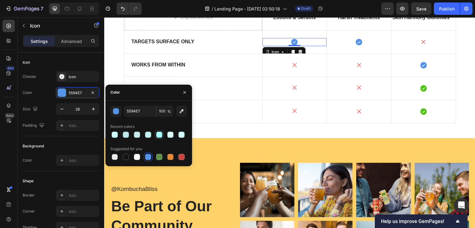
click at [158, 135] on div at bounding box center [159, 135] width 6 height 6
click at [125, 133] on div at bounding box center [126, 135] width 6 height 6
click at [136, 136] on div at bounding box center [137, 135] width 6 height 6
click at [148, 134] on div at bounding box center [148, 135] width 6 height 6
click at [155, 133] on div at bounding box center [158, 134] width 7 height 7
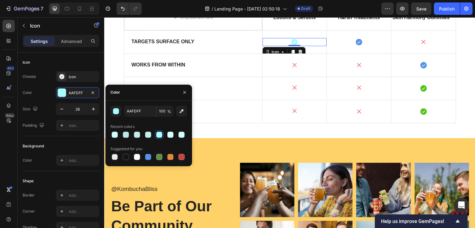
click at [165, 132] on div at bounding box center [148, 134] width 77 height 9
click at [169, 134] on div at bounding box center [170, 135] width 6 height 6
drag, startPoint x: 184, startPoint y: 135, endPoint x: 181, endPoint y: 135, distance: 3.4
click at [184, 135] on div at bounding box center [181, 134] width 7 height 7
click at [115, 132] on div at bounding box center [115, 135] width 6 height 6
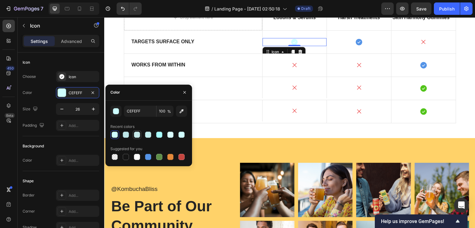
click at [136, 132] on div at bounding box center [137, 135] width 6 height 6
type input "C7EAEA"
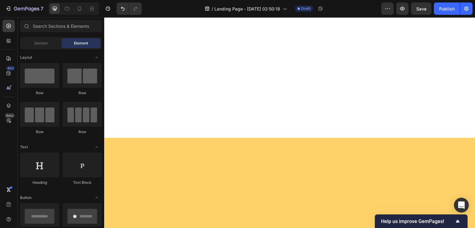
scroll to position [0, 0]
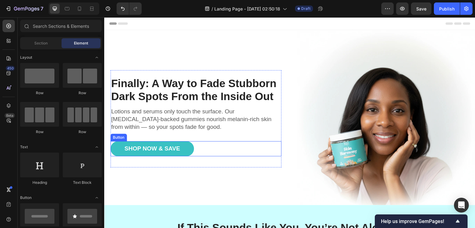
drag, startPoint x: 175, startPoint y: 161, endPoint x: 106, endPoint y: 149, distance: 70.0
click at [161, 147] on p "Shop Now & Save" at bounding box center [152, 149] width 56 height 8
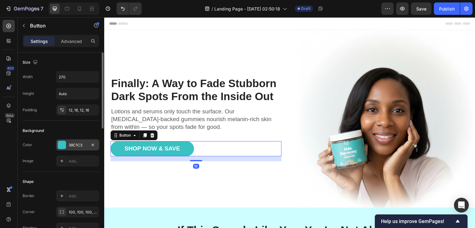
click at [66, 142] on div at bounding box center [61, 145] width 9 height 9
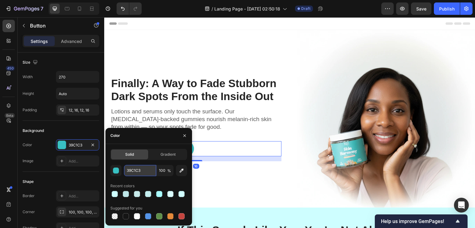
click at [134, 169] on input "39C1C3" at bounding box center [140, 170] width 32 height 11
click at [0, 167] on div "450 Beta" at bounding box center [9, 122] width 18 height 211
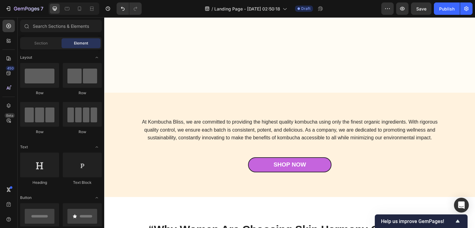
scroll to position [1607, 0]
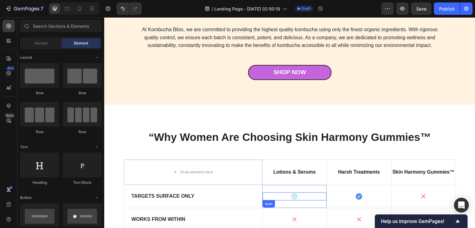
click at [290, 196] on icon at bounding box center [294, 196] width 8 height 8
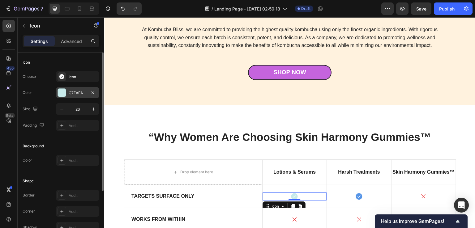
click at [58, 94] on div at bounding box center [62, 93] width 8 height 8
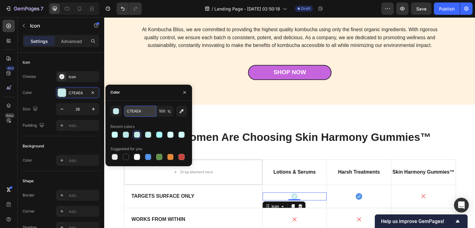
click at [127, 108] on input "C7EAEA" at bounding box center [140, 111] width 32 height 11
paste input "39C"
click at [0, 136] on div "450 Beta" at bounding box center [9, 122] width 18 height 211
type input "3399CC"
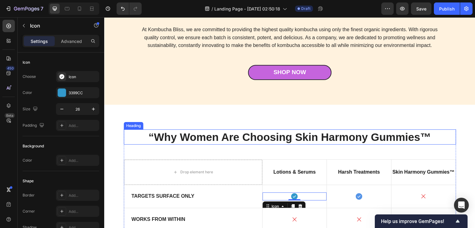
scroll to position [1638, 0]
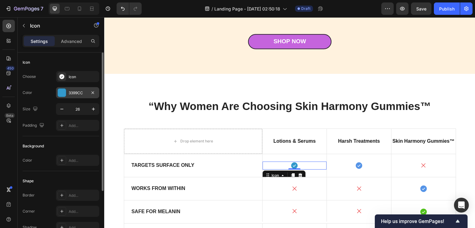
click at [70, 95] on div "3399CC" at bounding box center [78, 93] width 18 height 6
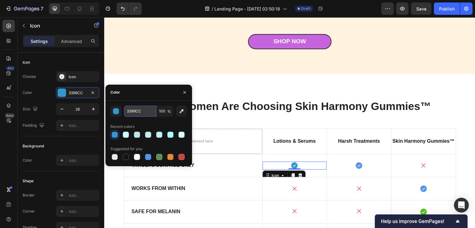
click at [138, 113] on input "3399CC" at bounding box center [140, 111] width 32 height 11
click at [0, 136] on div "450 Beta" at bounding box center [9, 122] width 18 height 211
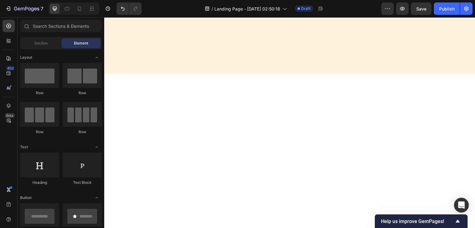
scroll to position [0, 0]
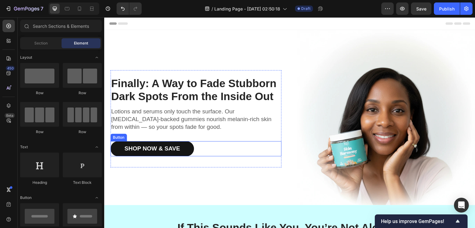
click at [189, 146] on link "Shop Now & Save" at bounding box center [151, 148] width 83 height 15
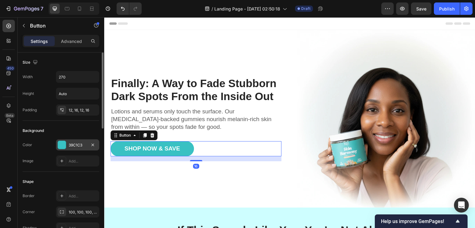
click at [70, 148] on div "39C1C3" at bounding box center [77, 144] width 43 height 11
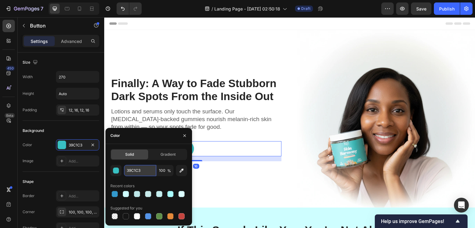
click at [130, 167] on input "39C1C3" at bounding box center [140, 170] width 32 height 11
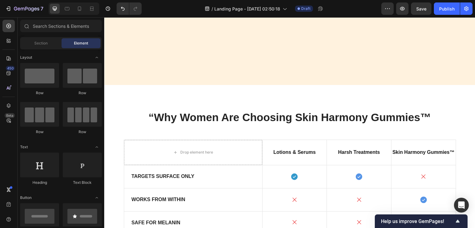
scroll to position [1709, 0]
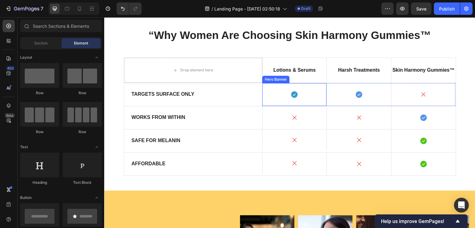
click at [269, 94] on div "Icon" at bounding box center [294, 95] width 64 height 8
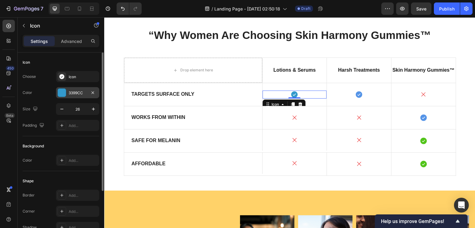
click at [75, 92] on div "3399CC" at bounding box center [78, 93] width 18 height 6
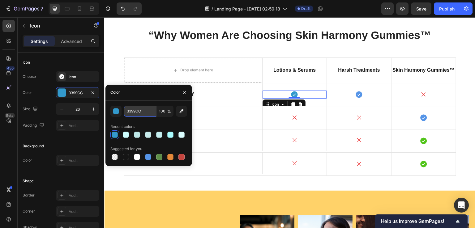
click at [126, 108] on input "3399CC" at bounding box center [140, 111] width 32 height 11
click at [128, 108] on input "3399CC" at bounding box center [140, 111] width 32 height 11
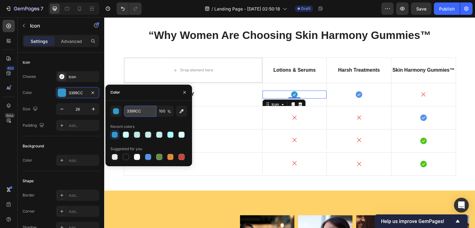
paste input "9C1C3"
type input "39C1C3"
click at [0, 129] on div "450 Beta" at bounding box center [9, 122] width 18 height 211
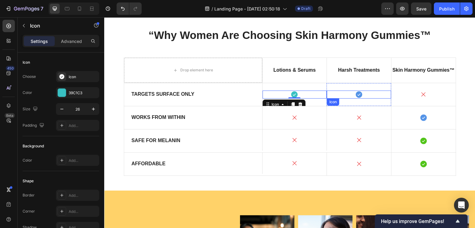
click at [339, 94] on div "Icon" at bounding box center [359, 95] width 64 height 8
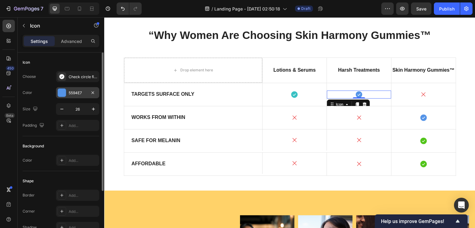
click at [59, 93] on div at bounding box center [62, 93] width 8 height 8
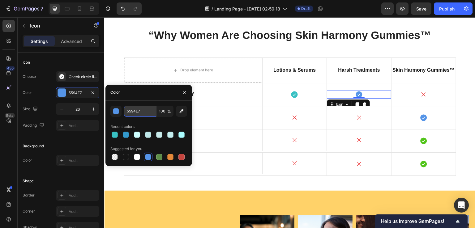
click at [137, 109] on input "5594E7" at bounding box center [140, 111] width 32 height 11
paste input "39C1C3"
type input "39C1C3"
click at [400, 114] on div "Icon" at bounding box center [423, 118] width 64 height 8
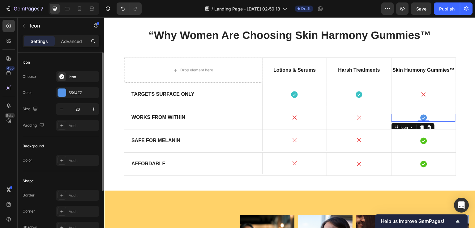
click at [78, 98] on div "Choose Icon Color 5594E7 Size 26 Padding Add..." at bounding box center [61, 101] width 77 height 60
click at [78, 97] on div "5594E7" at bounding box center [77, 92] width 43 height 11
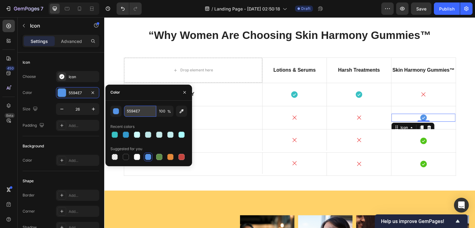
click at [135, 111] on input "5594E7" at bounding box center [140, 111] width 32 height 11
paste input "39C1C3"
type input "39C1C3"
click at [419, 142] on icon at bounding box center [423, 141] width 8 height 8
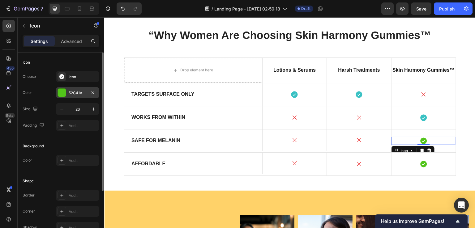
click at [64, 93] on div at bounding box center [62, 93] width 8 height 8
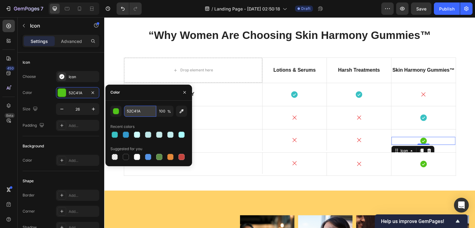
click at [134, 110] on input "52C41A" at bounding box center [140, 111] width 32 height 11
paste input "39C1C3"
type input "39C1C3"
click at [410, 163] on div "Icon" at bounding box center [423, 164] width 64 height 8
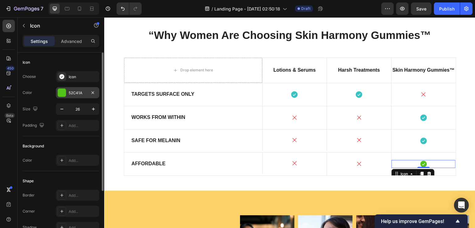
click at [56, 92] on div "52C41A" at bounding box center [77, 92] width 43 height 11
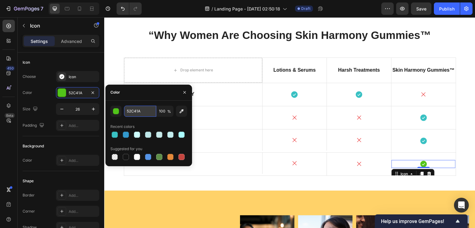
click at [151, 112] on input "52C41A" at bounding box center [140, 111] width 32 height 11
paste input "39C1C3"
type input "39C1C3"
click at [2, 154] on div "450 Beta" at bounding box center [9, 122] width 18 height 211
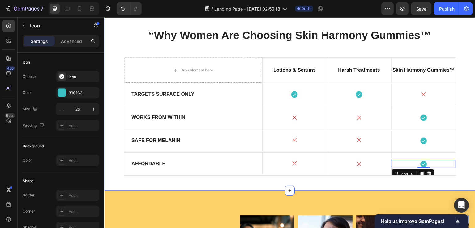
scroll to position [1647, 0]
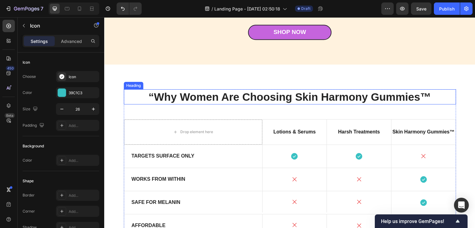
click at [150, 95] on h2 "“Why Women Are Choosing Skin Harmony Gummies™" at bounding box center [290, 96] width 332 height 15
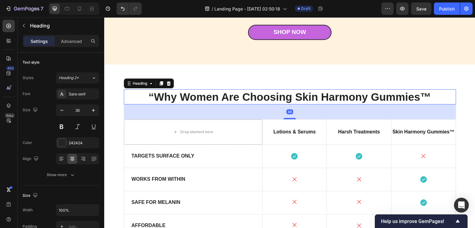
click at [151, 95] on h2 "“Why Women Are Choosing Skin Harmony Gummies™" at bounding box center [290, 96] width 332 height 15
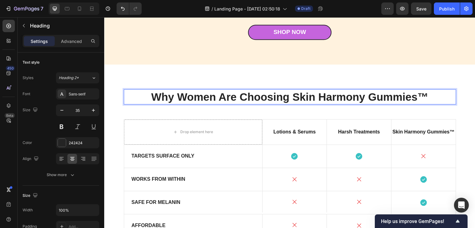
click at [0, 122] on div "450 Beta" at bounding box center [9, 122] width 18 height 211
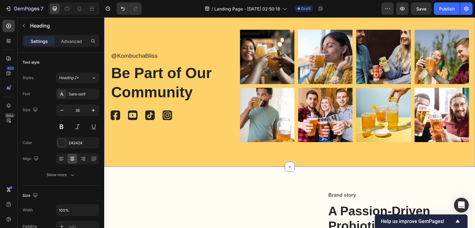
scroll to position [1863, 0]
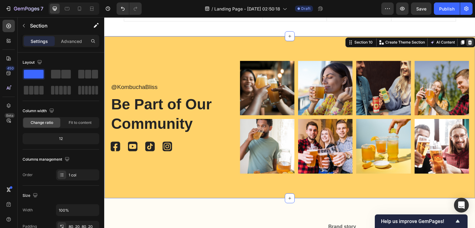
click at [468, 41] on icon at bounding box center [470, 42] width 4 height 4
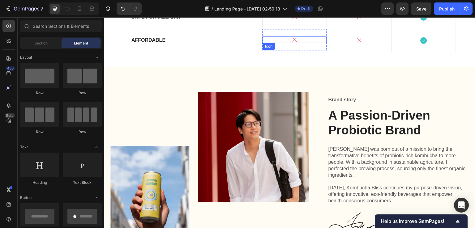
scroll to position [1801, 0]
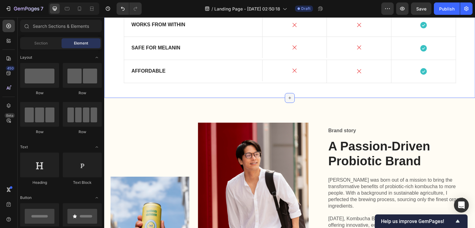
click at [287, 98] on icon at bounding box center [289, 97] width 5 height 5
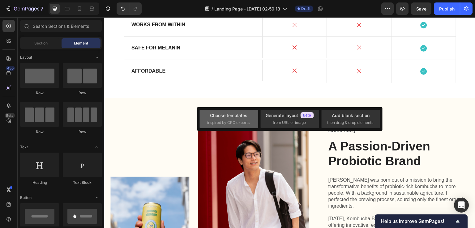
click at [233, 118] on div "Choose templates" at bounding box center [228, 115] width 37 height 6
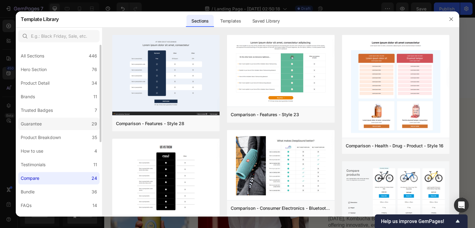
click at [47, 125] on label "Guarantee 29" at bounding box center [58, 124] width 81 height 12
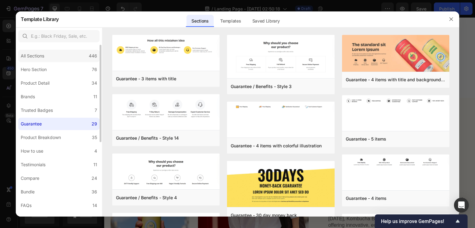
click at [52, 61] on div "All Sections 446" at bounding box center [58, 56] width 81 height 12
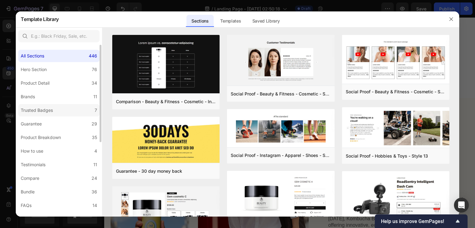
click at [52, 109] on div "Trusted Badges" at bounding box center [37, 110] width 32 height 7
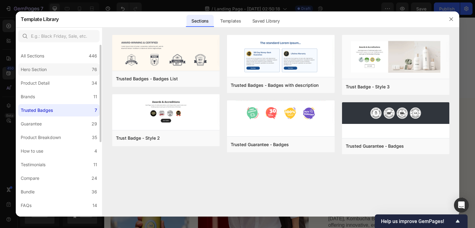
click at [59, 73] on label "Hero Section 76" at bounding box center [58, 69] width 81 height 12
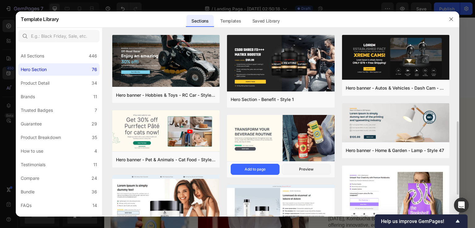
scroll to position [216, 0]
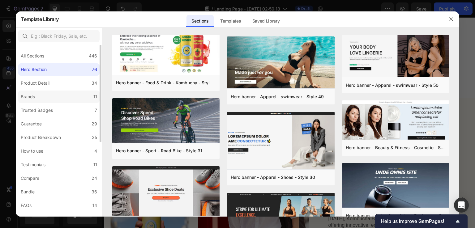
click at [59, 95] on label "Brands 11" at bounding box center [58, 97] width 81 height 12
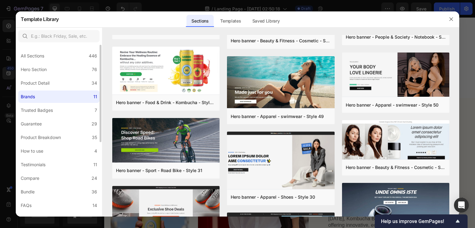
scroll to position [0, 0]
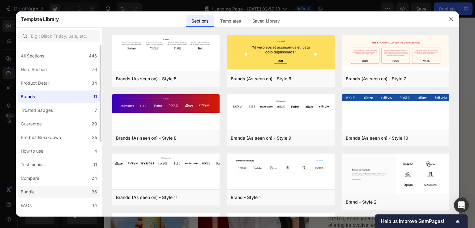
click at [49, 196] on label "Bundle 36" at bounding box center [58, 192] width 81 height 12
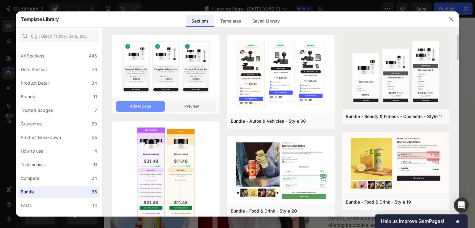
click at [152, 104] on button "Add to page" at bounding box center [140, 106] width 49 height 11
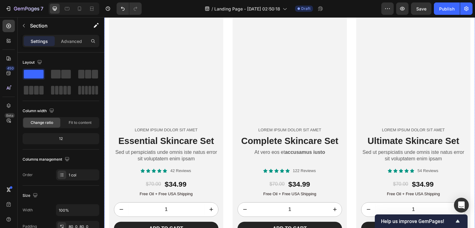
scroll to position [1974, 0]
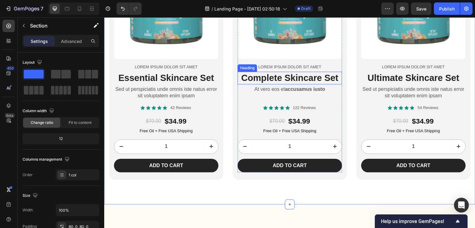
click at [248, 77] on h2 "Complete Skincare Set" at bounding box center [289, 78] width 104 height 13
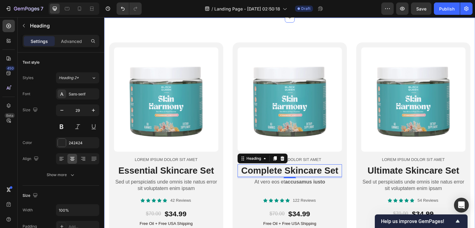
scroll to position [1850, 0]
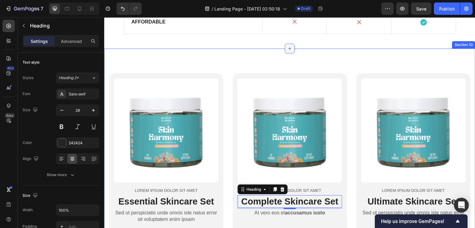
click at [287, 53] on div at bounding box center [290, 49] width 10 height 10
click at [287, 50] on icon at bounding box center [289, 48] width 5 height 5
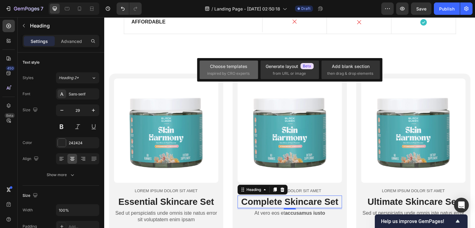
click at [227, 65] on div "Choose templates" at bounding box center [228, 66] width 37 height 6
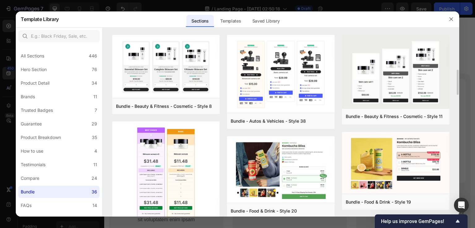
scroll to position [31, 0]
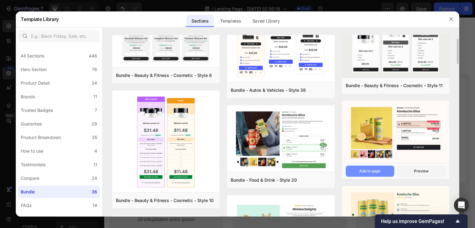
click at [363, 167] on button "Add to page" at bounding box center [369, 171] width 49 height 11
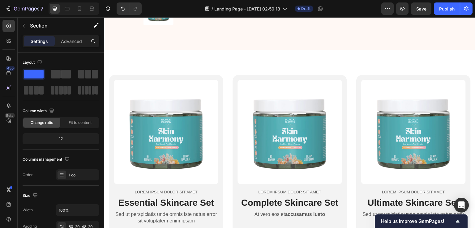
scroll to position [1881, 0]
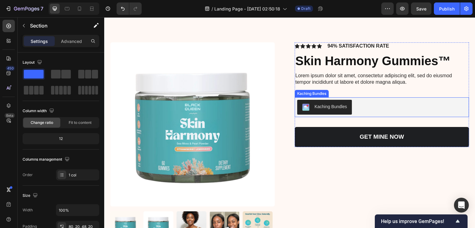
click at [325, 104] on div "Kaching Bundles" at bounding box center [330, 107] width 32 height 6
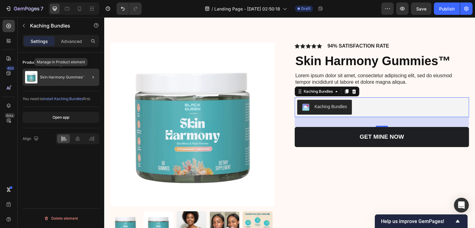
click at [60, 70] on div "Skin Harmony Gummies™" at bounding box center [61, 77] width 77 height 17
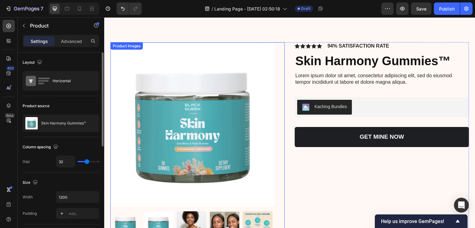
scroll to position [1850, 0]
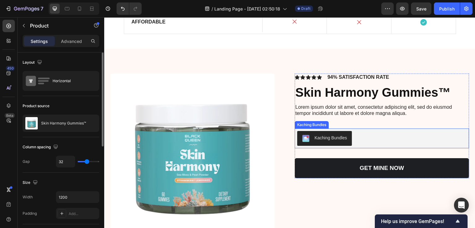
click at [319, 139] on div "Kaching Bundles" at bounding box center [330, 138] width 32 height 6
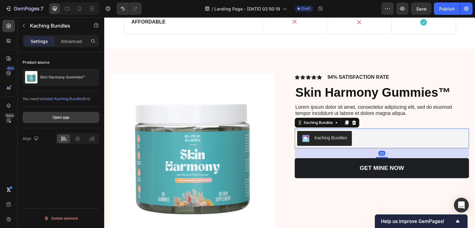
click at [75, 112] on button "Open app" at bounding box center [61, 117] width 77 height 11
click at [47, 165] on div "Product source Skin Harmony Gummies™ You need to install Kaching Bundles first.…" at bounding box center [61, 149] width 87 height 193
click at [77, 138] on icon at bounding box center [77, 139] width 6 height 6
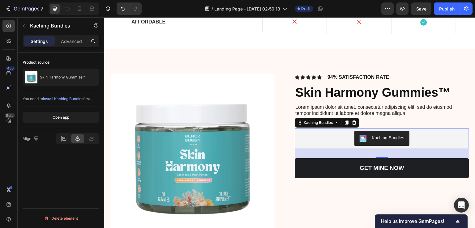
click at [67, 138] on div at bounding box center [63, 138] width 13 height 9
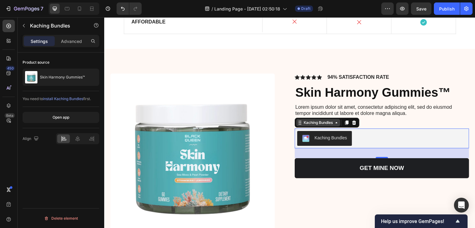
click at [313, 120] on div "Kaching Bundles" at bounding box center [318, 123] width 32 height 6
click at [60, 163] on div "Product source Skin Harmony Gummies™ You need to install Kaching Bundles first.…" at bounding box center [61, 149] width 87 height 193
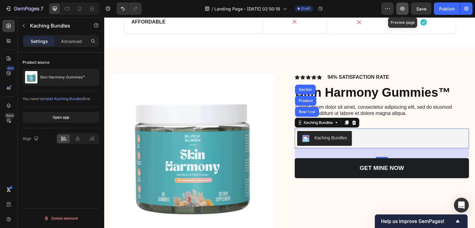
click at [400, 11] on icon "button" at bounding box center [402, 9] width 6 height 6
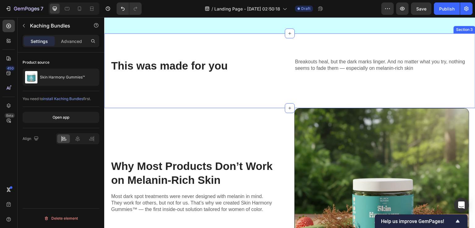
scroll to position [278, 0]
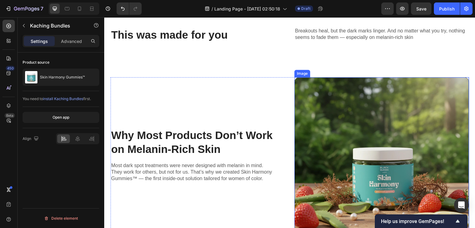
drag, startPoint x: 350, startPoint y: 103, endPoint x: 345, endPoint y: 103, distance: 4.6
click at [350, 103] on img at bounding box center [381, 157] width 175 height 160
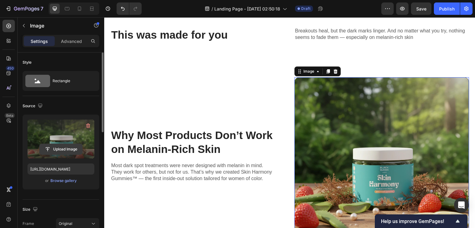
click at [67, 149] on input "file" at bounding box center [61, 149] width 43 height 11
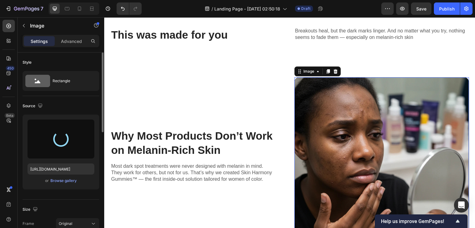
type input "https://cdn.shopify.com/s/files/1/0890/9530/7606/files/gempages_575567914451600…"
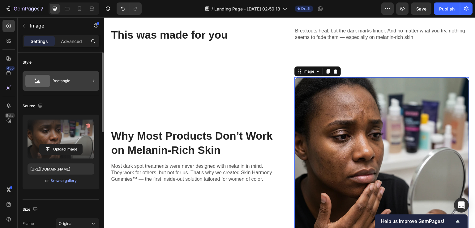
click at [68, 74] on div "Rectangle" at bounding box center [72, 81] width 38 height 14
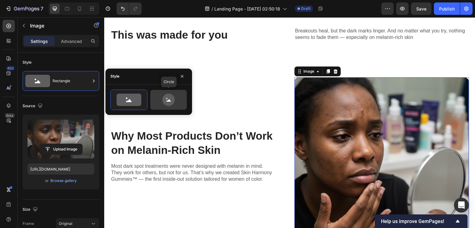
click at [169, 102] on icon at bounding box center [168, 100] width 12 height 12
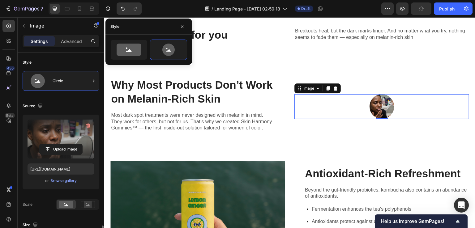
scroll to position [124, 0]
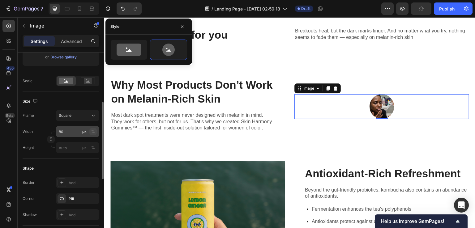
click at [93, 133] on div "%" at bounding box center [93, 132] width 4 height 6
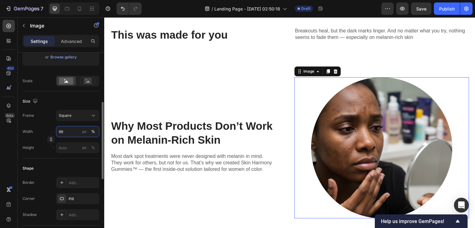
type input "100"
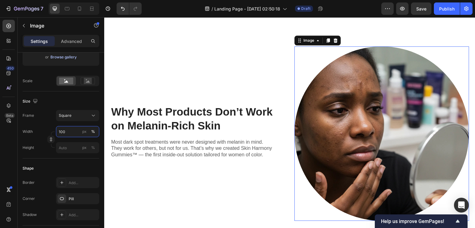
scroll to position [0, 0]
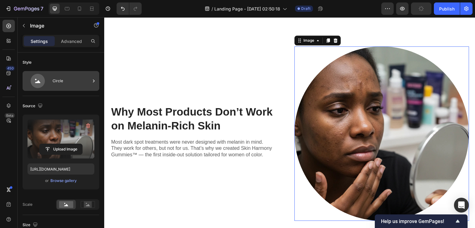
drag, startPoint x: 56, startPoint y: 67, endPoint x: 56, endPoint y: 77, distance: 10.2
click at [56, 67] on div "Style Circle" at bounding box center [61, 75] width 77 height 44
click at [56, 77] on div "Circle" at bounding box center [72, 81] width 38 height 14
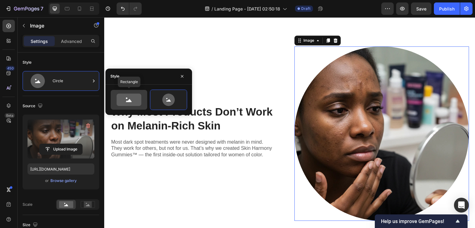
click at [132, 99] on icon at bounding box center [128, 100] width 25 height 12
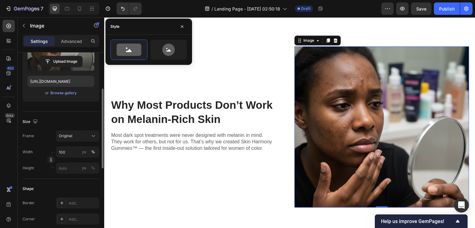
scroll to position [119, 0]
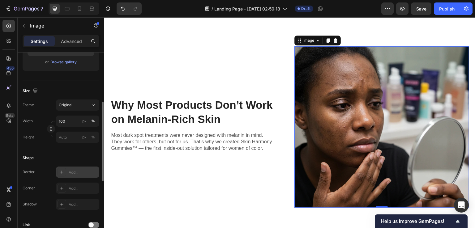
click at [68, 167] on div "Add..." at bounding box center [77, 172] width 43 height 11
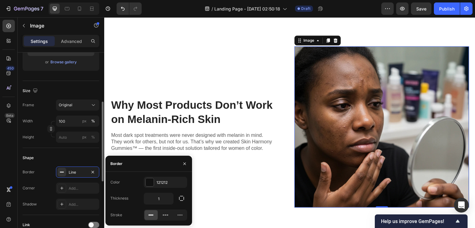
click at [68, 156] on div "Shape" at bounding box center [61, 158] width 77 height 10
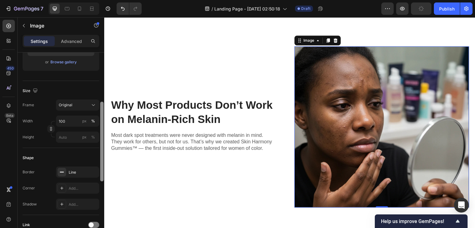
click at [0, 0] on icon "button" at bounding box center [0, 0] width 0 height 0
click at [86, 186] on div "Add..." at bounding box center [83, 189] width 29 height 6
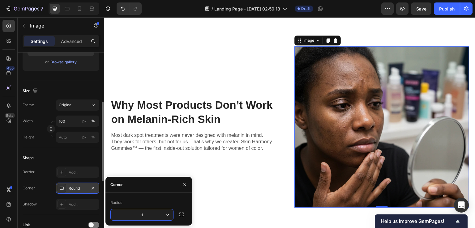
type input "15"
click at [0, 146] on div "450 Beta" at bounding box center [9, 122] width 18 height 211
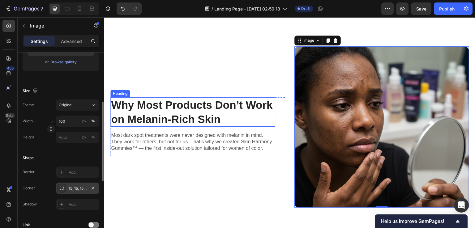
click at [206, 98] on h2 "Why Most Products Don’t Work on Melanin-Rich Skin" at bounding box center [192, 111] width 165 height 29
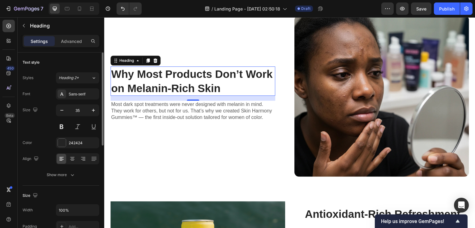
scroll to position [185, 0]
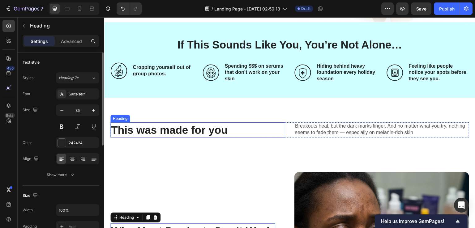
click at [215, 128] on h2 "This was made for you" at bounding box center [184, 129] width 149 height 15
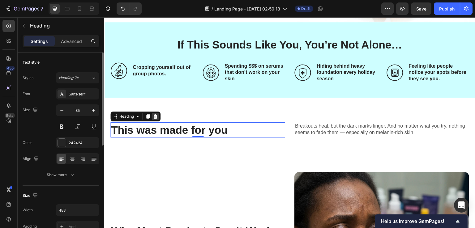
click at [155, 114] on icon at bounding box center [155, 116] width 4 height 4
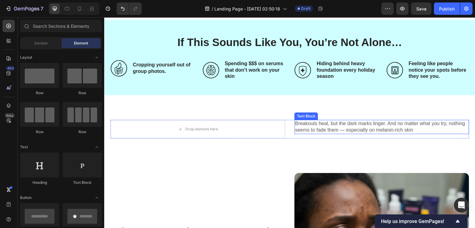
scroll to position [216, 0]
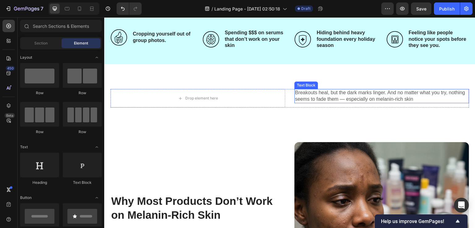
click at [313, 99] on p "Breakouts heal, but the dark marks linger. And no matter what you try, nothing …" at bounding box center [381, 96] width 173 height 13
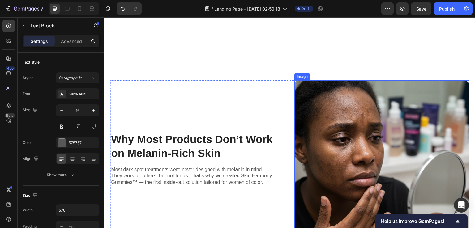
scroll to position [463, 0]
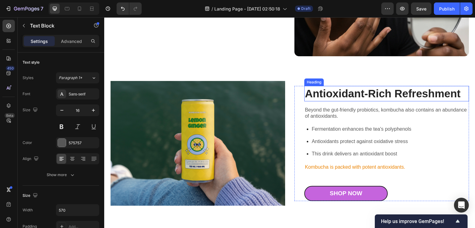
click at [310, 94] on h2 "Antioxidant-Rich Refreshment" at bounding box center [386, 93] width 165 height 15
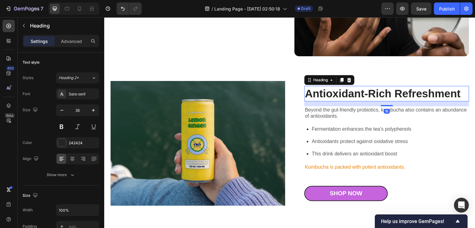
click at [311, 86] on h2 "Antioxidant-Rich Refreshment" at bounding box center [386, 93] width 165 height 15
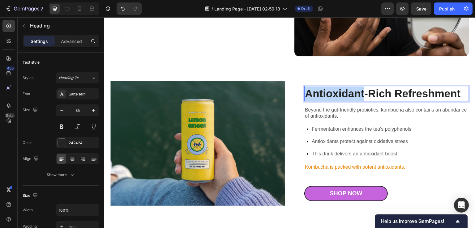
click at [311, 87] on p "Antioxidant-Rich Refreshment" at bounding box center [386, 94] width 163 height 14
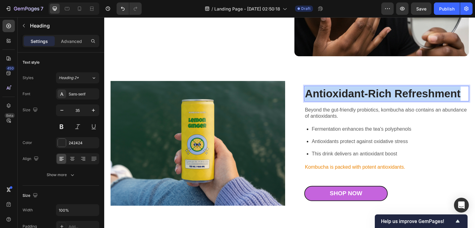
click at [311, 87] on p "Antioxidant-Rich Refreshment" at bounding box center [386, 94] width 163 height 14
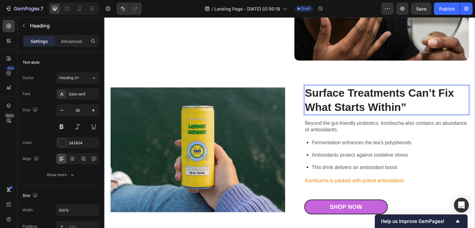
click at [212, 127] on img at bounding box center [197, 149] width 175 height 125
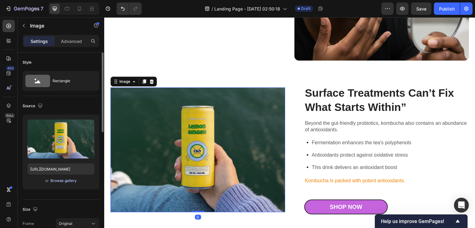
click at [64, 181] on div "Browse gallery" at bounding box center [63, 181] width 26 height 6
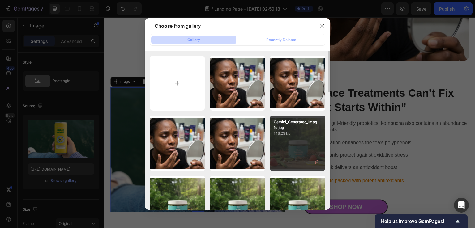
click at [284, 144] on div "Gemini_Generated_Imag...1d.jpg 148.29 kb" at bounding box center [297, 143] width 55 height 55
type input "[URL][DOMAIN_NAME]"
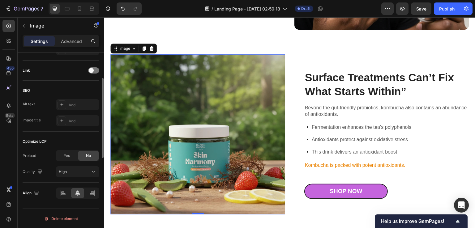
scroll to position [211, 0]
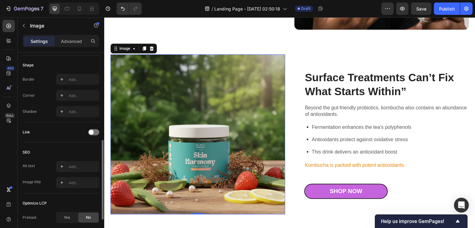
click at [73, 94] on div "Add..." at bounding box center [83, 96] width 29 height 6
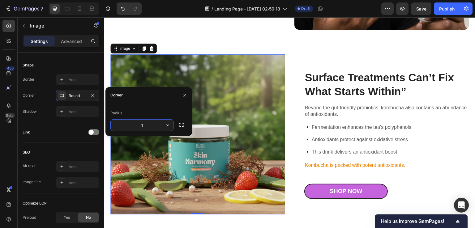
type input "15"
click at [0, 159] on div "450 Beta" at bounding box center [9, 122] width 18 height 211
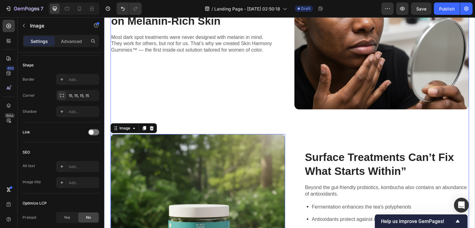
scroll to position [490, 0]
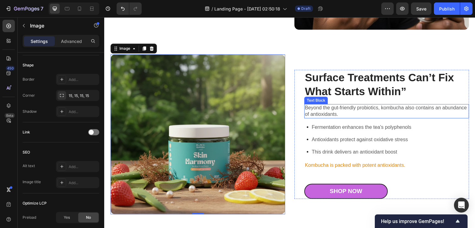
click at [335, 106] on p "Beyond the gut-friendly probiotics, kombucha also contains an abundance of anti…" at bounding box center [386, 111] width 163 height 13
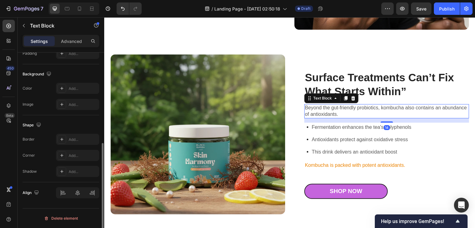
scroll to position [0, 0]
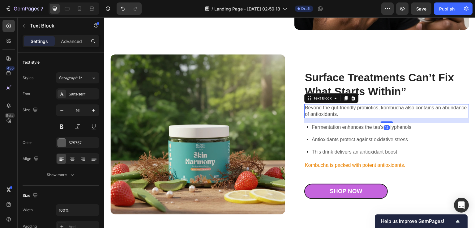
click at [325, 111] on p "Beyond the gut-friendly probiotics, kombucha also contains an abundance of anti…" at bounding box center [386, 111] width 163 height 13
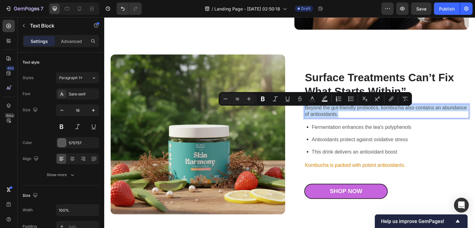
click at [325, 111] on p "Beyond the gut-friendly probiotics, kombucha also contains an abundance of anti…" at bounding box center [386, 111] width 163 height 13
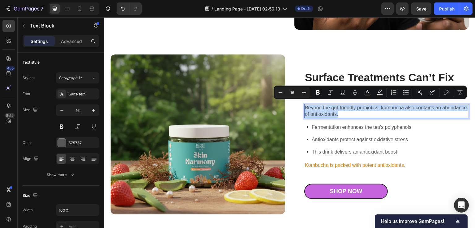
scroll to position [487, 0]
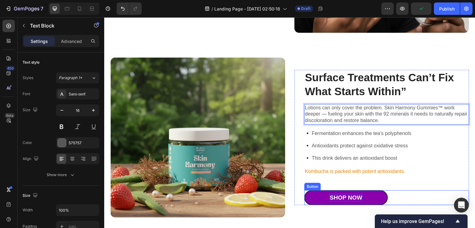
click at [335, 197] on div "Shop Now" at bounding box center [345, 198] width 32 height 8
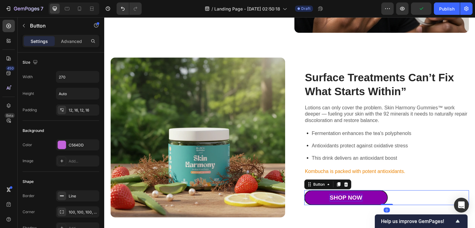
click at [335, 196] on div "Shop Now" at bounding box center [345, 198] width 32 height 8
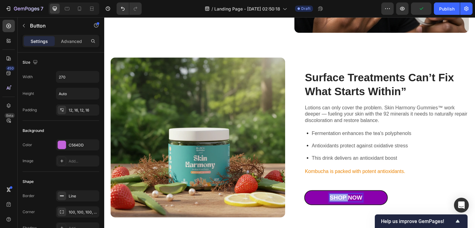
click at [335, 196] on p "Shop Now" at bounding box center [345, 198] width 32 height 8
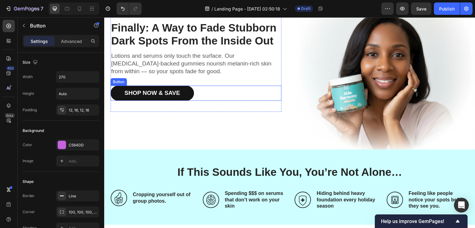
scroll to position [54, 0]
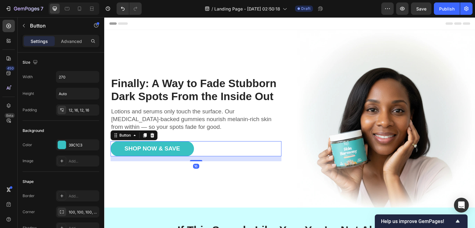
scroll to position [54, 0]
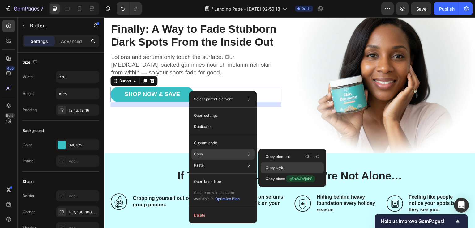
click at [281, 169] on p "Copy style" at bounding box center [274, 168] width 19 height 6
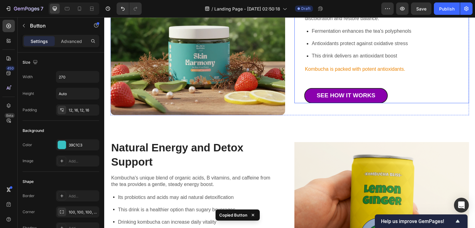
scroll to position [518, 0]
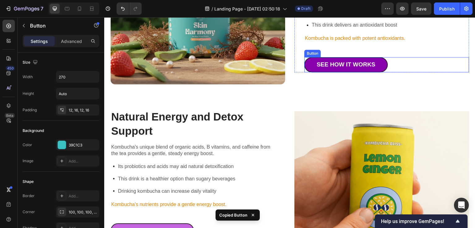
click at [383, 72] on link "See How It Works" at bounding box center [345, 64] width 83 height 15
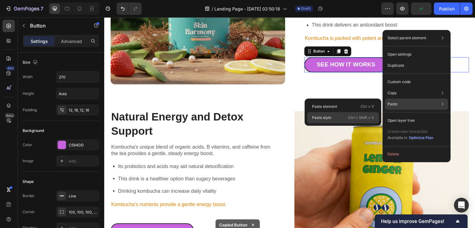
click at [338, 120] on div "Paste style Ctrl + Shift + V" at bounding box center [343, 117] width 72 height 11
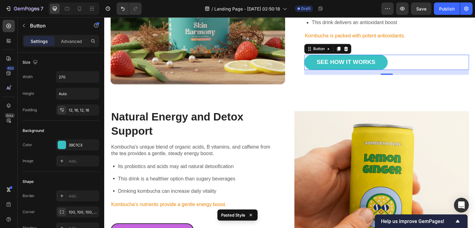
click at [0, 161] on div "450 Beta" at bounding box center [9, 122] width 18 height 211
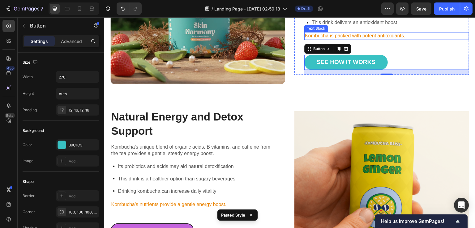
click at [330, 39] on p "Kombucha is packed with potent antioxidants." at bounding box center [386, 36] width 163 height 6
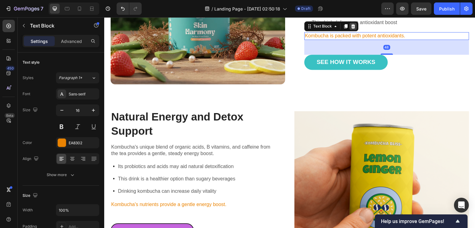
click at [351, 29] on icon at bounding box center [352, 26] width 5 height 5
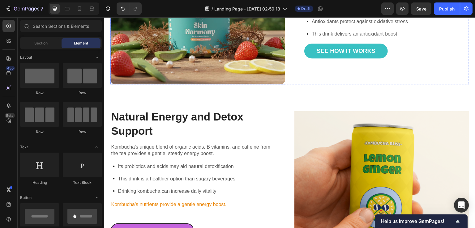
click at [201, 85] on img at bounding box center [197, 5] width 175 height 160
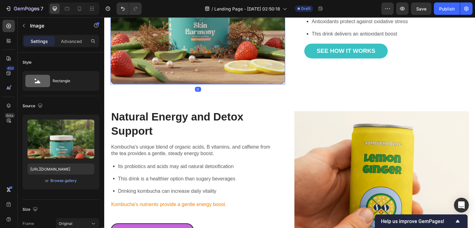
scroll to position [124, 0]
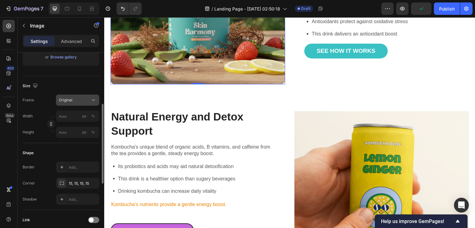
click at [87, 102] on div "Original" at bounding box center [74, 100] width 30 height 6
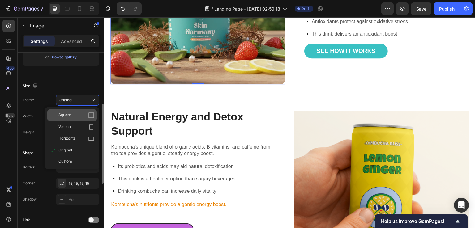
click at [62, 114] on span "Square" at bounding box center [64, 115] width 13 height 6
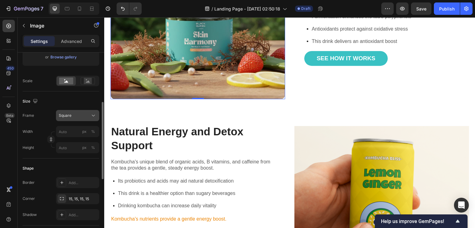
click at [70, 113] on span "Square" at bounding box center [65, 116] width 13 height 6
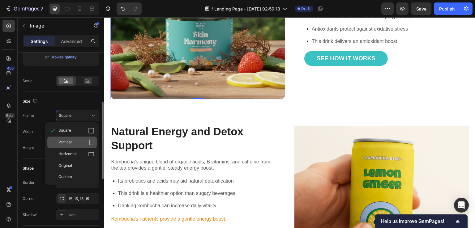
click at [70, 141] on span "Vertical" at bounding box center [64, 142] width 13 height 6
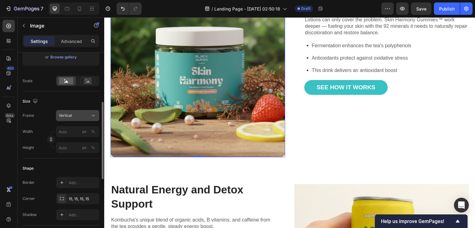
click at [71, 116] on span "Vertical" at bounding box center [65, 116] width 13 height 6
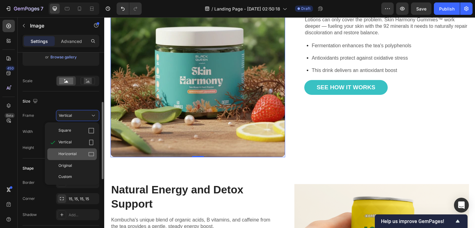
click at [71, 154] on span "Horizontal" at bounding box center [67, 154] width 18 height 6
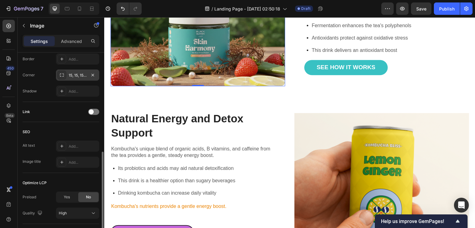
scroll to position [288, 0]
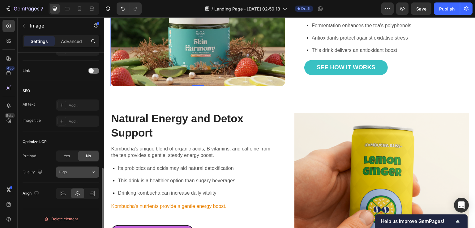
click at [72, 172] on div "High" at bounding box center [75, 172] width 32 height 6
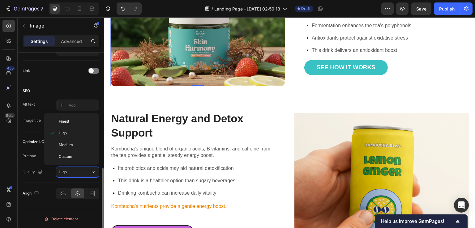
click at [42, 186] on div "Align" at bounding box center [61, 193] width 77 height 21
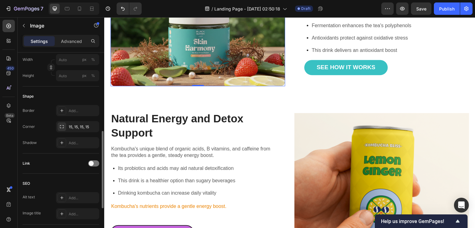
scroll to position [103, 0]
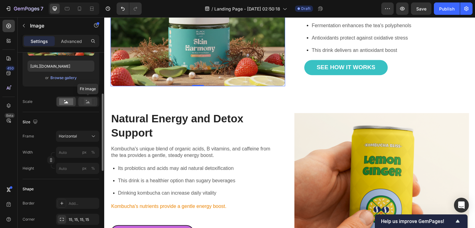
click at [79, 103] on div at bounding box center [87, 101] width 19 height 9
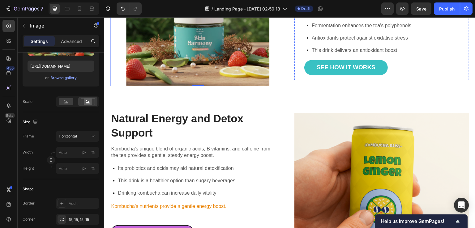
click at [341, 17] on div "Lotions can only cover the problem. Skin Harmony Gummies™ work deeper — fueling…" at bounding box center [386, 6] width 165 height 20
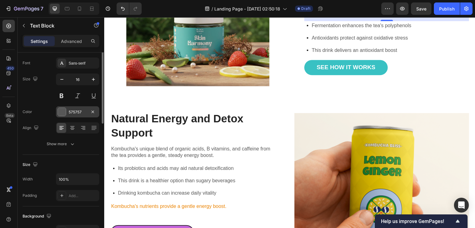
scroll to position [0, 0]
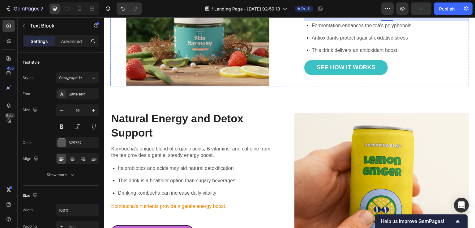
click at [173, 87] on img at bounding box center [197, 21] width 175 height 131
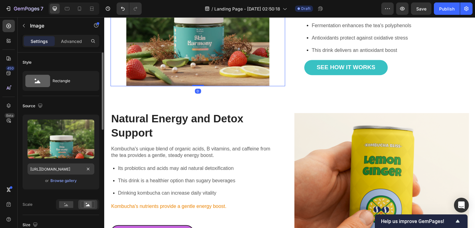
scroll to position [124, 0]
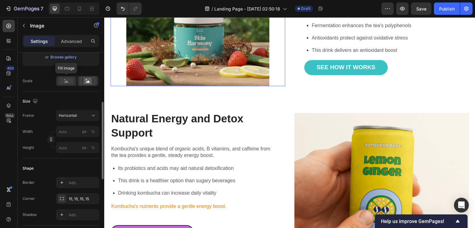
click at [68, 83] on rect at bounding box center [66, 81] width 14 height 7
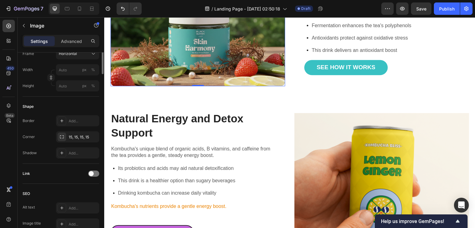
scroll to position [93, 0]
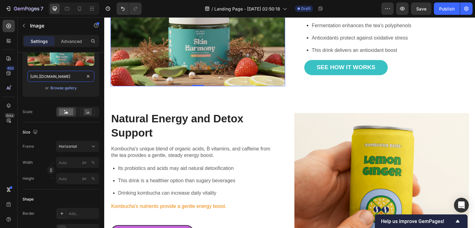
click at [76, 77] on input "[URL][DOMAIN_NAME]" at bounding box center [60, 76] width 67 height 11
click at [74, 96] on div "Upload Image https://cdn.shopify.com/s/files/1/0890/9530/7606/files/gempages_57…" at bounding box center [61, 59] width 77 height 75
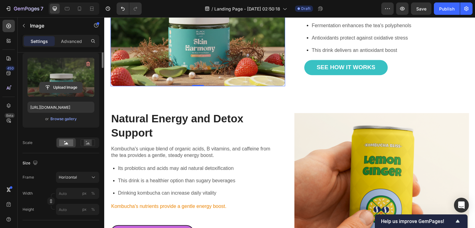
scroll to position [0, 0]
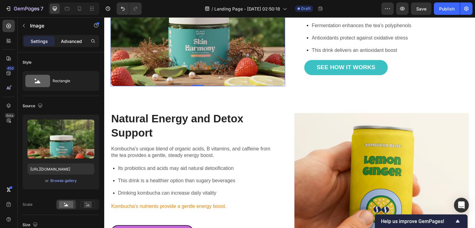
click at [68, 42] on p "Advanced" at bounding box center [71, 41] width 21 height 6
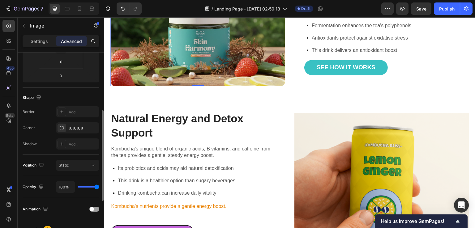
scroll to position [154, 0]
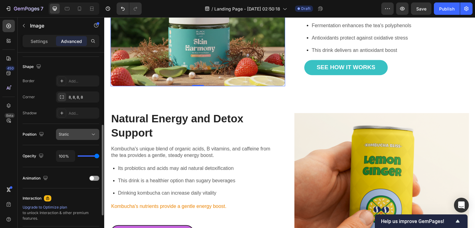
click at [68, 134] on span "Static" at bounding box center [64, 134] width 10 height 5
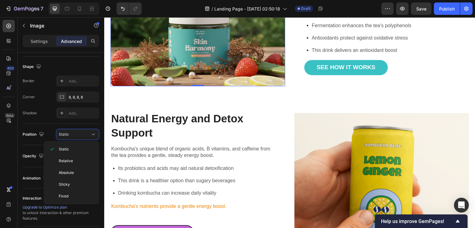
click at [5, 143] on div "450 Beta" at bounding box center [8, 102] width 12 height 164
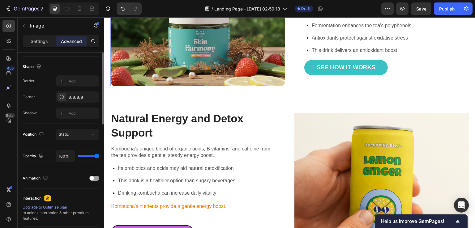
scroll to position [0, 0]
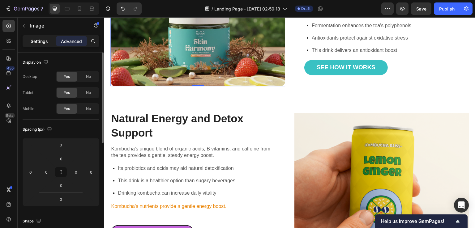
click at [36, 38] on p "Settings" at bounding box center [39, 41] width 17 height 6
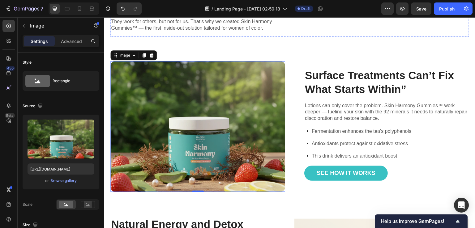
scroll to position [332, 0]
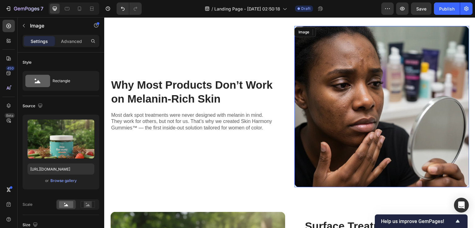
click at [335, 89] on img at bounding box center [381, 106] width 175 height 161
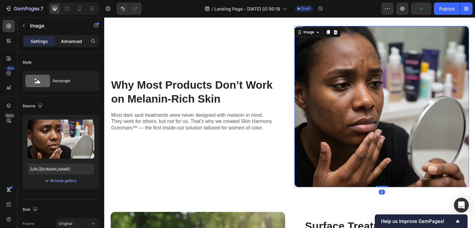
click at [71, 42] on p "Advanced" at bounding box center [71, 41] width 21 height 6
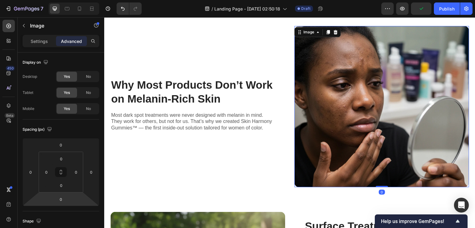
scroll to position [216, 0]
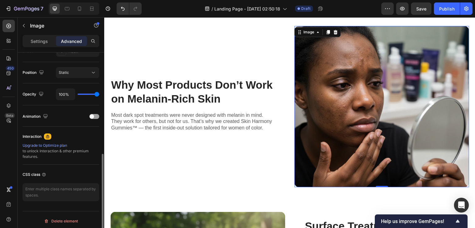
type input "52%"
type input "52"
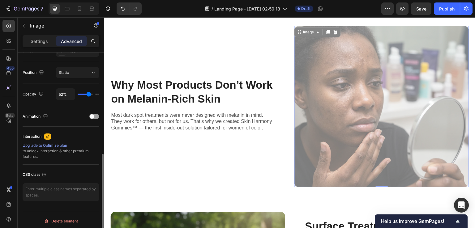
type input "69%"
type input "69"
type input "74%"
type input "74"
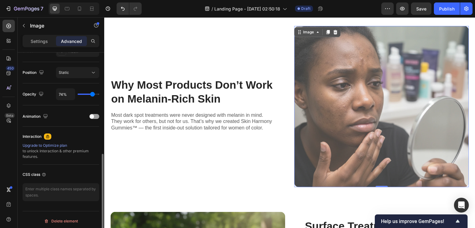
type input "77%"
type input "77"
type input "79%"
type input "79"
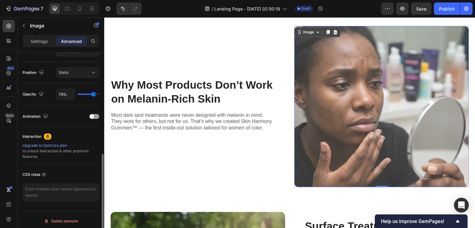
type input "80%"
drag, startPoint x: 96, startPoint y: 94, endPoint x: 93, endPoint y: 94, distance: 3.2
type input "80"
click at [93, 94] on input "range" at bounding box center [89, 94] width 22 height 1
click at [0, 129] on div "450 Beta" at bounding box center [9, 122] width 18 height 211
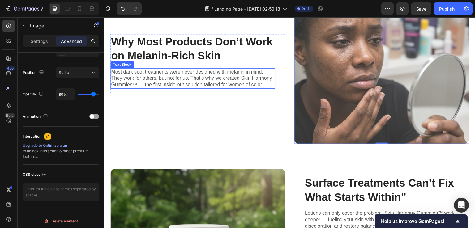
scroll to position [394, 0]
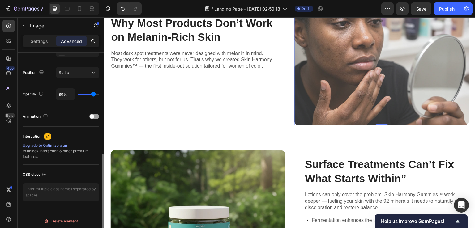
type input "100%"
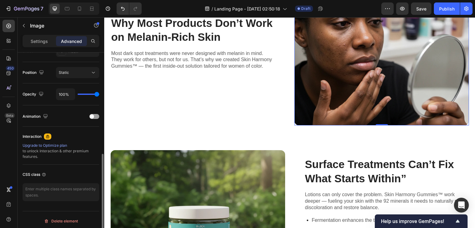
drag, startPoint x: 92, startPoint y: 93, endPoint x: 0, endPoint y: 78, distance: 93.3
type input "100"
click at [99, 95] on input "range" at bounding box center [89, 94] width 22 height 1
click at [0, 104] on div "450 Beta" at bounding box center [9, 122] width 18 height 211
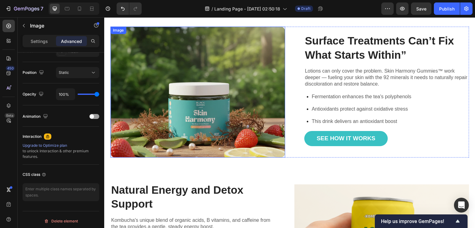
scroll to position [487, 0]
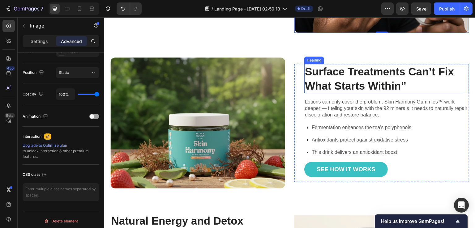
click at [357, 64] on h2 "Surface Treatments Can’t Fix What Starts Within”" at bounding box center [386, 78] width 165 height 29
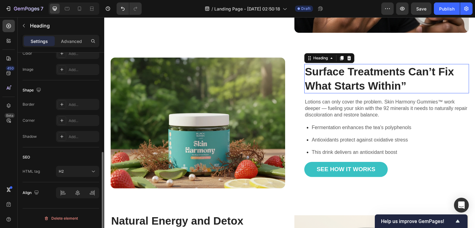
scroll to position [0, 0]
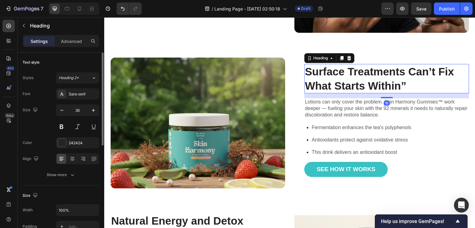
click at [413, 78] on h2 "Surface Treatments Can’t Fix What Starts Within”" at bounding box center [386, 78] width 165 height 29
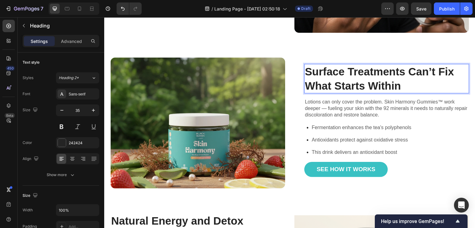
click at [0, 163] on div "450 Beta" at bounding box center [9, 122] width 18 height 211
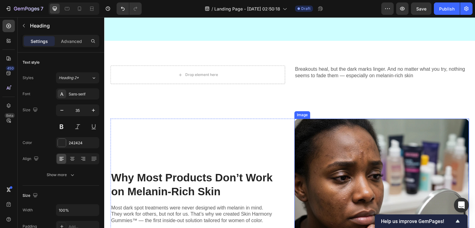
scroll to position [271, 0]
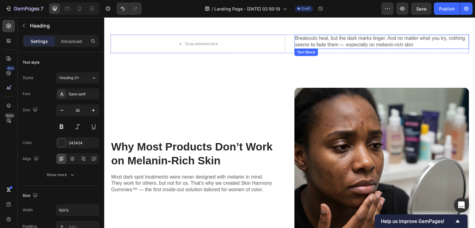
click at [340, 42] on p "Breakouts heal, but the dark marks linger. And no matter what you try, nothing …" at bounding box center [381, 41] width 173 height 13
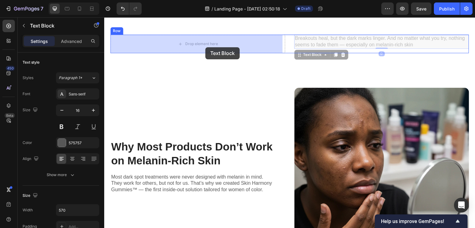
drag, startPoint x: 309, startPoint y: 54, endPoint x: 205, endPoint y: 47, distance: 104.4
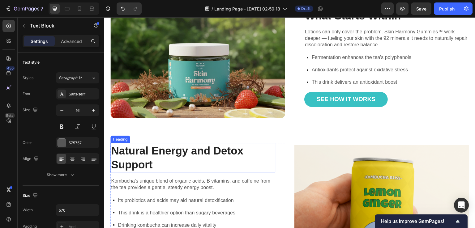
scroll to position [580, 0]
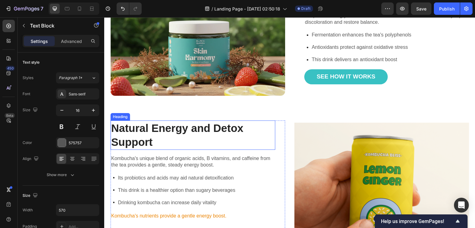
click at [186, 122] on h2 "Natural Energy and Detox Support" at bounding box center [192, 134] width 165 height 29
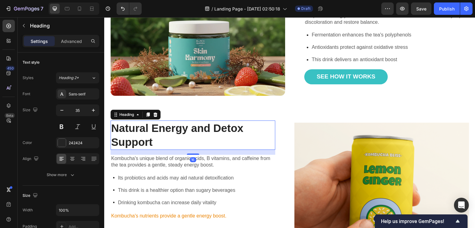
click at [186, 122] on h2 "Natural Energy and Detox Support" at bounding box center [192, 134] width 165 height 29
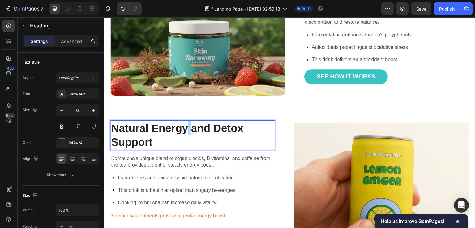
click at [186, 122] on p "Natural Energy and Detox Support" at bounding box center [192, 135] width 163 height 28
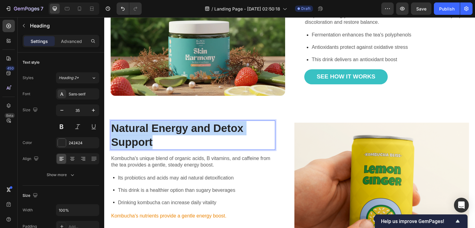
click at [186, 122] on p "Natural Energy and Detox Support" at bounding box center [192, 135] width 163 height 28
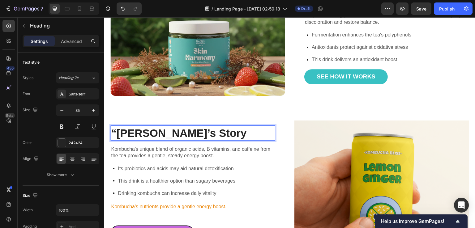
click at [116, 126] on p "“Tasha’s Story" at bounding box center [192, 133] width 163 height 14
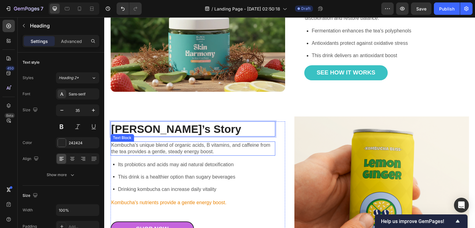
click at [150, 145] on p "Kombucha's unique blend of organic acids, B vitamins, and caffeine from the tea…" at bounding box center [192, 148] width 163 height 13
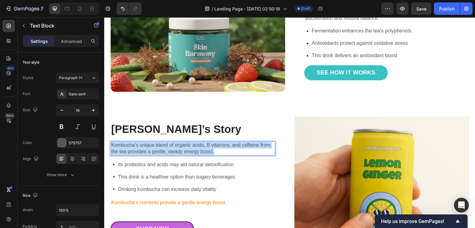
click at [150, 145] on p "Kombucha's unique blend of organic acids, B vitamins, and caffeine from the tea…" at bounding box center [192, 148] width 163 height 13
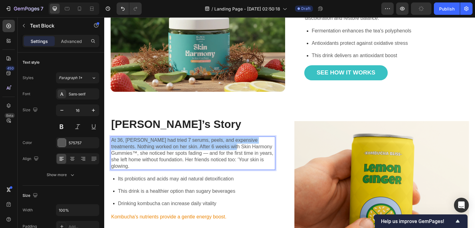
click at [0, 164] on div "450 Beta" at bounding box center [9, 122] width 18 height 211
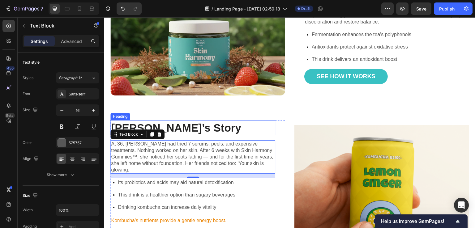
scroll to position [611, 0]
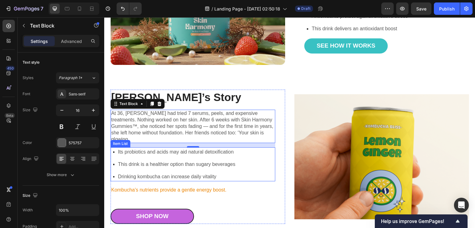
click at [121, 141] on div "Item List" at bounding box center [120, 144] width 17 height 6
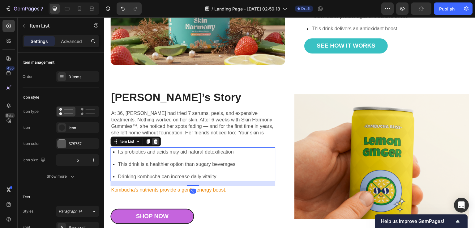
click at [158, 138] on div at bounding box center [155, 141] width 7 height 7
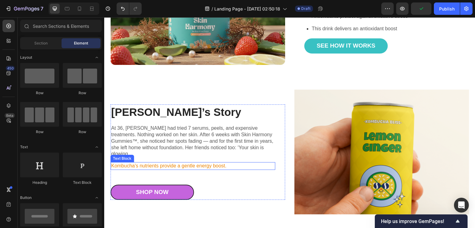
click at [135, 163] on p "Kombucha's nutrients provide a gentle energy boost." at bounding box center [192, 166] width 163 height 6
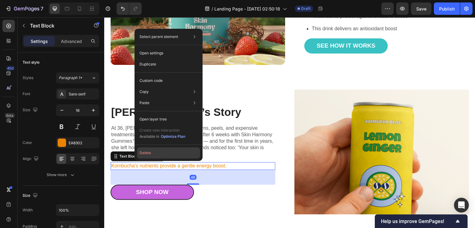
click at [153, 153] on button "Delete" at bounding box center [168, 152] width 63 height 11
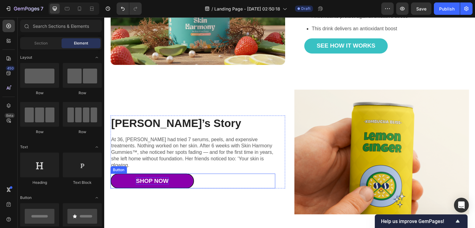
click at [148, 177] on div "Shop Now" at bounding box center [152, 181] width 32 height 8
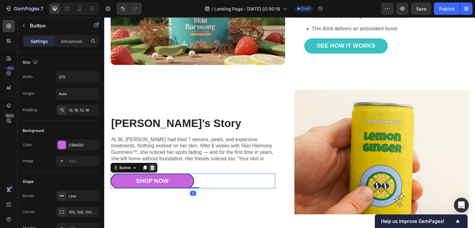
click at [152, 165] on icon at bounding box center [152, 167] width 5 height 5
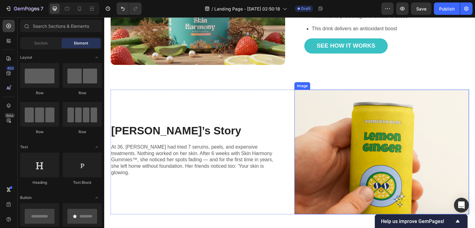
click at [381, 97] on img at bounding box center [381, 152] width 175 height 125
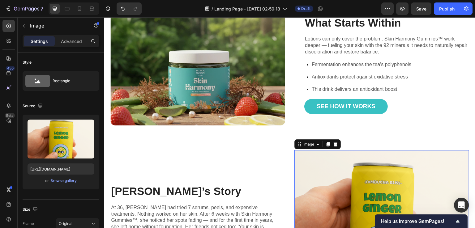
scroll to position [580, 0]
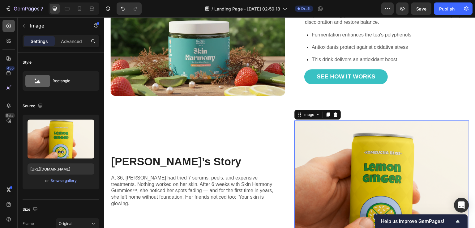
click at [8, 22] on div at bounding box center [8, 26] width 12 height 12
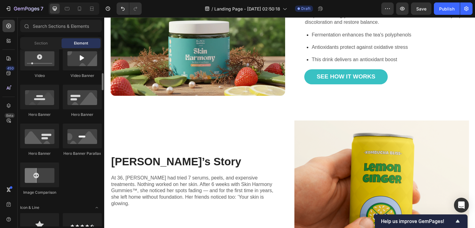
scroll to position [278, 0]
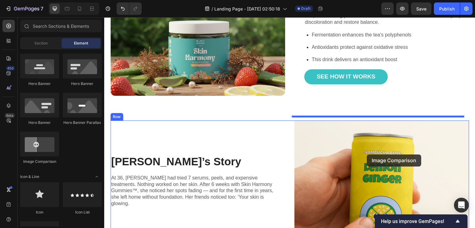
drag, startPoint x: 203, startPoint y: 159, endPoint x: 367, endPoint y: 154, distance: 164.1
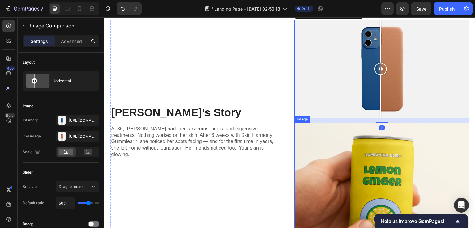
scroll to position [703, 0]
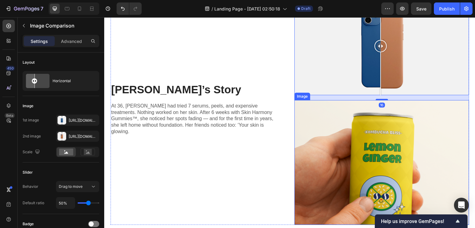
click at [360, 140] on img at bounding box center [381, 162] width 175 height 125
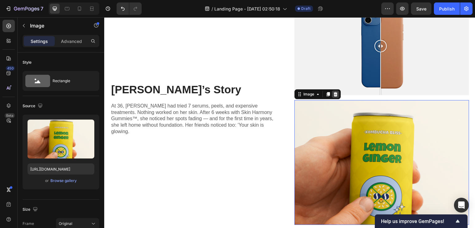
click at [334, 92] on icon at bounding box center [335, 94] width 4 height 4
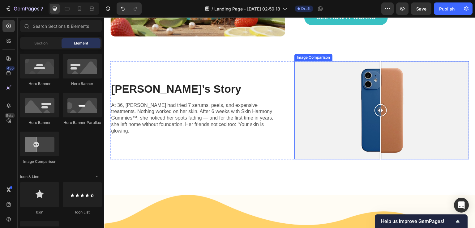
scroll to position [577, 0]
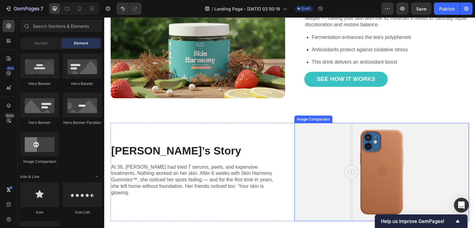
click at [349, 138] on div at bounding box center [381, 172] width 175 height 98
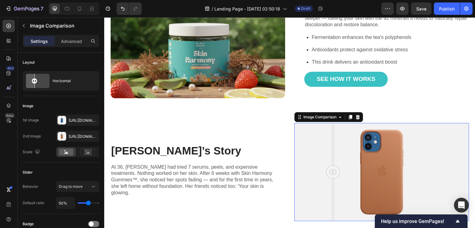
drag, startPoint x: 349, startPoint y: 161, endPoint x: 330, endPoint y: 159, distance: 18.6
click at [330, 159] on div at bounding box center [333, 172] width 12 height 98
